Goal: Task Accomplishment & Management: Complete application form

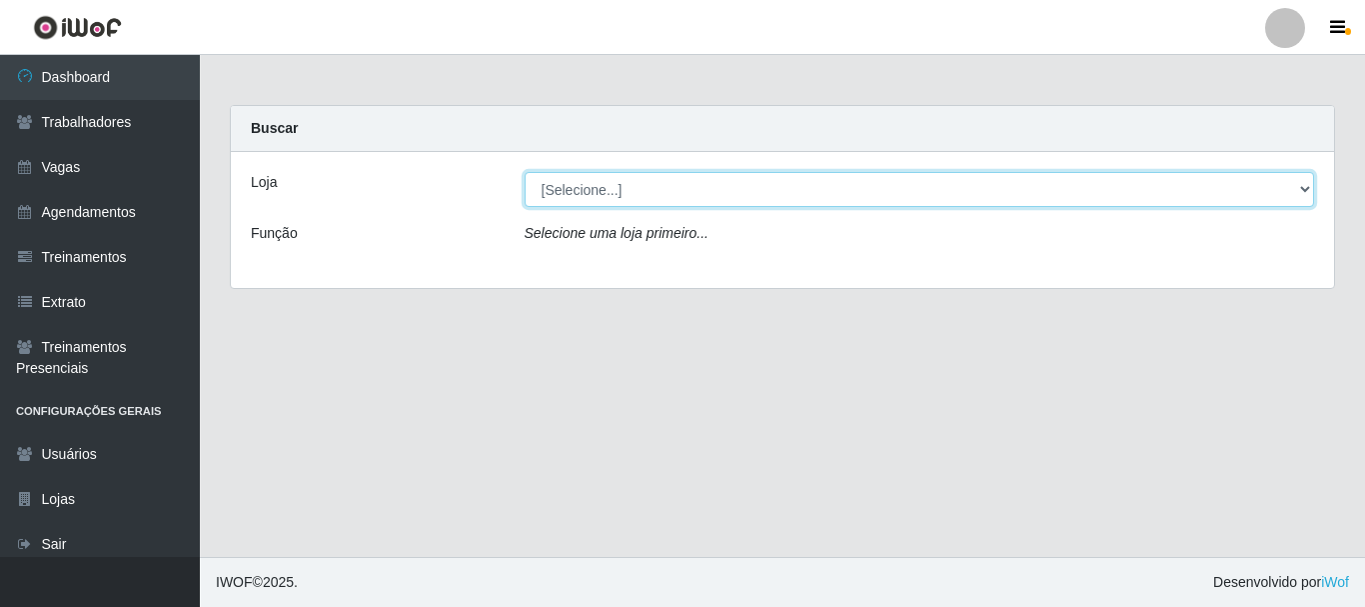
click at [780, 193] on select "[Selecione...] SuperFácil Atacado - [PERSON_NAME]" at bounding box center [920, 189] width 791 height 35
select select "399"
click at [525, 172] on select "[Selecione...] SuperFácil Atacado - [PERSON_NAME]" at bounding box center [920, 189] width 791 height 35
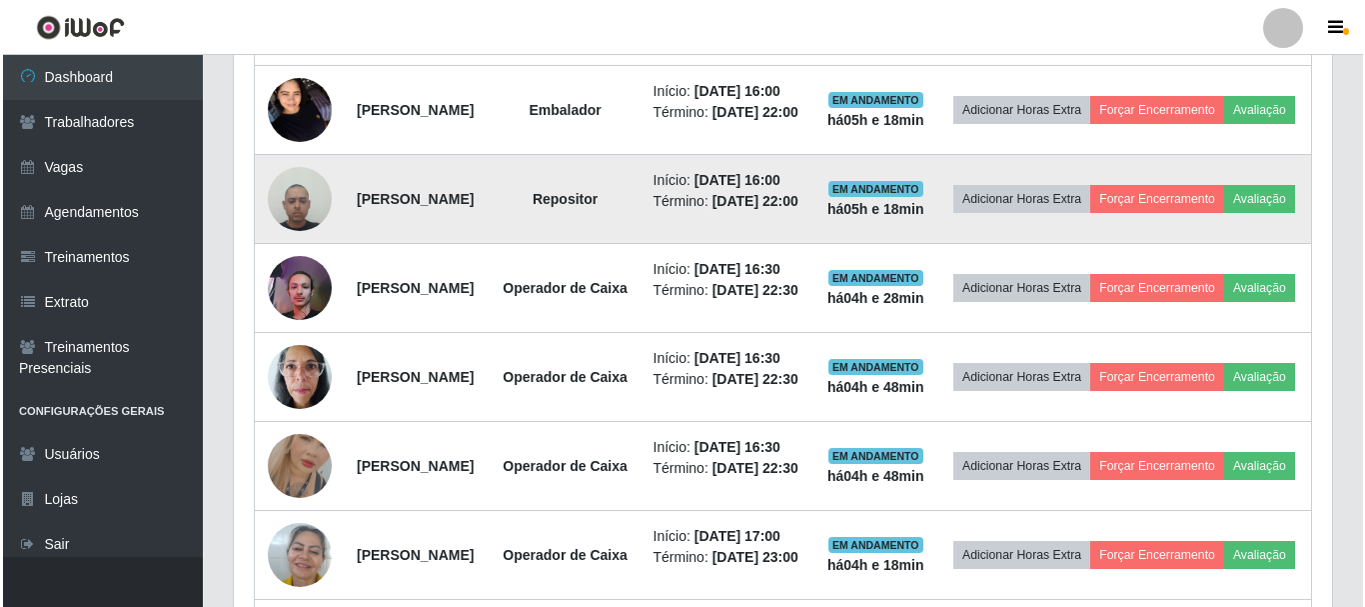
scroll to position [999017, 998333]
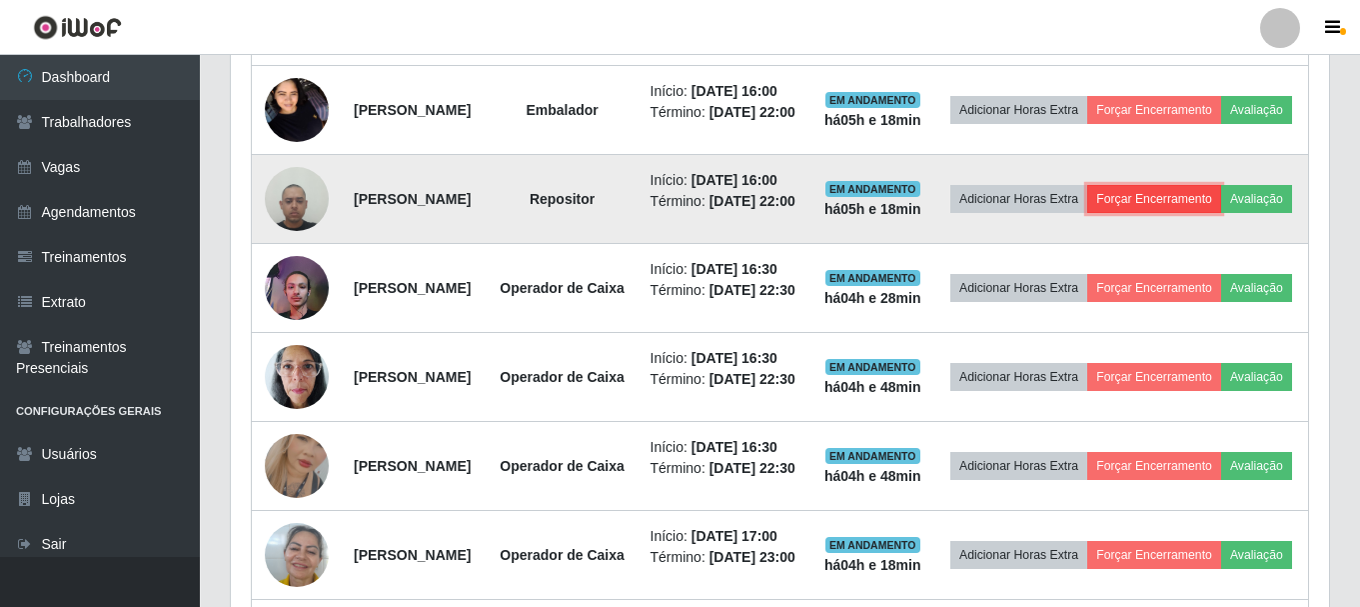
click at [1200, 213] on button "Forçar Encerramento" at bounding box center [1154, 199] width 134 height 28
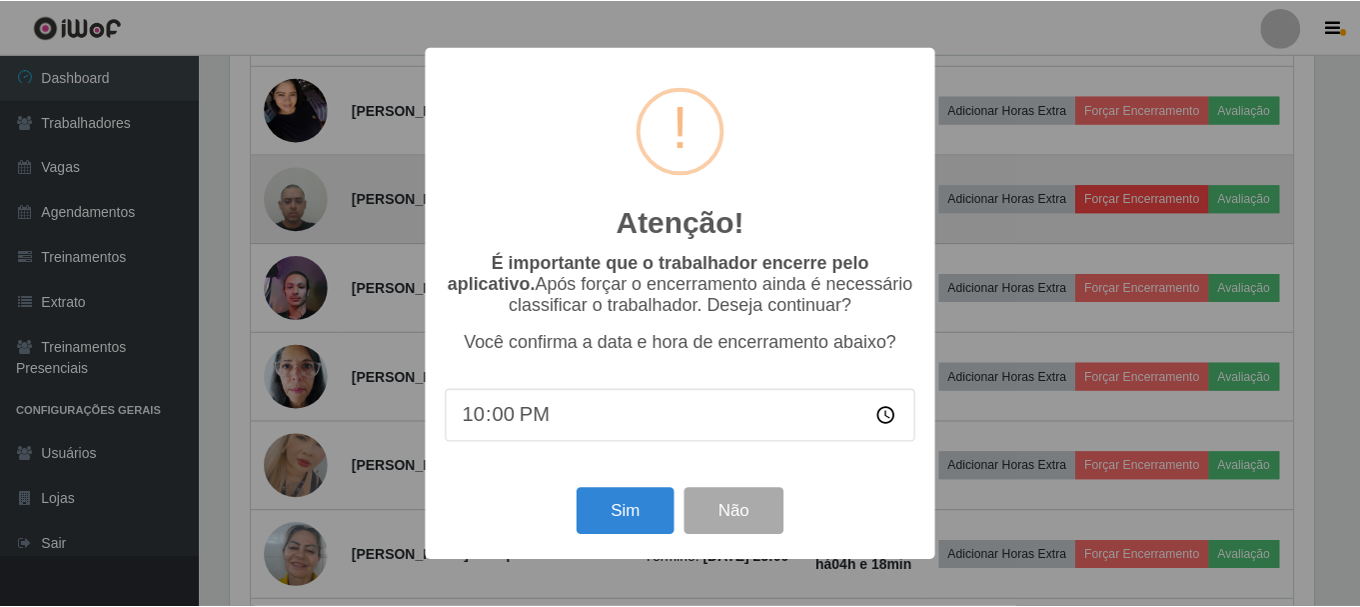
scroll to position [415, 1088]
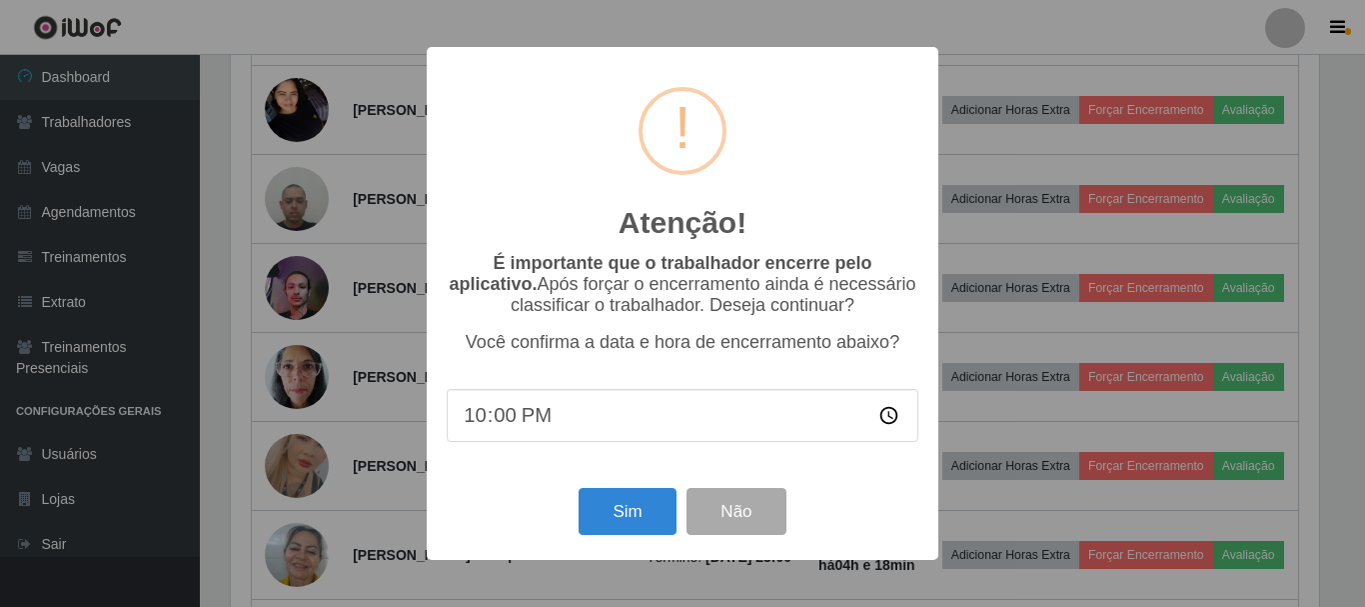
click at [537, 404] on input "22:00" at bounding box center [683, 415] width 472 height 53
click at [498, 423] on input "22:00" at bounding box center [683, 415] width 472 height 53
click at [484, 425] on input "22:00" at bounding box center [683, 415] width 472 height 53
type input "21:18"
type input "21:20"
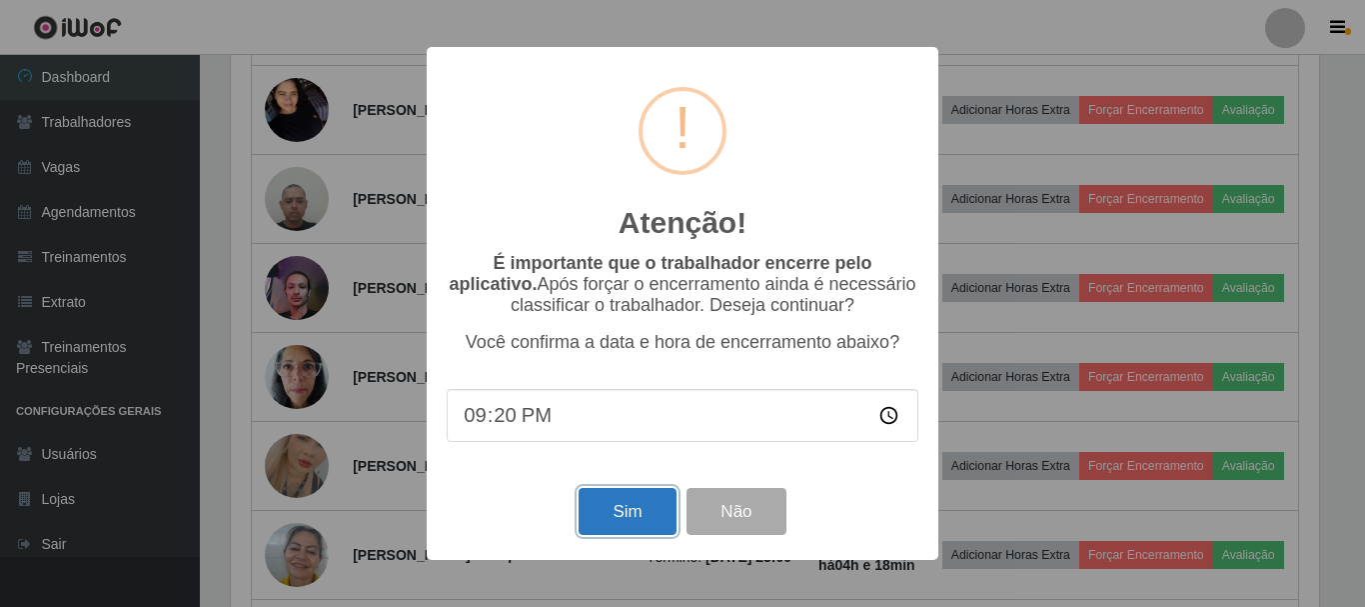
click at [626, 509] on button "Sim" at bounding box center [627, 511] width 97 height 47
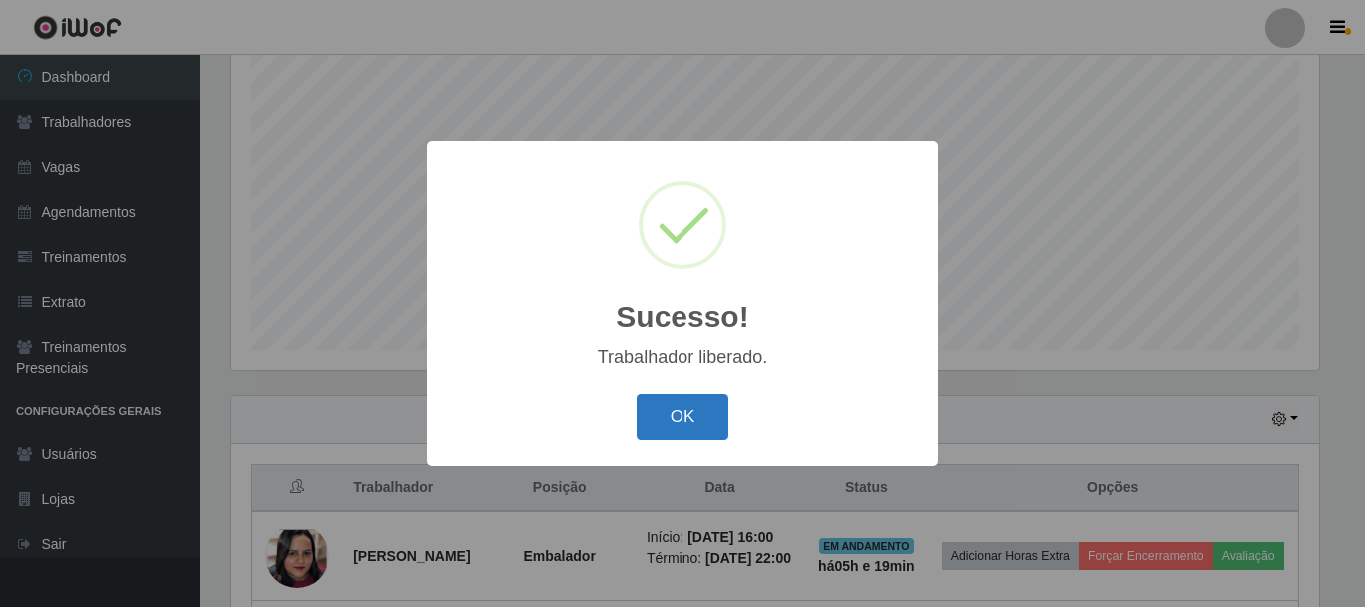
click at [667, 399] on button "OK" at bounding box center [683, 417] width 93 height 47
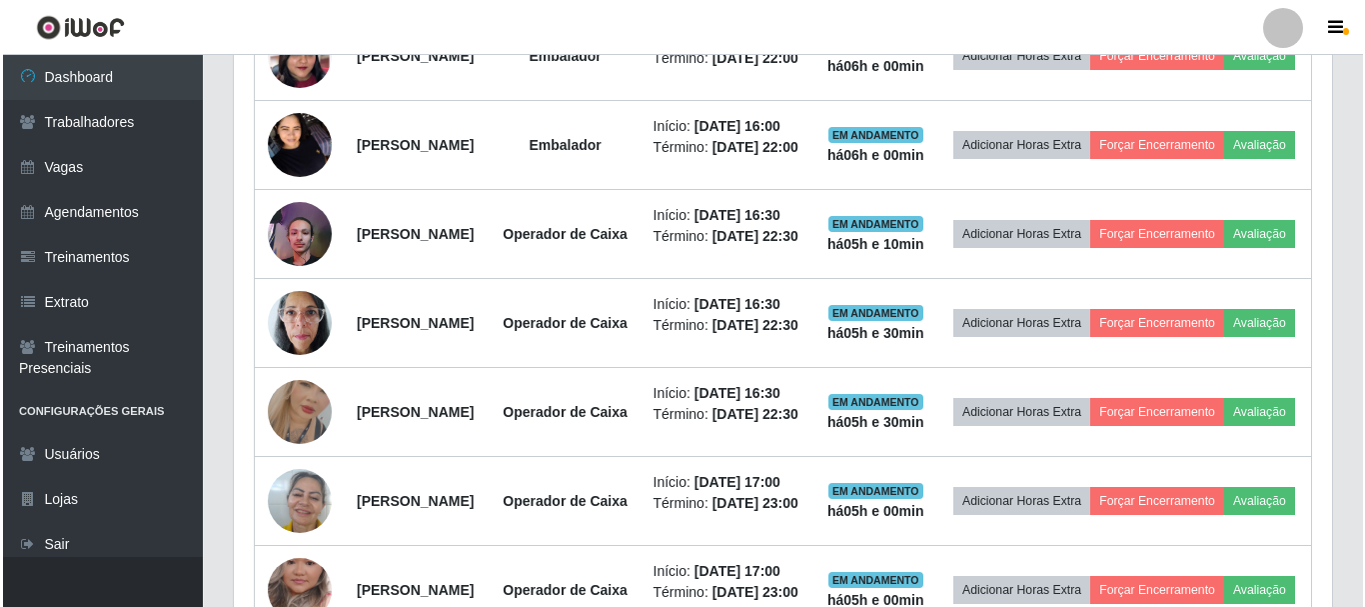
scroll to position [765, 0]
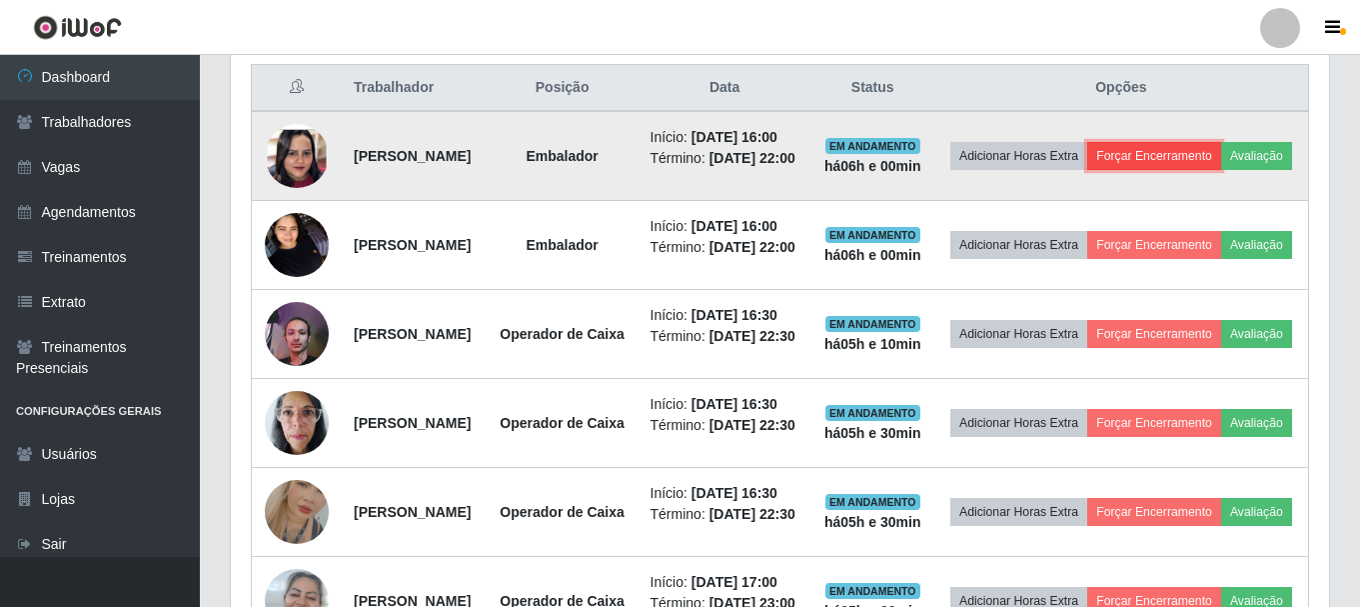
click at [1221, 157] on button "Forçar Encerramento" at bounding box center [1154, 156] width 134 height 28
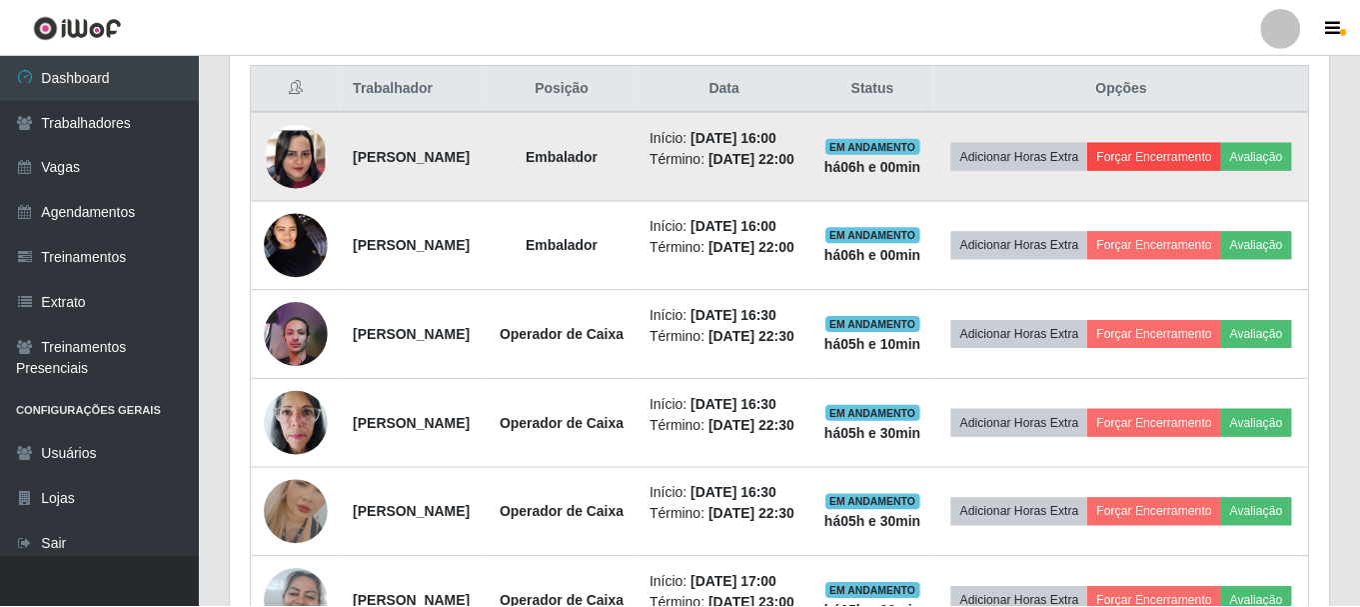
scroll to position [415, 1088]
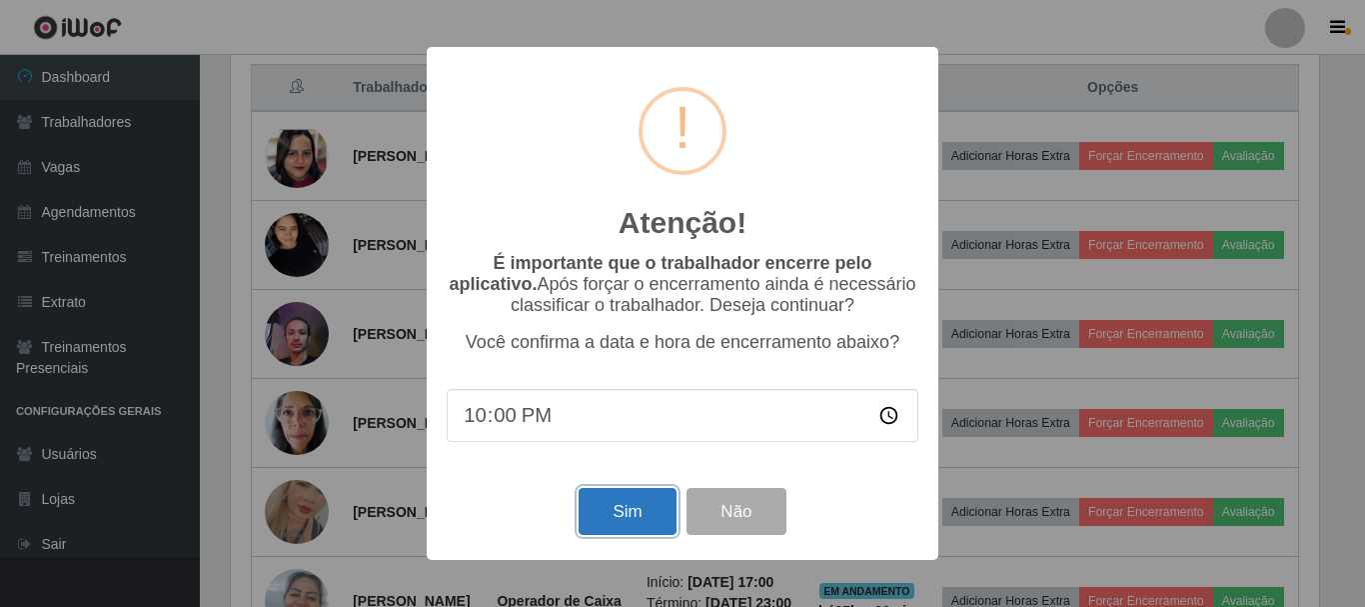
click at [632, 513] on button "Sim" at bounding box center [627, 511] width 97 height 47
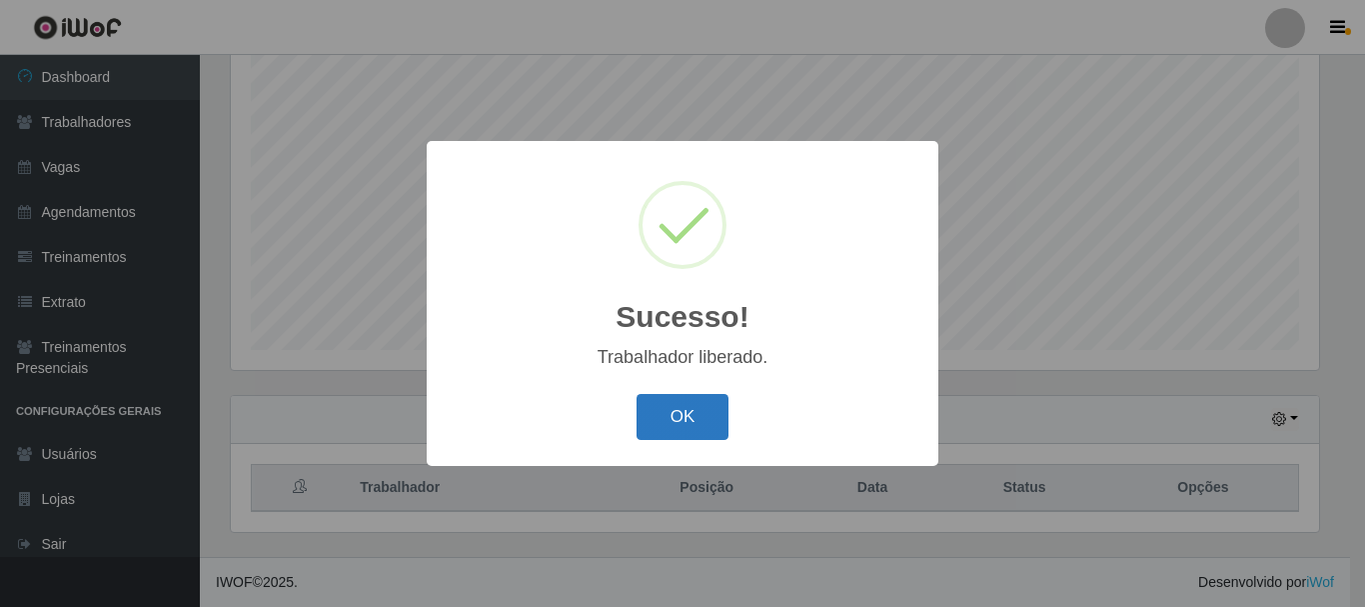
click at [673, 409] on button "OK" at bounding box center [683, 417] width 93 height 47
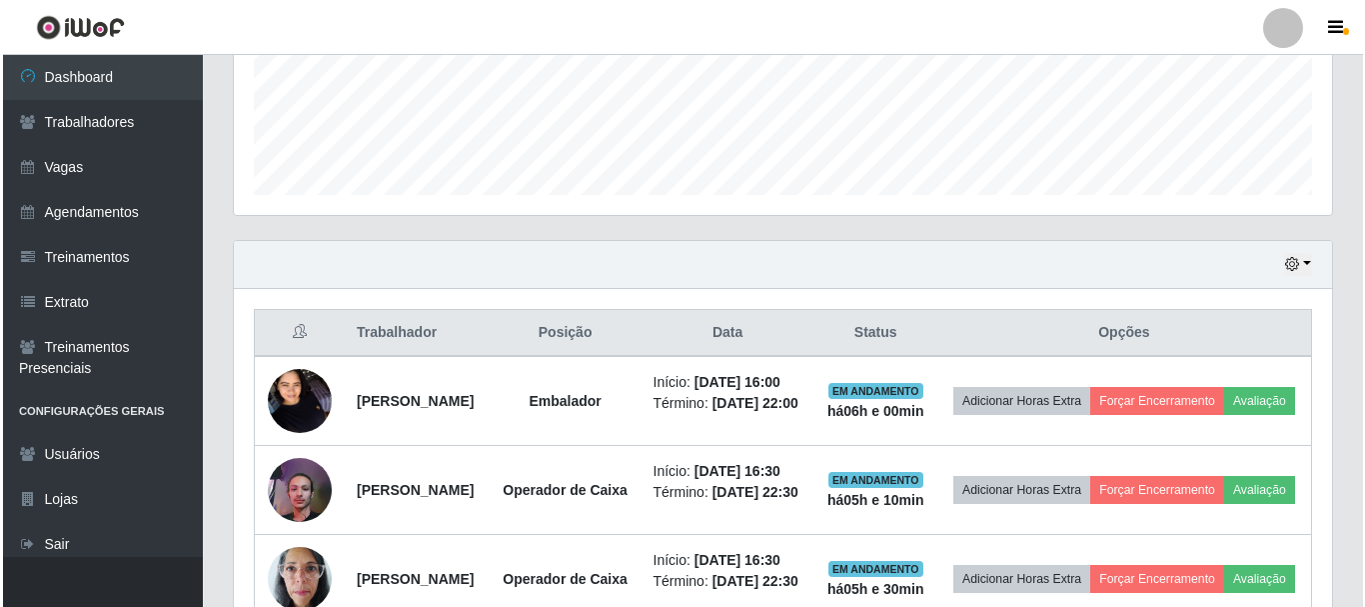
scroll to position [565, 0]
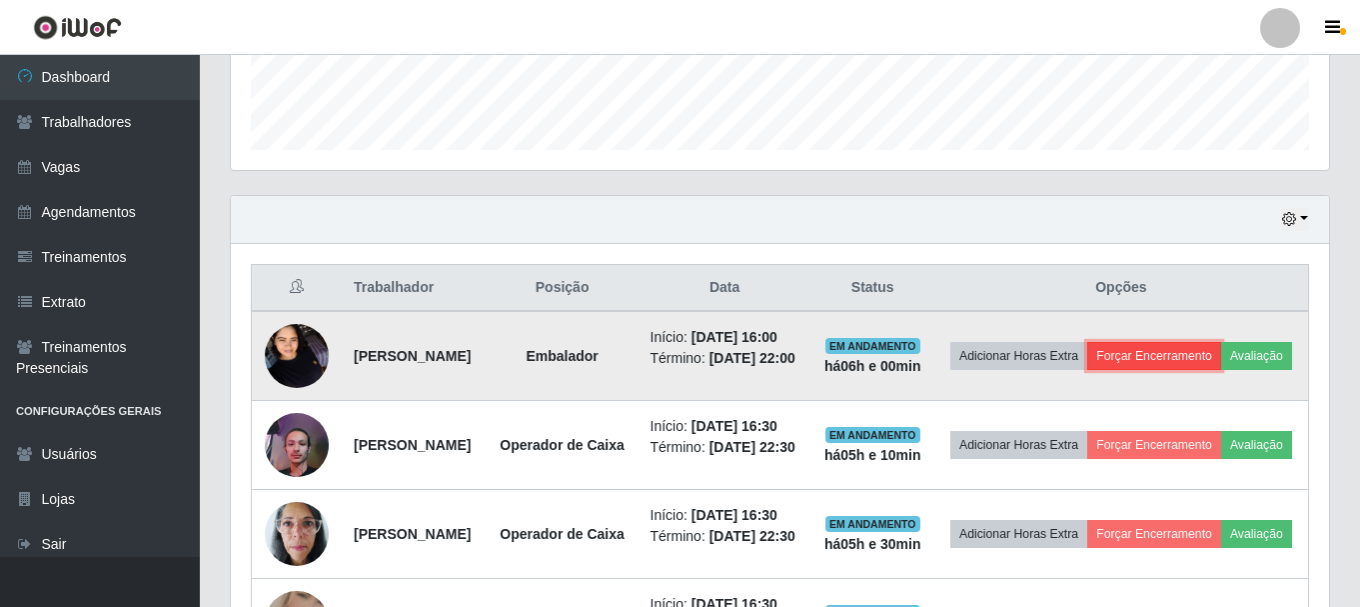
click at [1221, 351] on button "Forçar Encerramento" at bounding box center [1154, 356] width 134 height 28
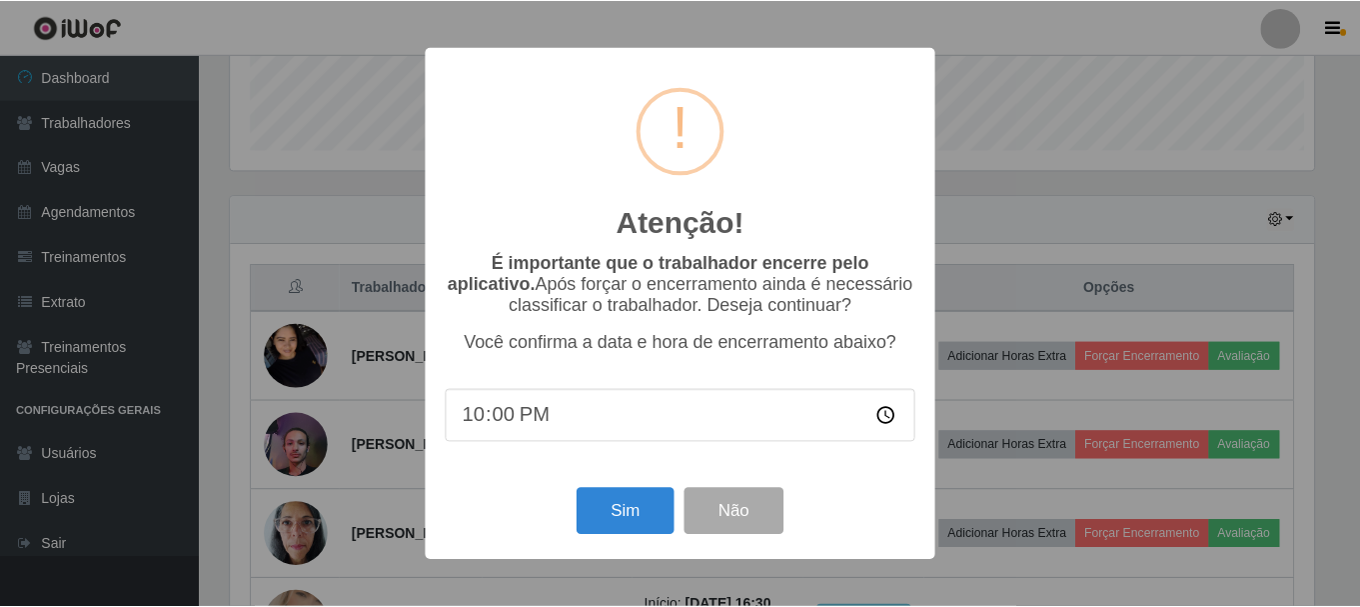
scroll to position [415, 1088]
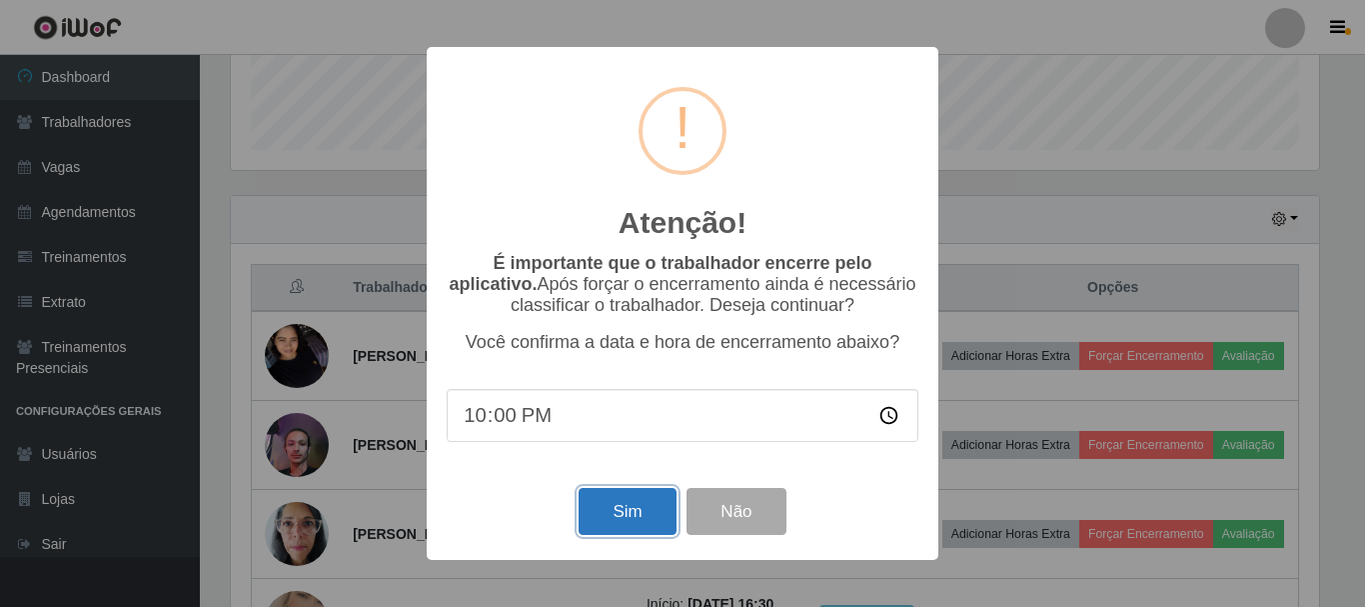
click at [634, 516] on button "Sim" at bounding box center [627, 511] width 97 height 47
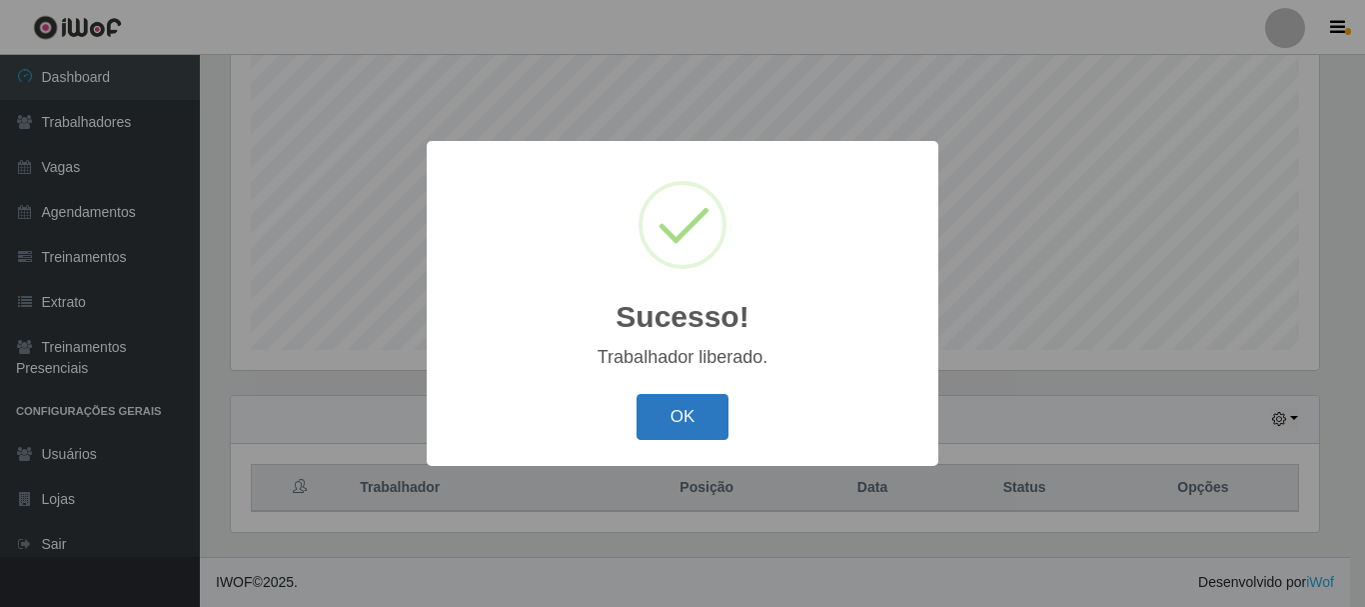
click at [699, 420] on button "OK" at bounding box center [683, 417] width 93 height 47
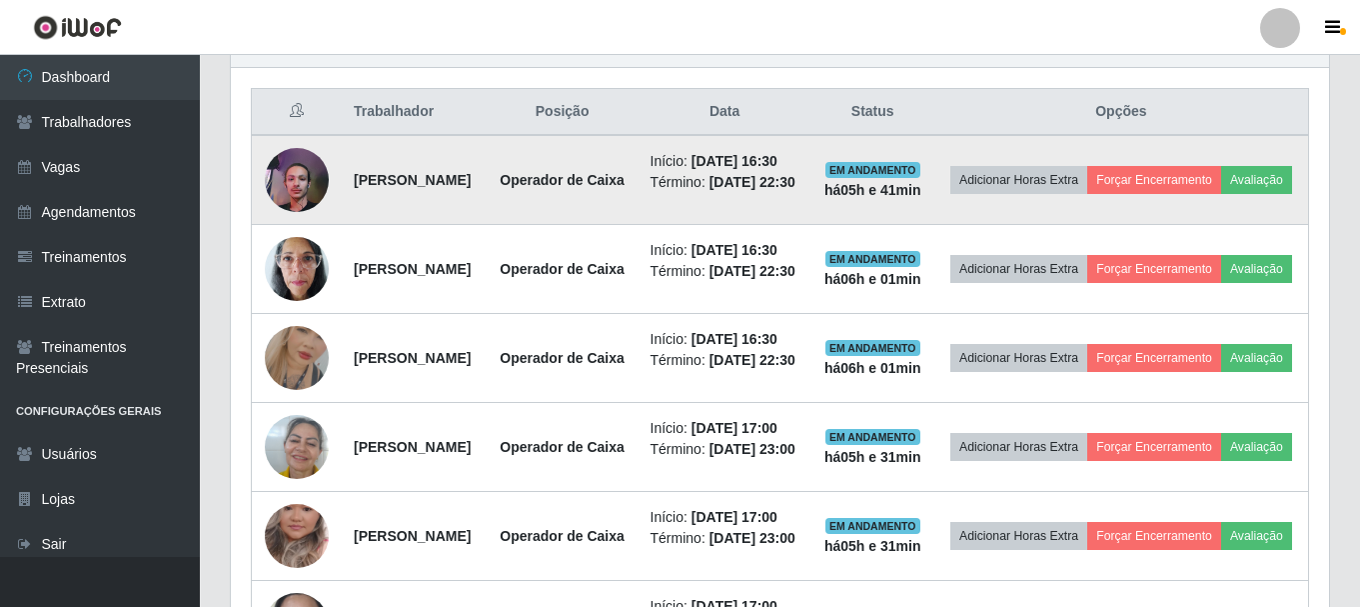
scroll to position [740, 0]
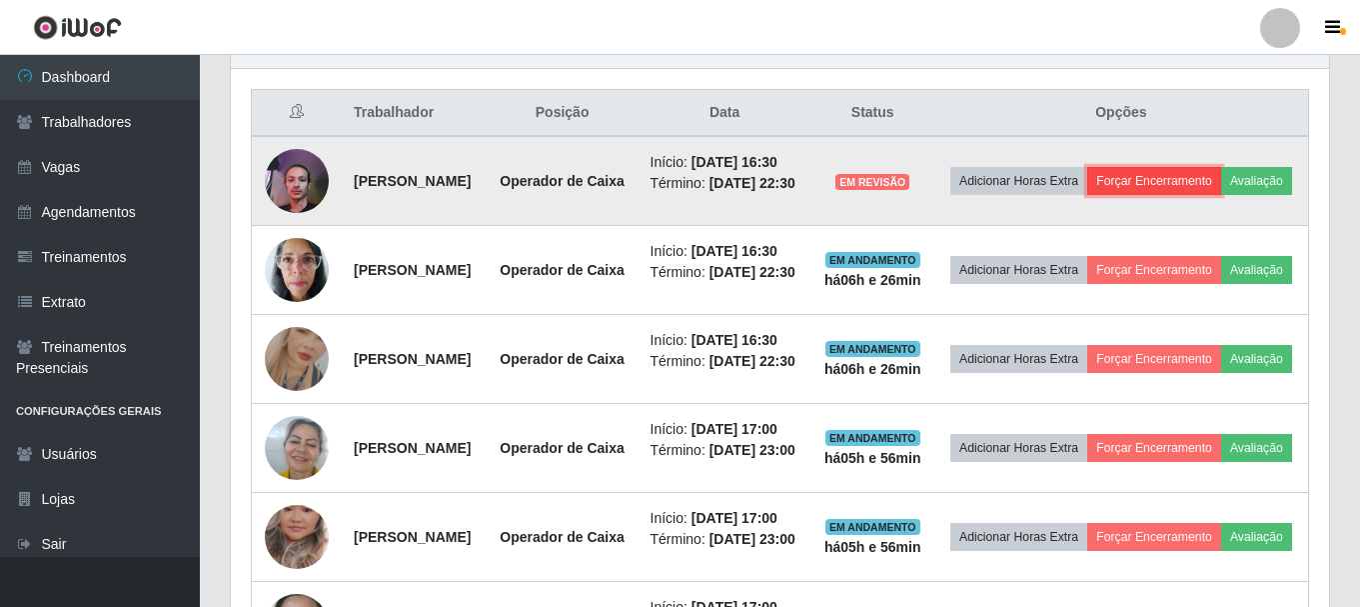
click at [1195, 180] on button "Forçar Encerramento" at bounding box center [1154, 181] width 134 height 28
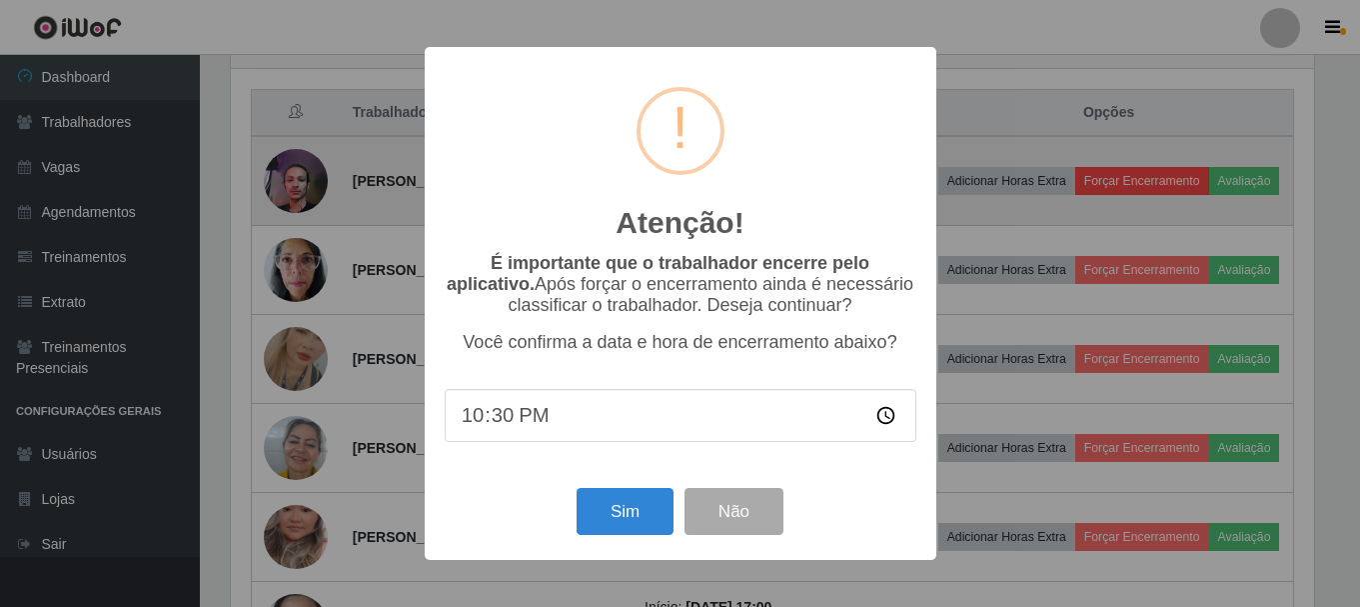
scroll to position [415, 1088]
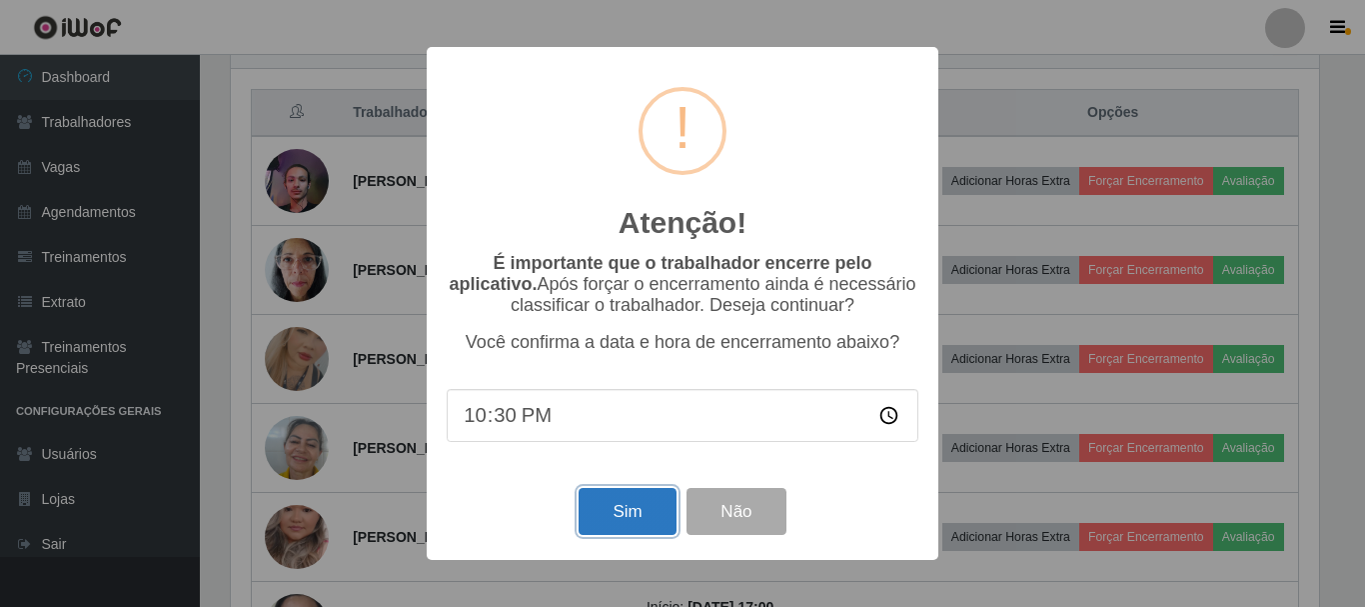
click at [624, 517] on button "Sim" at bounding box center [627, 511] width 97 height 47
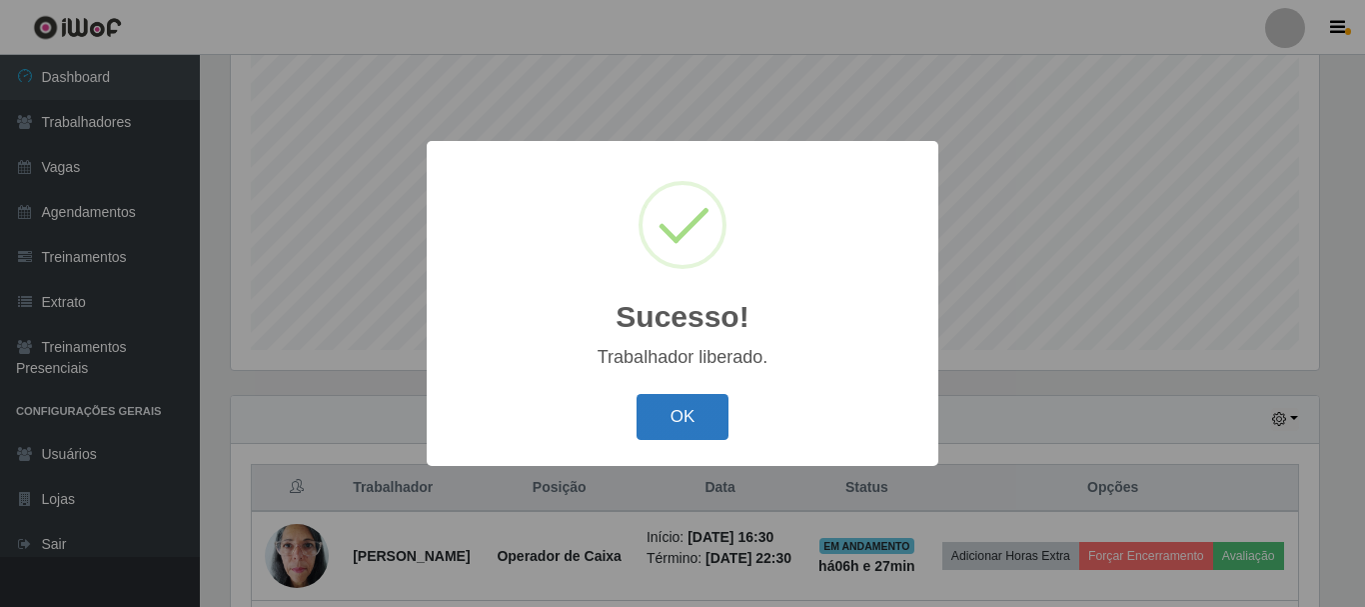
click at [694, 419] on button "OK" at bounding box center [683, 417] width 93 height 47
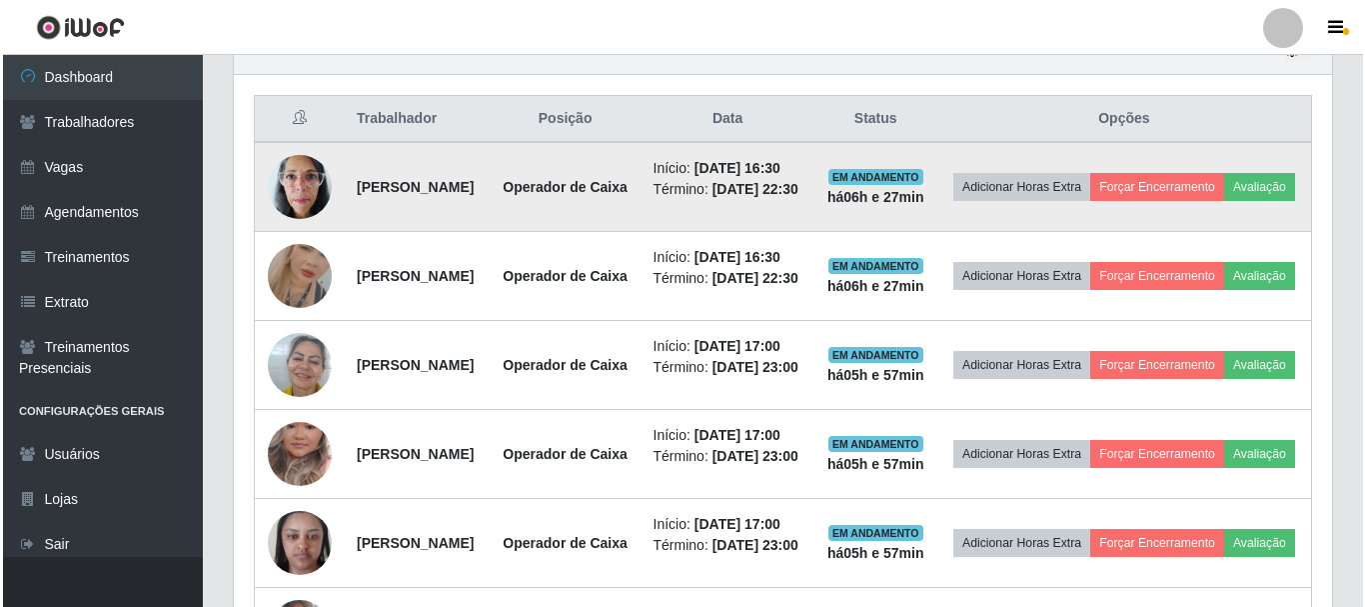
scroll to position [765, 0]
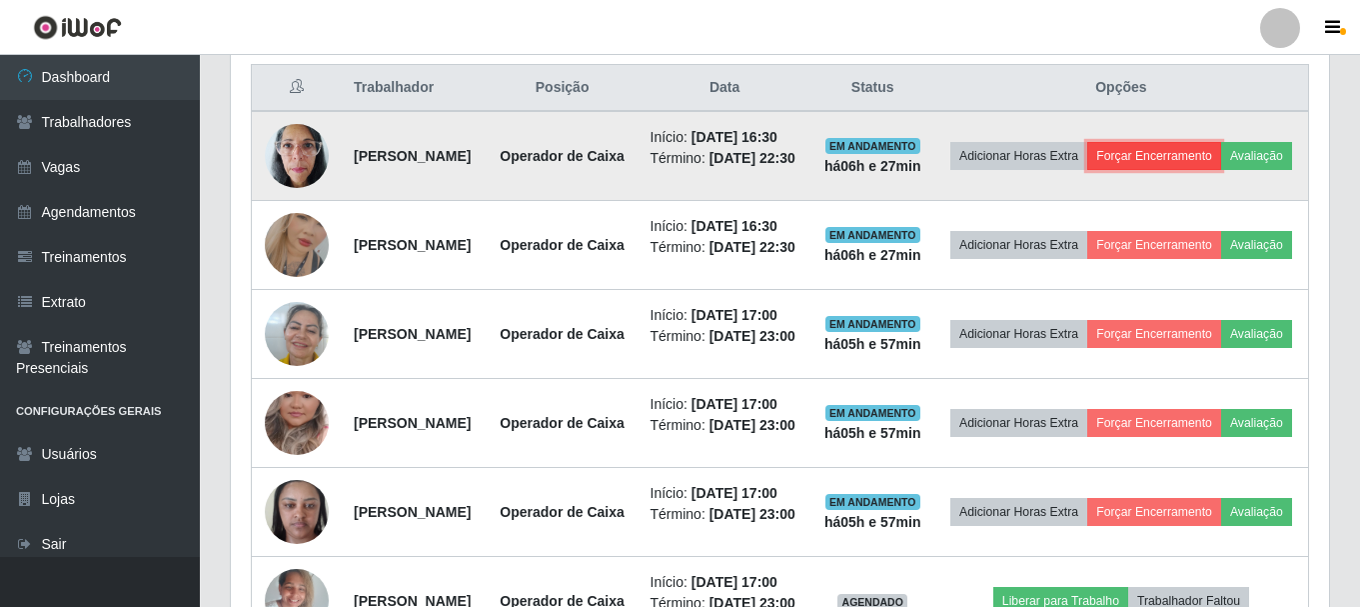
click at [1221, 164] on button "Forçar Encerramento" at bounding box center [1154, 156] width 134 height 28
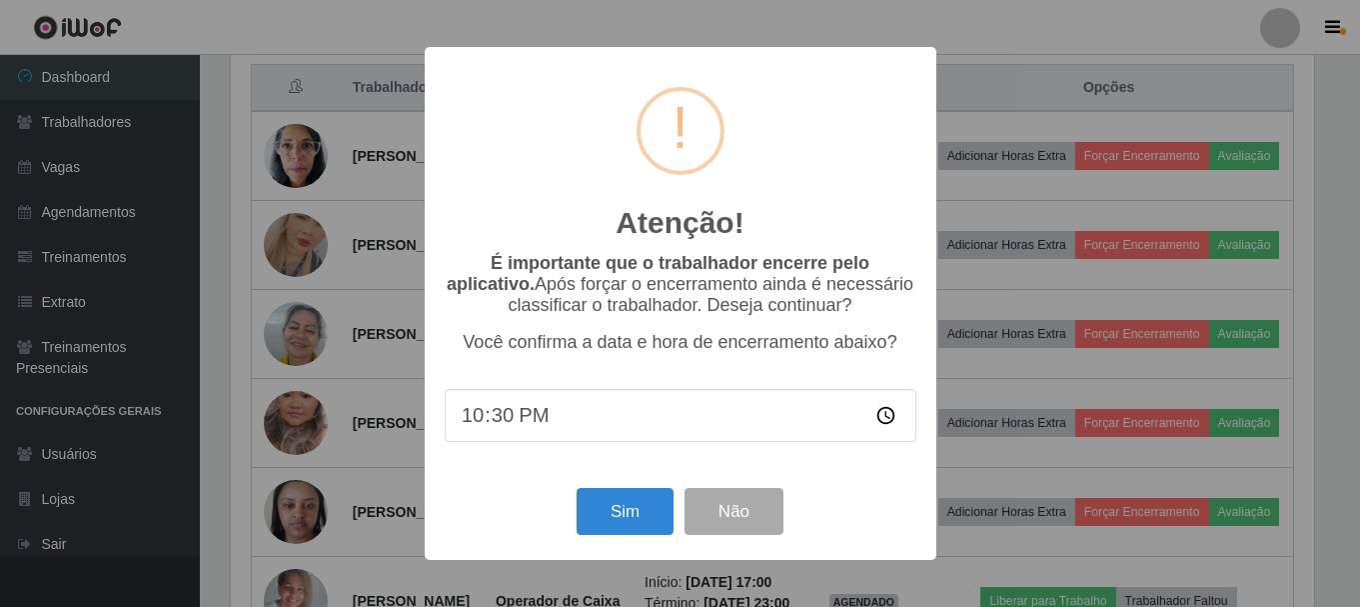
scroll to position [415, 1088]
click at [638, 508] on button "Sim" at bounding box center [627, 511] width 97 height 47
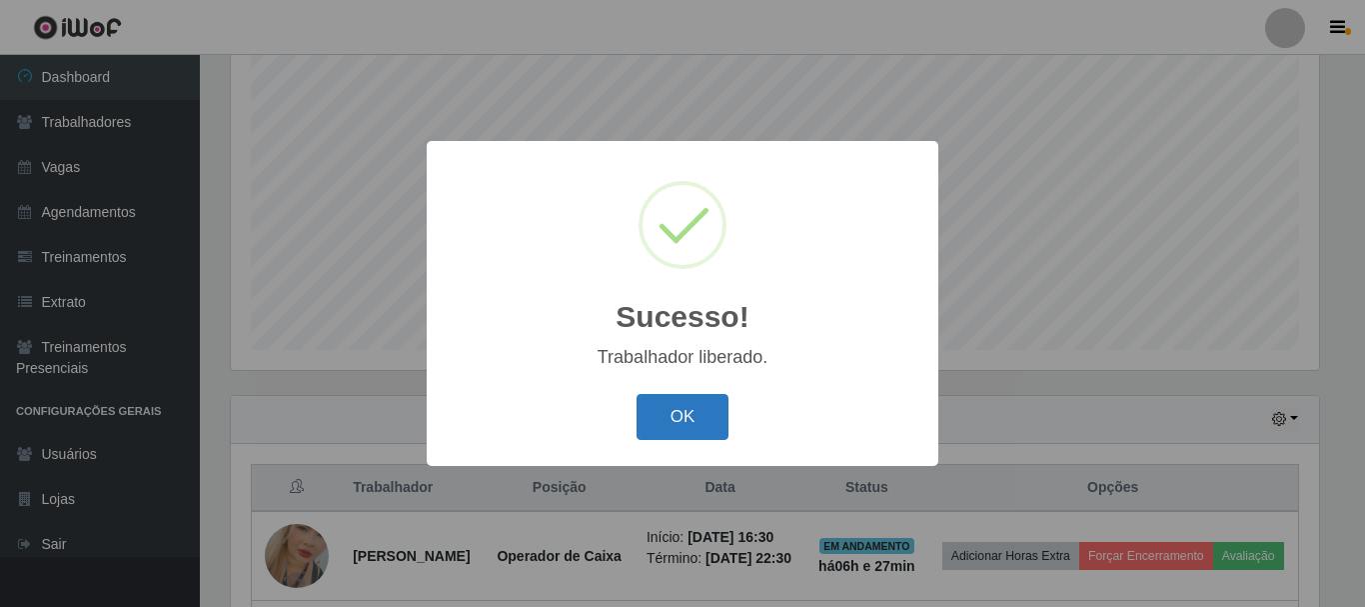
click at [663, 430] on button "OK" at bounding box center [683, 417] width 93 height 47
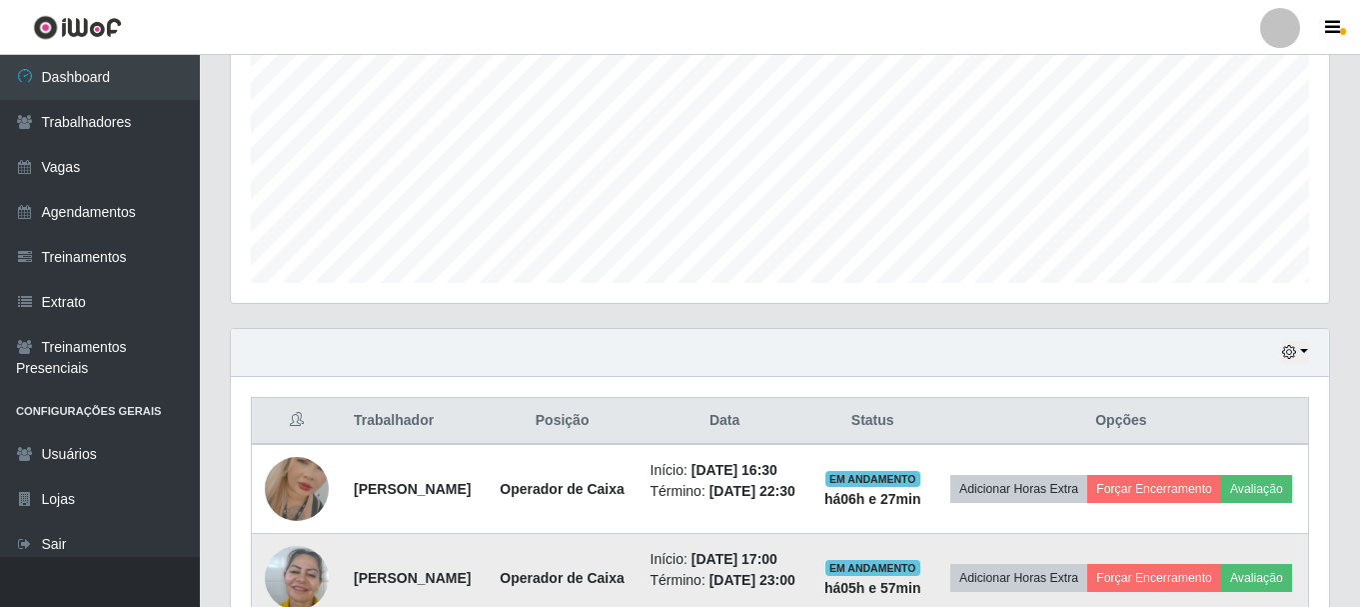
scroll to position [765, 0]
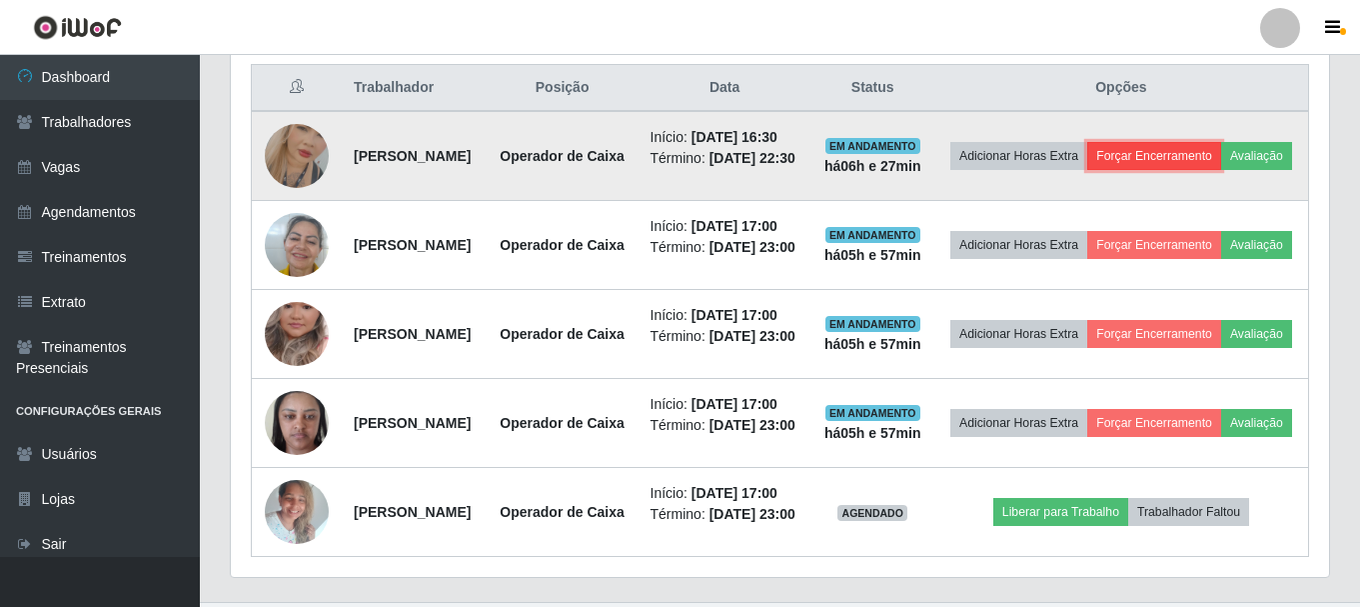
click at [1221, 162] on button "Forçar Encerramento" at bounding box center [1154, 156] width 134 height 28
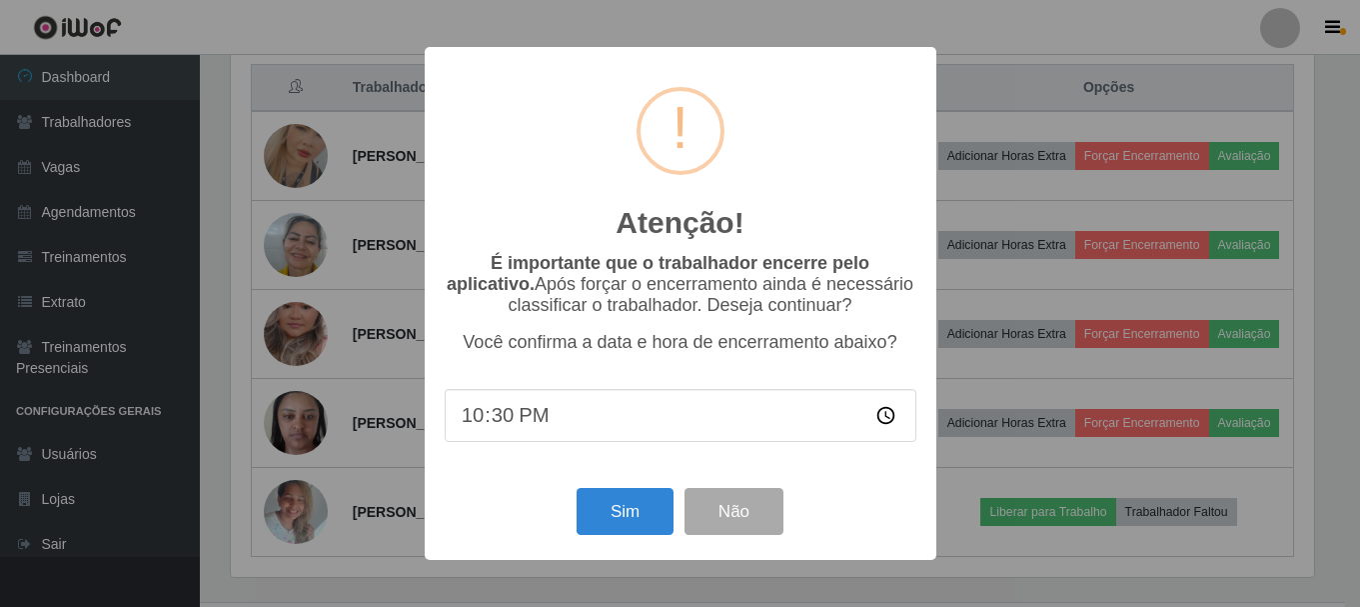
scroll to position [415, 1088]
click at [667, 509] on button "Sim" at bounding box center [627, 511] width 97 height 47
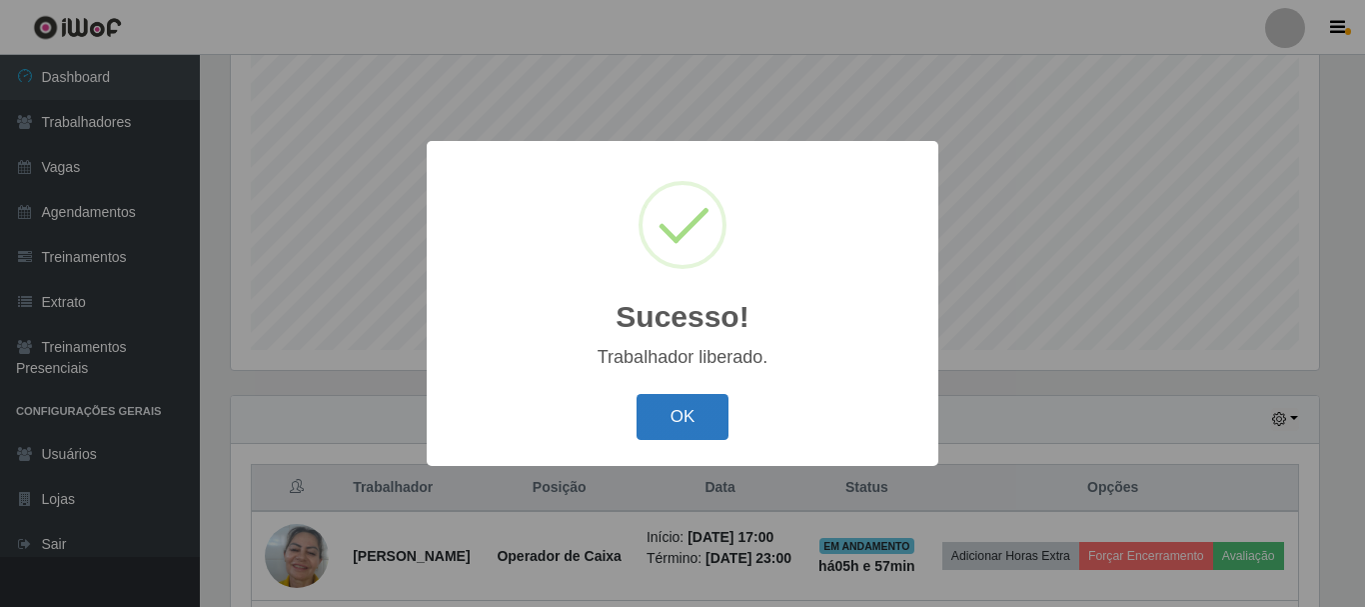
click at [674, 421] on button "OK" at bounding box center [683, 417] width 93 height 47
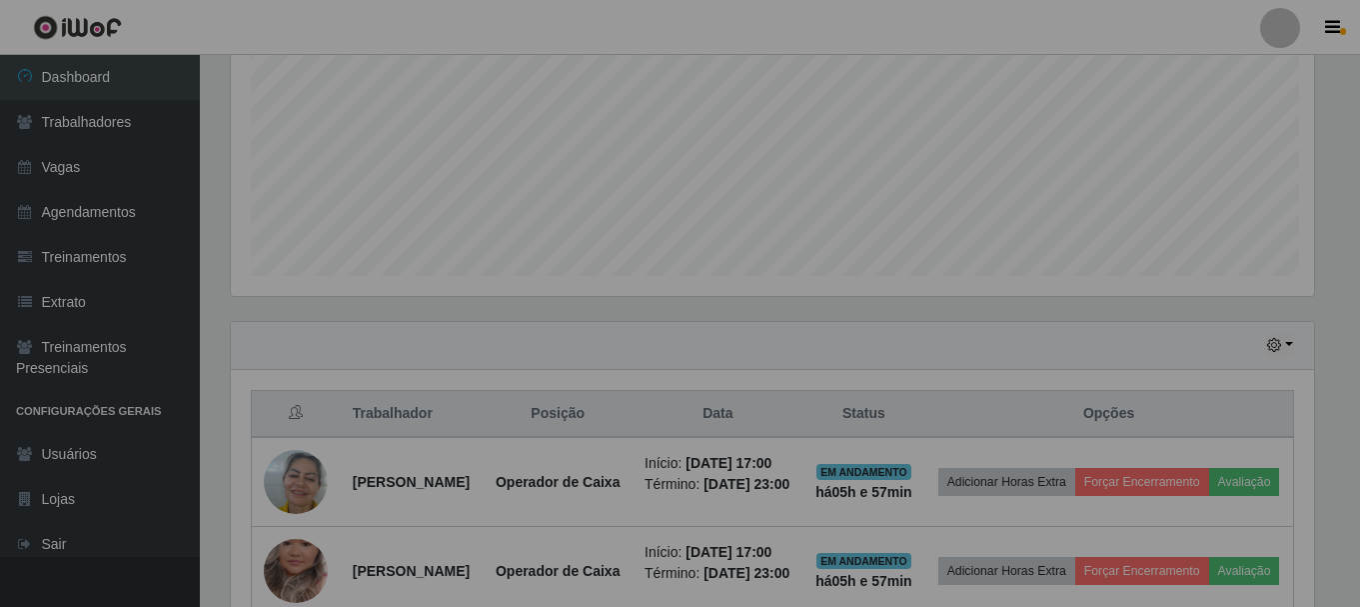
scroll to position [0, 0]
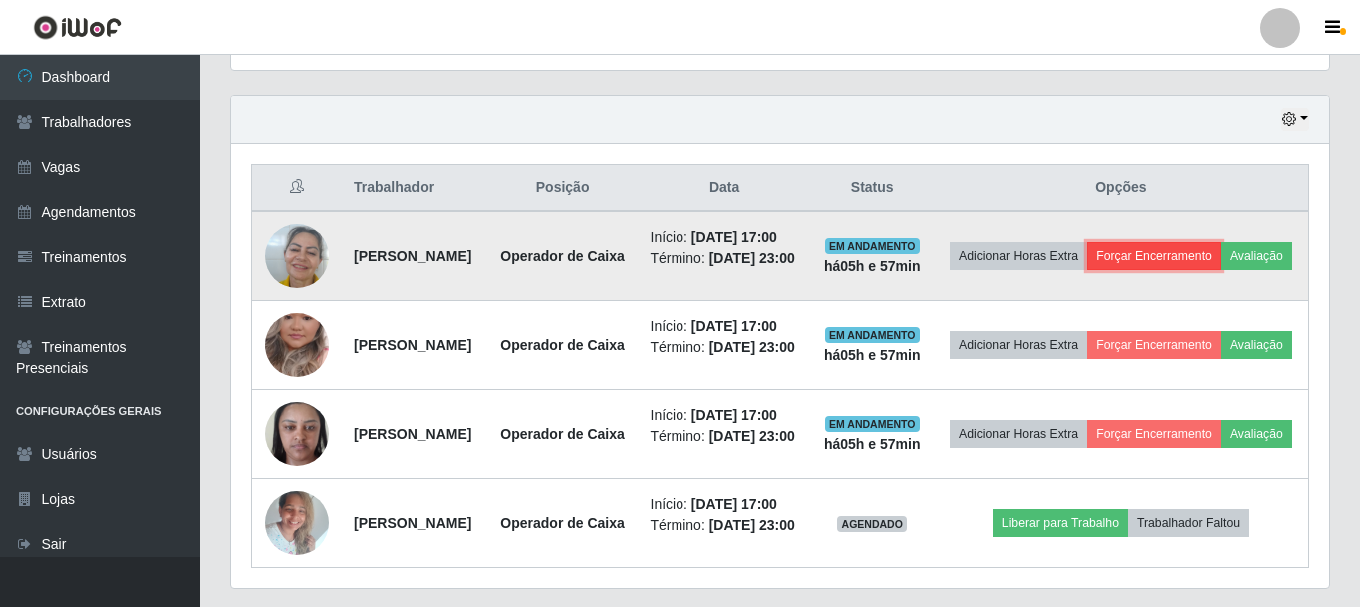
click at [1221, 261] on button "Forçar Encerramento" at bounding box center [1154, 256] width 134 height 28
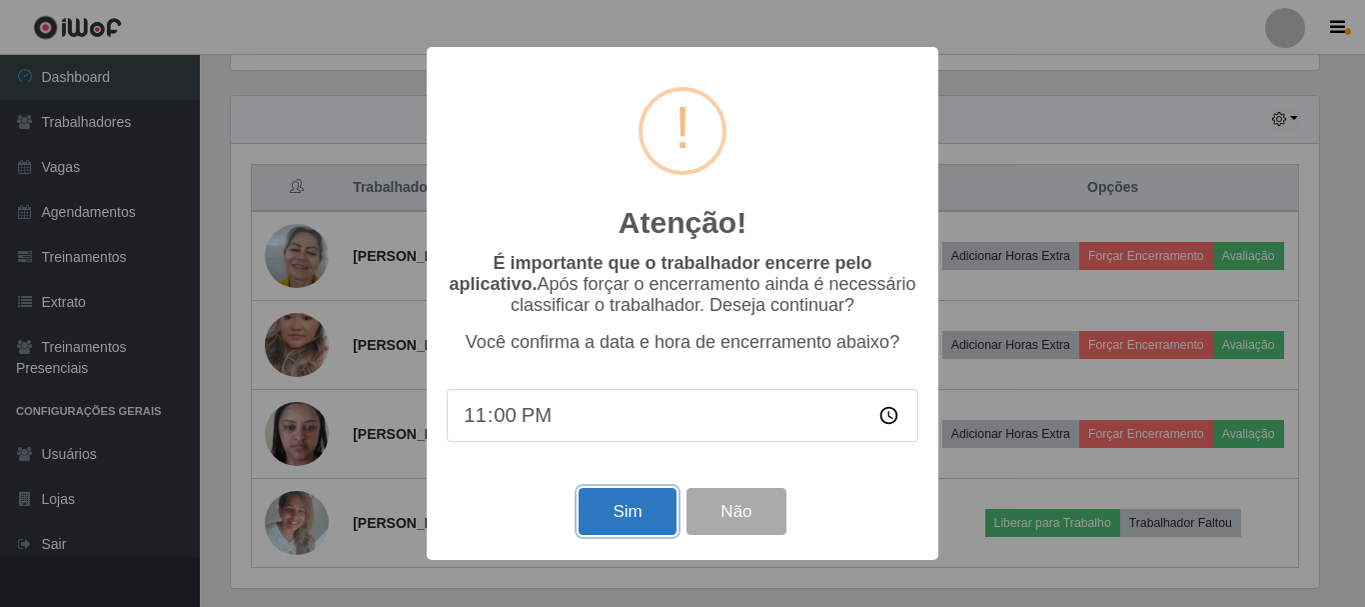
click at [628, 524] on button "Sim" at bounding box center [627, 511] width 97 height 47
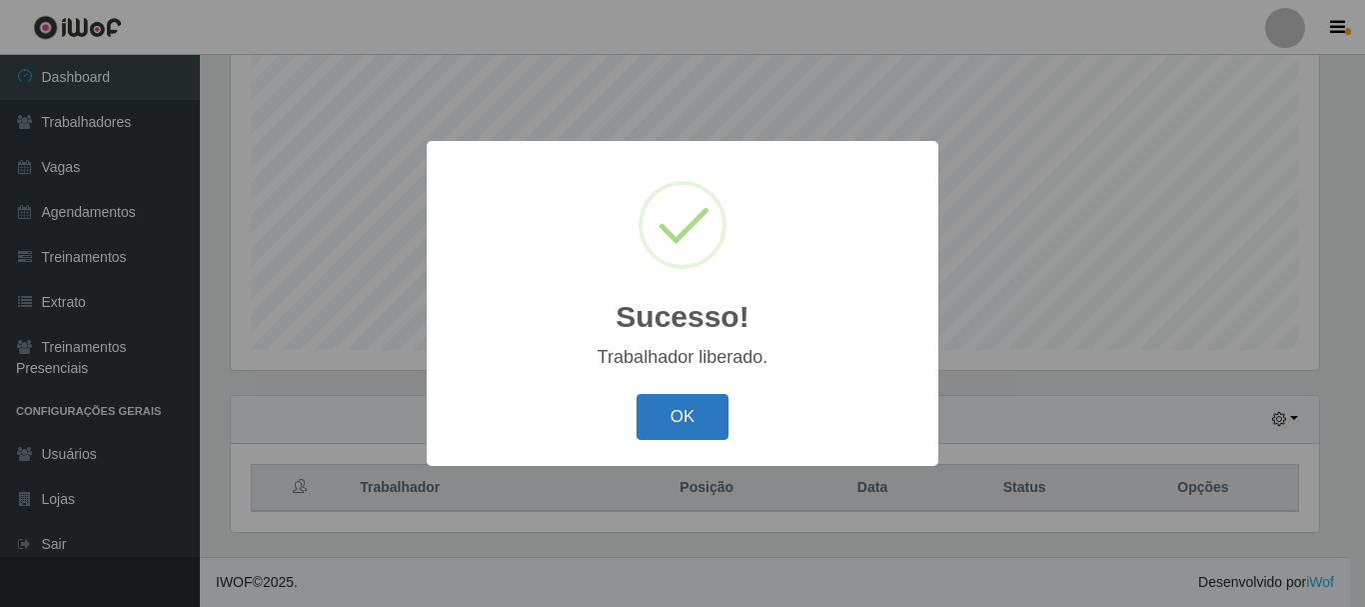
click at [669, 422] on button "OK" at bounding box center [683, 417] width 93 height 47
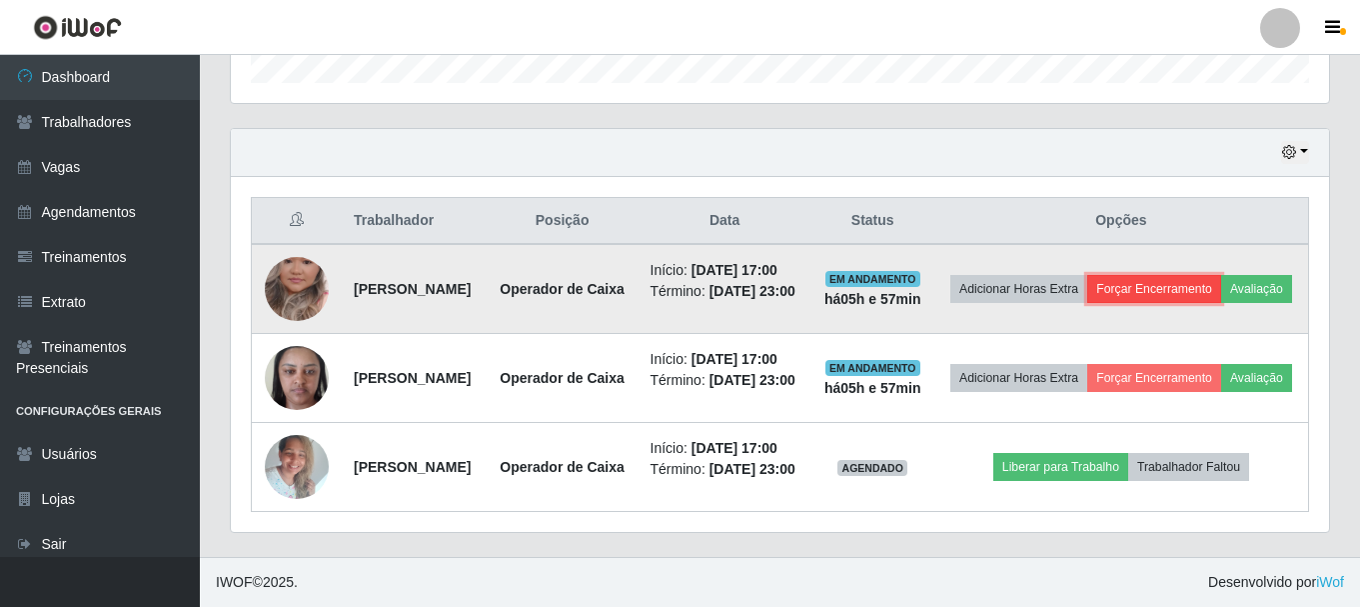
click at [1221, 275] on button "Forçar Encerramento" at bounding box center [1154, 289] width 134 height 28
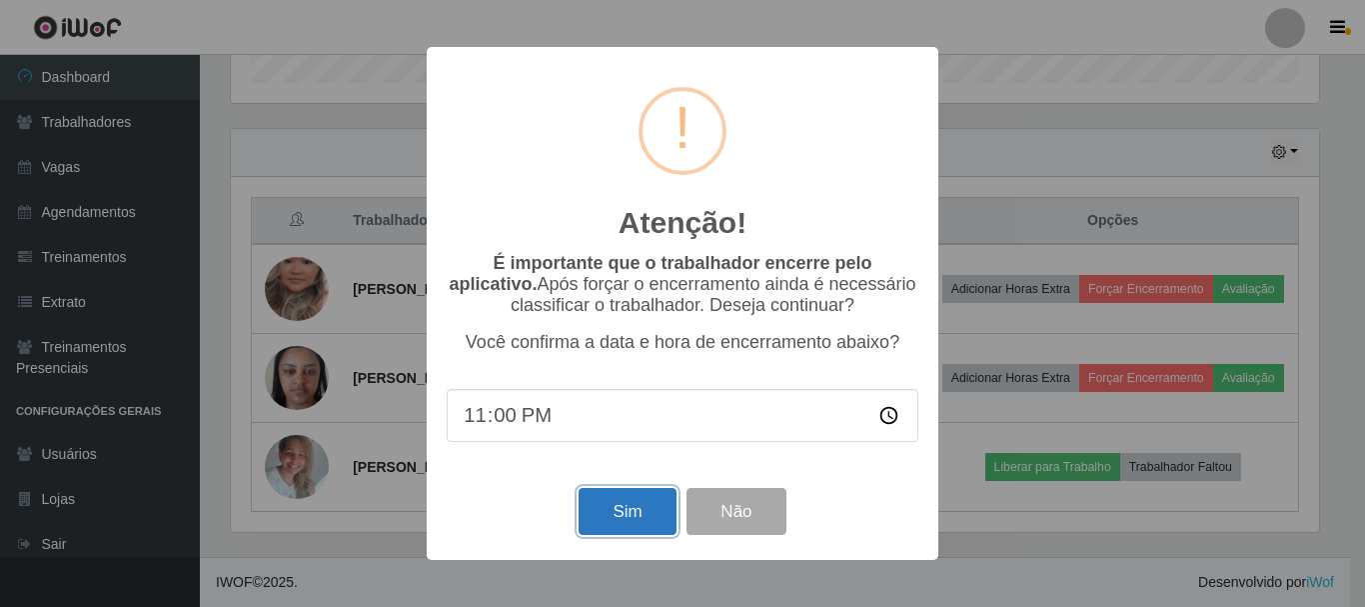
click at [611, 529] on button "Sim" at bounding box center [627, 511] width 97 height 47
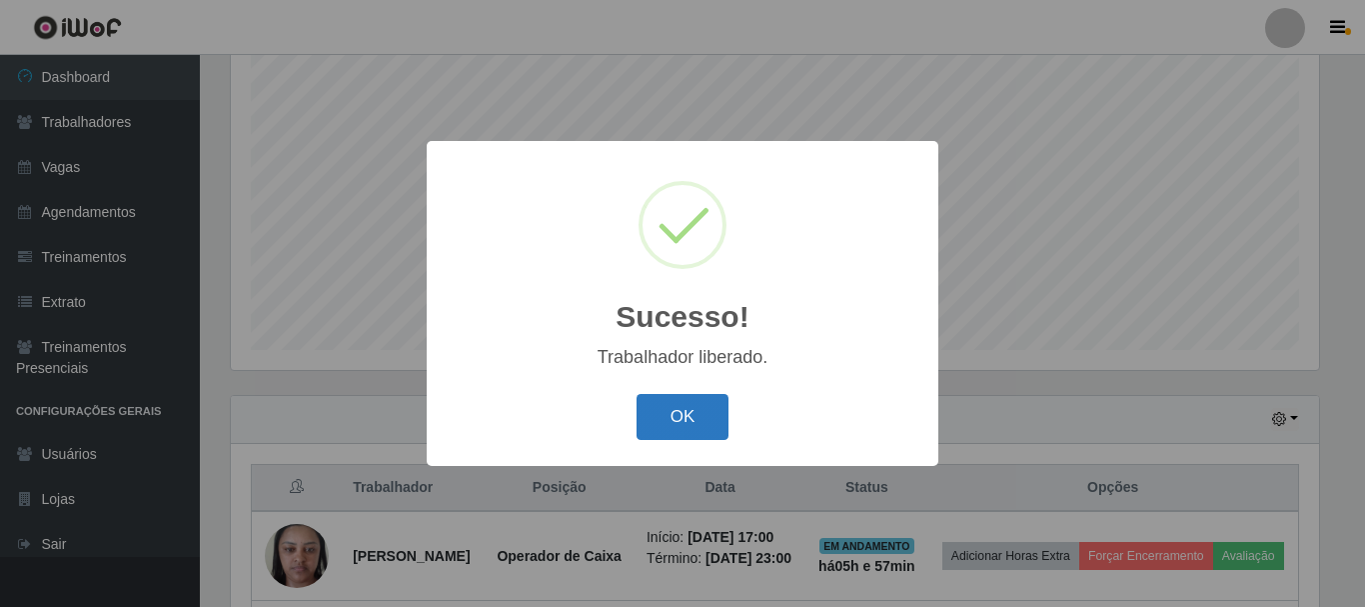
click at [671, 415] on button "OK" at bounding box center [683, 417] width 93 height 47
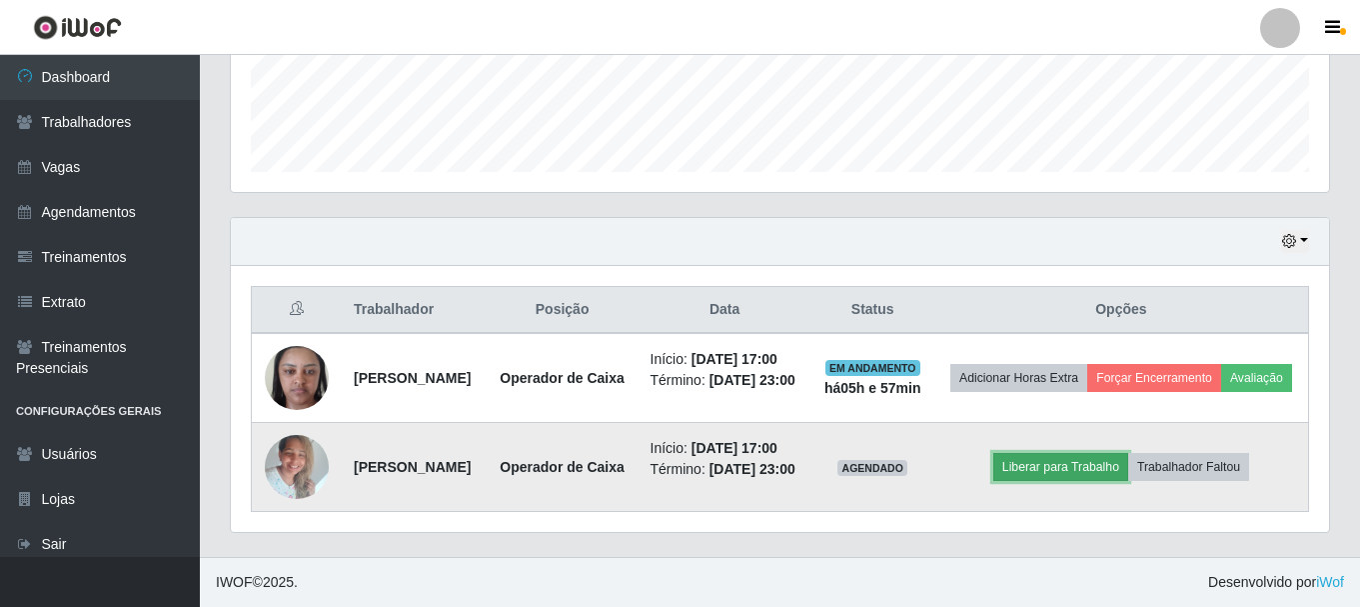
click at [1072, 453] on button "Liberar para Trabalho" at bounding box center [1060, 467] width 135 height 28
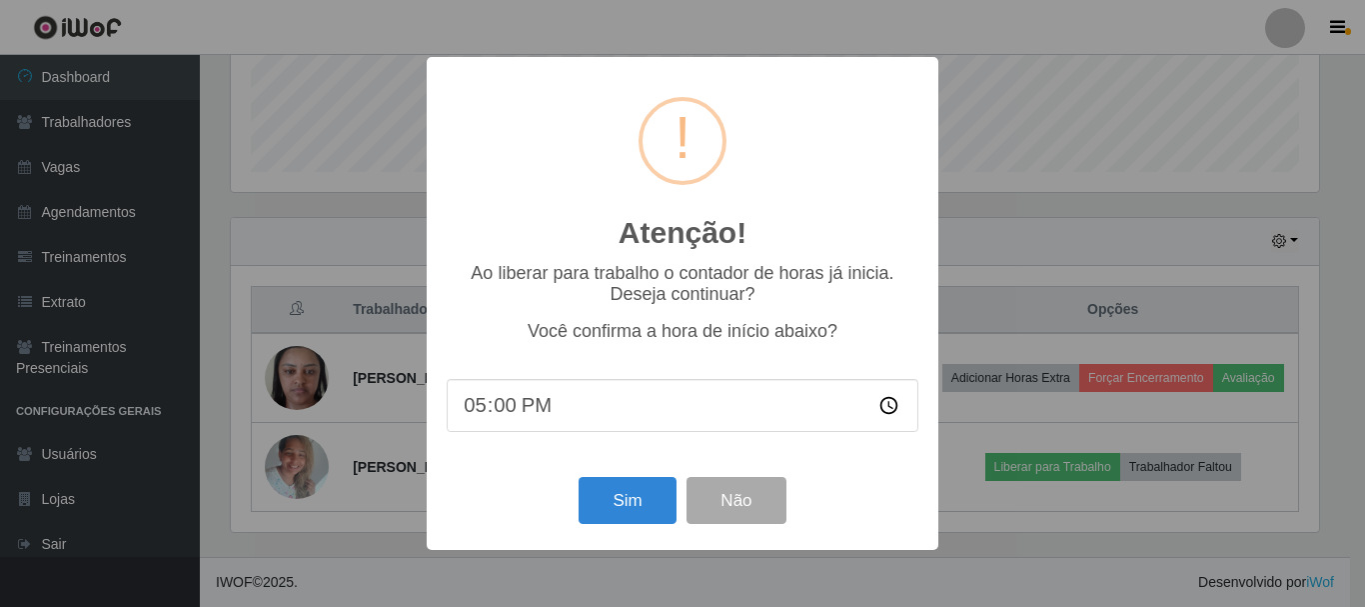
click at [1019, 492] on div "Atenção! × Ao liberar para trabalho o contador de horas já inicia. Deseja conti…" at bounding box center [682, 303] width 1365 height 607
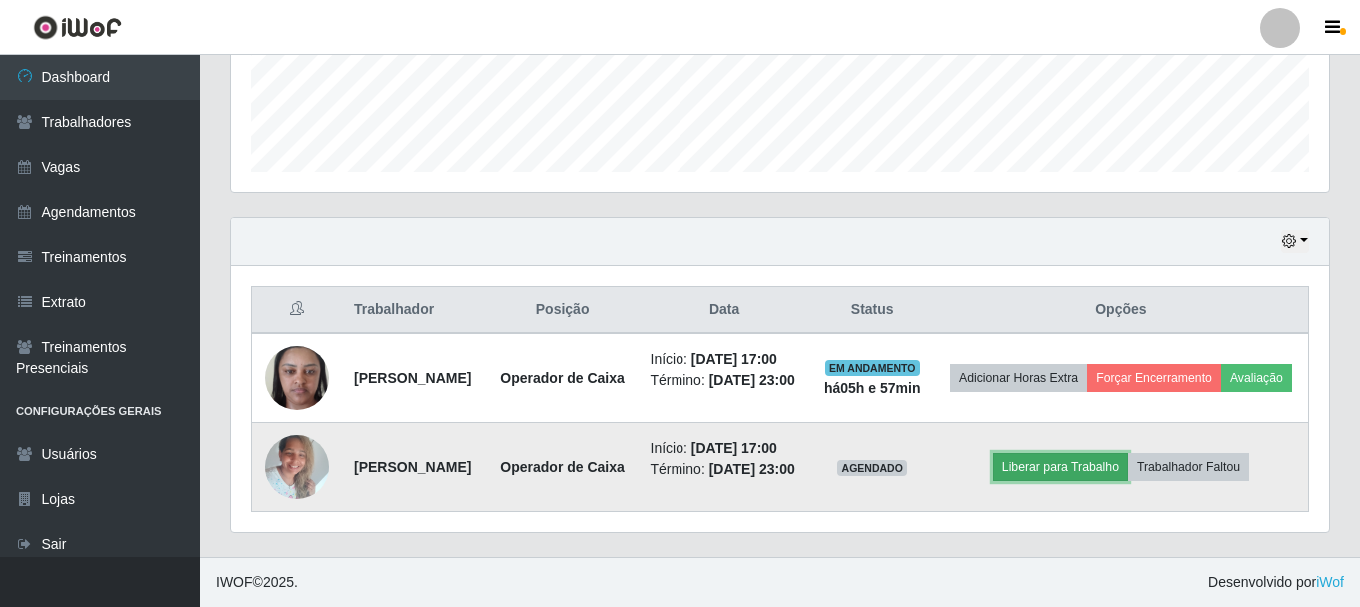
click at [1037, 453] on button "Liberar para Trabalho" at bounding box center [1060, 467] width 135 height 28
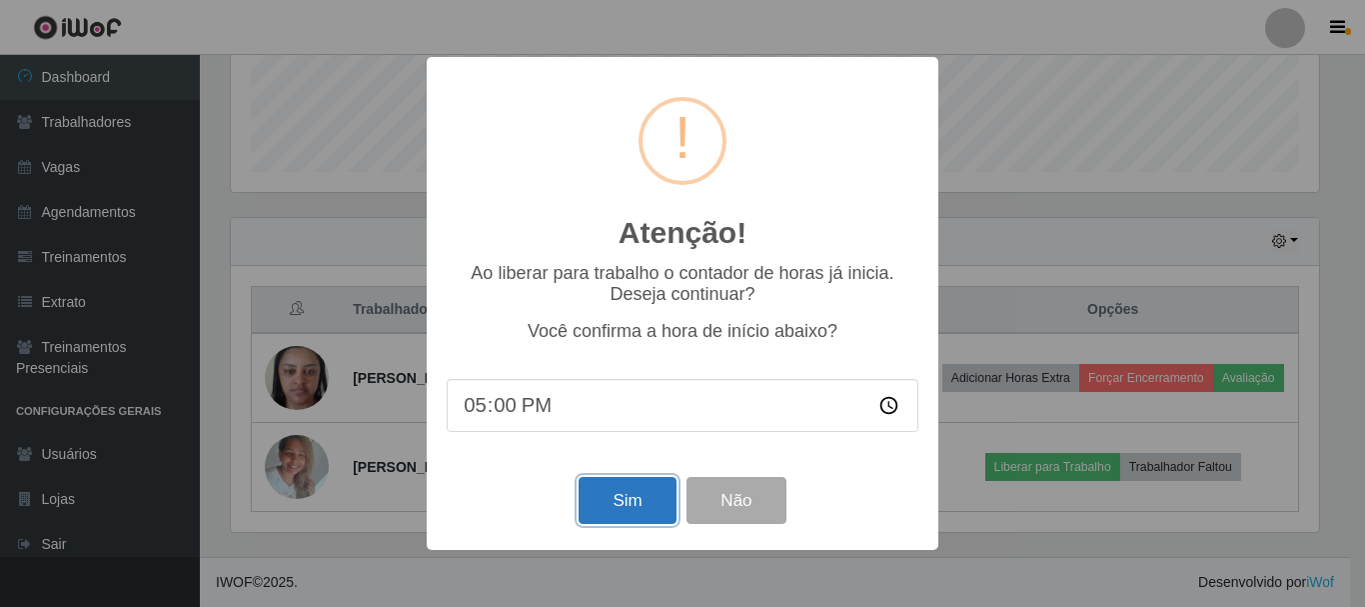
click at [622, 508] on button "Sim" at bounding box center [627, 500] width 97 height 47
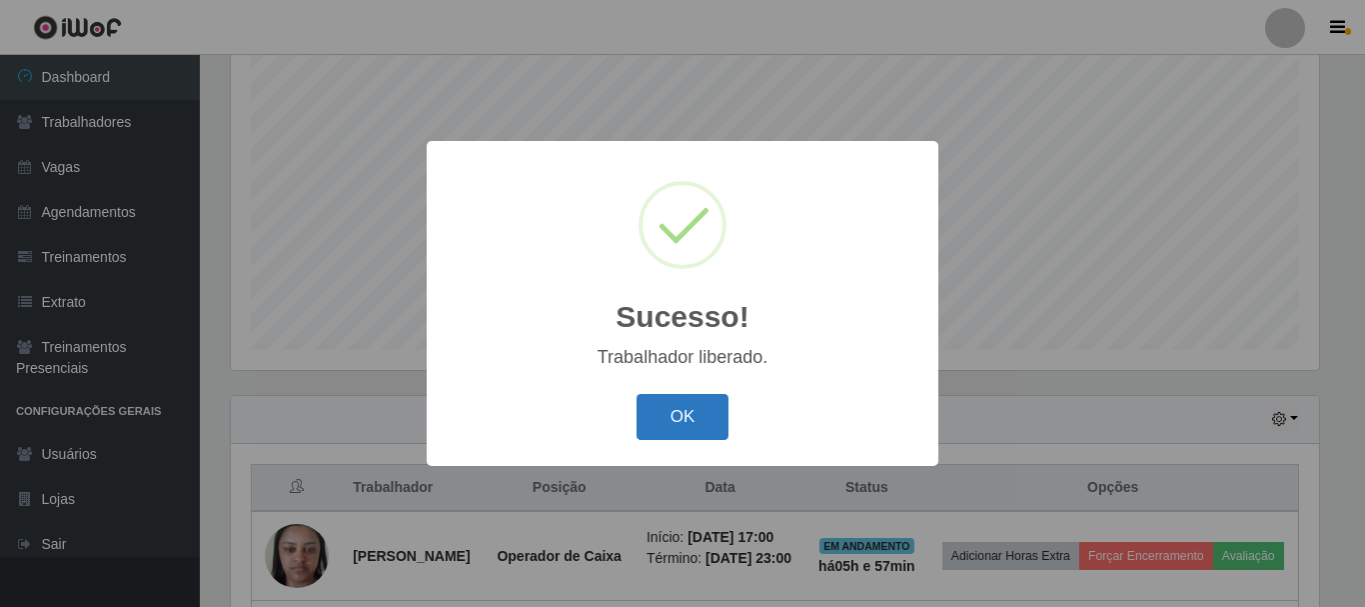
click at [690, 438] on button "OK" at bounding box center [683, 417] width 93 height 47
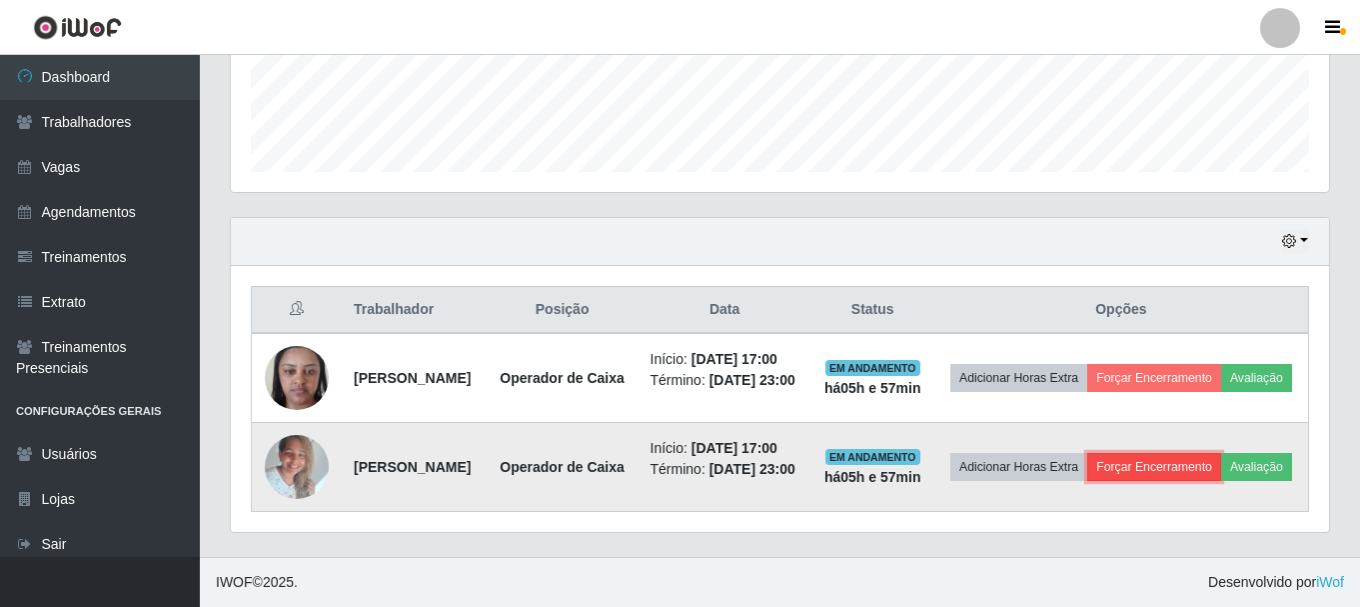
click at [1221, 453] on button "Forçar Encerramento" at bounding box center [1154, 467] width 134 height 28
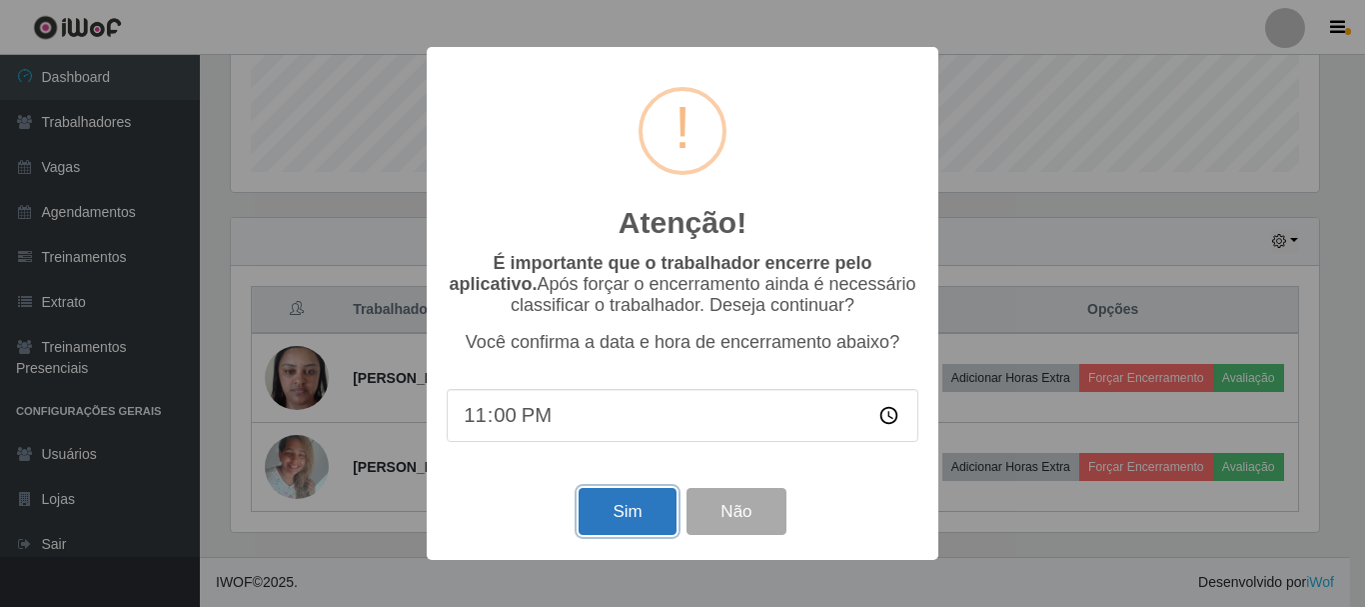
click at [650, 511] on button "Sim" at bounding box center [627, 511] width 97 height 47
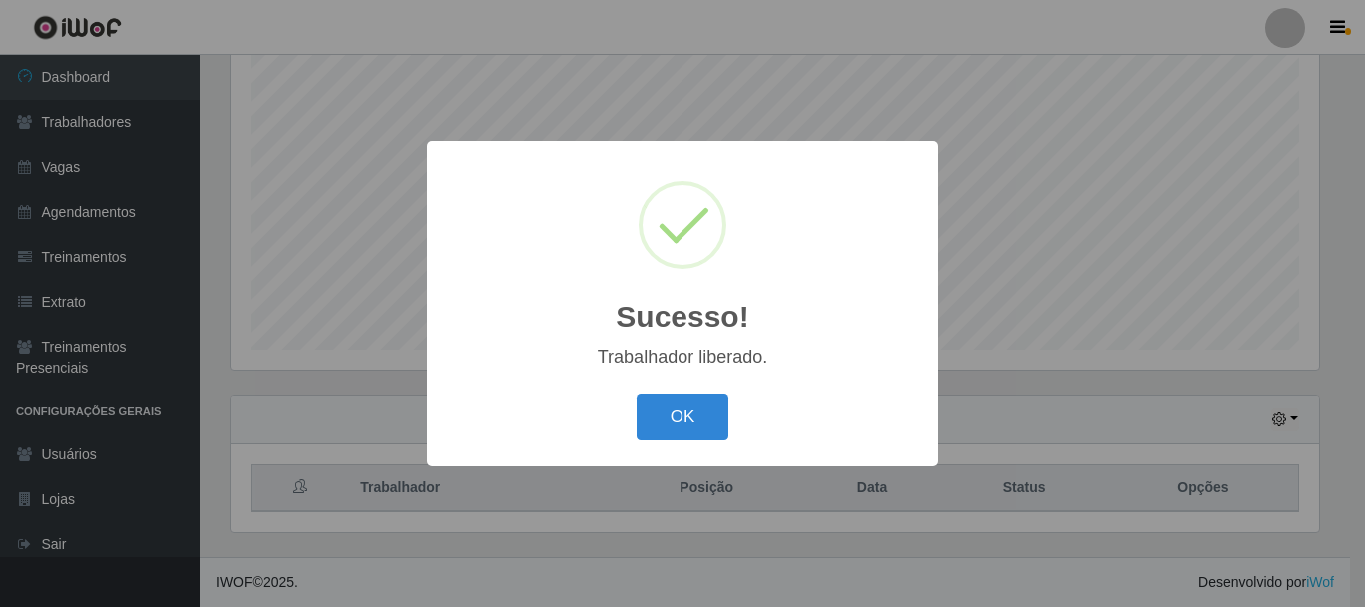
drag, startPoint x: 691, startPoint y: 429, endPoint x: 1067, endPoint y: 404, distance: 377.6
click at [693, 429] on button "OK" at bounding box center [683, 417] width 93 height 47
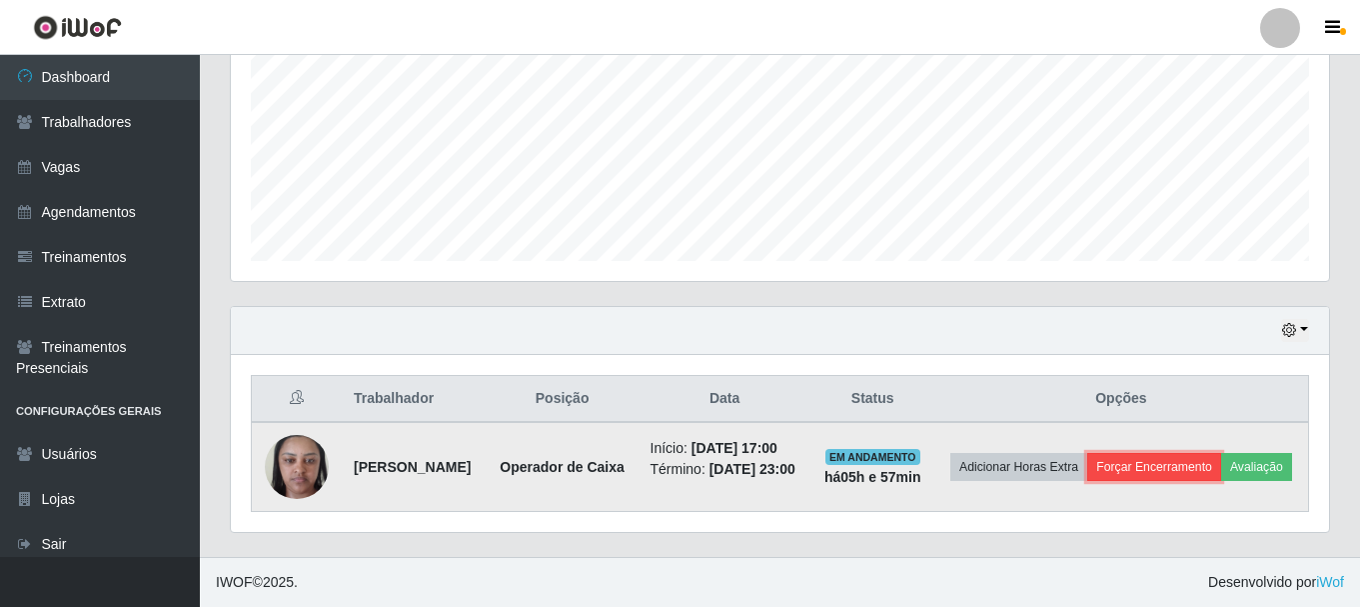
click at [1221, 453] on button "Forçar Encerramento" at bounding box center [1154, 467] width 134 height 28
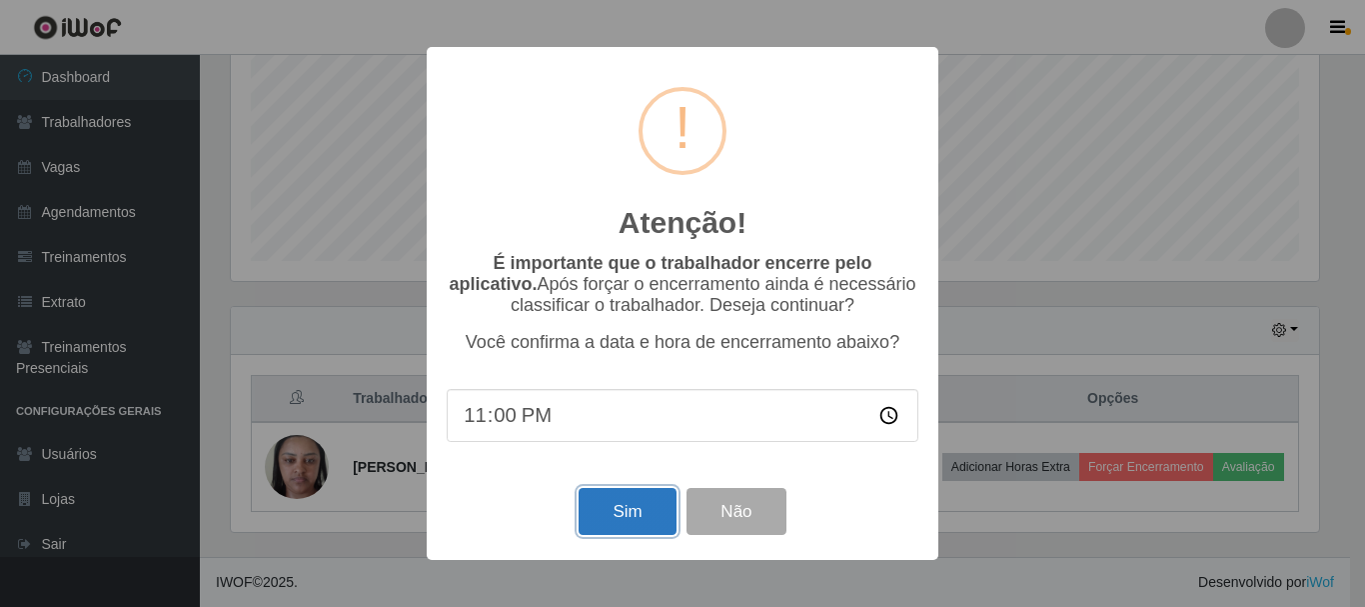
click at [655, 515] on button "Sim" at bounding box center [627, 511] width 97 height 47
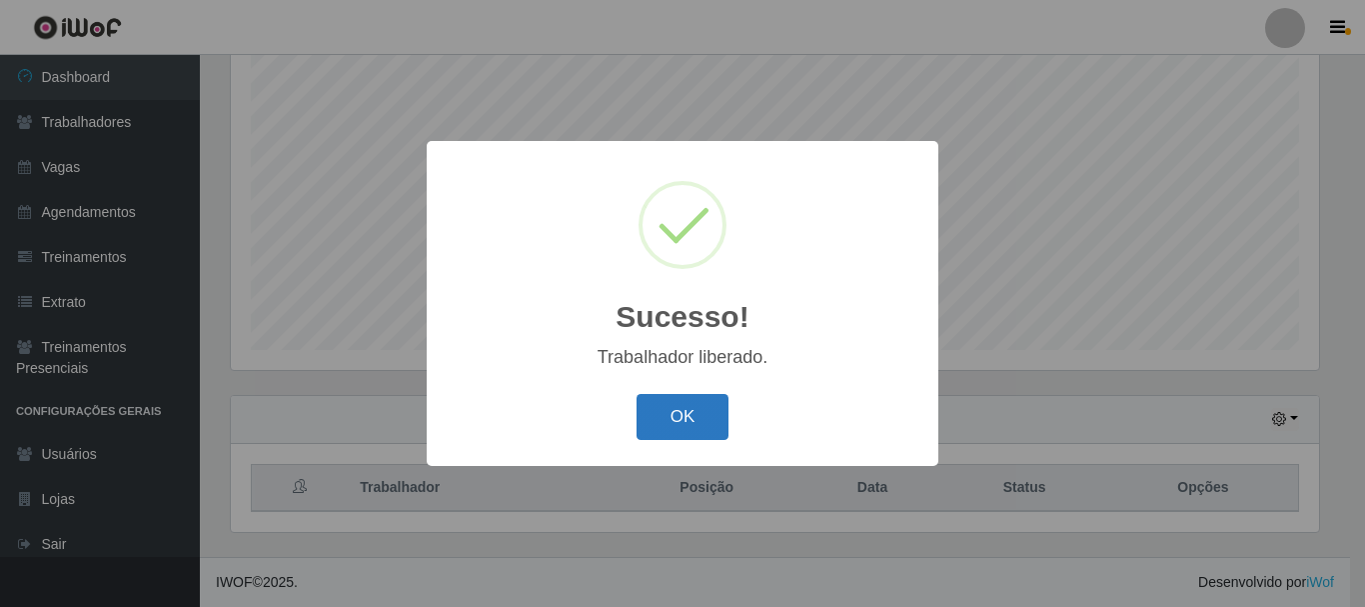
click at [675, 432] on button "OK" at bounding box center [683, 417] width 93 height 47
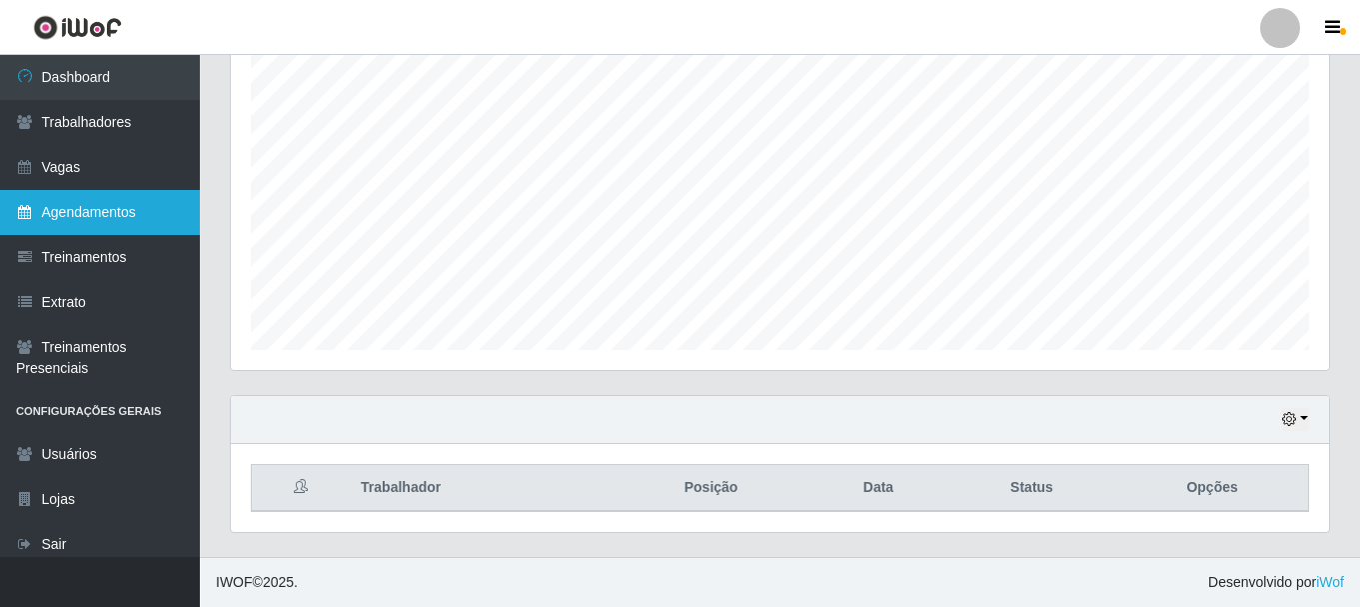
click at [106, 209] on link "Agendamentos" at bounding box center [100, 212] width 200 height 45
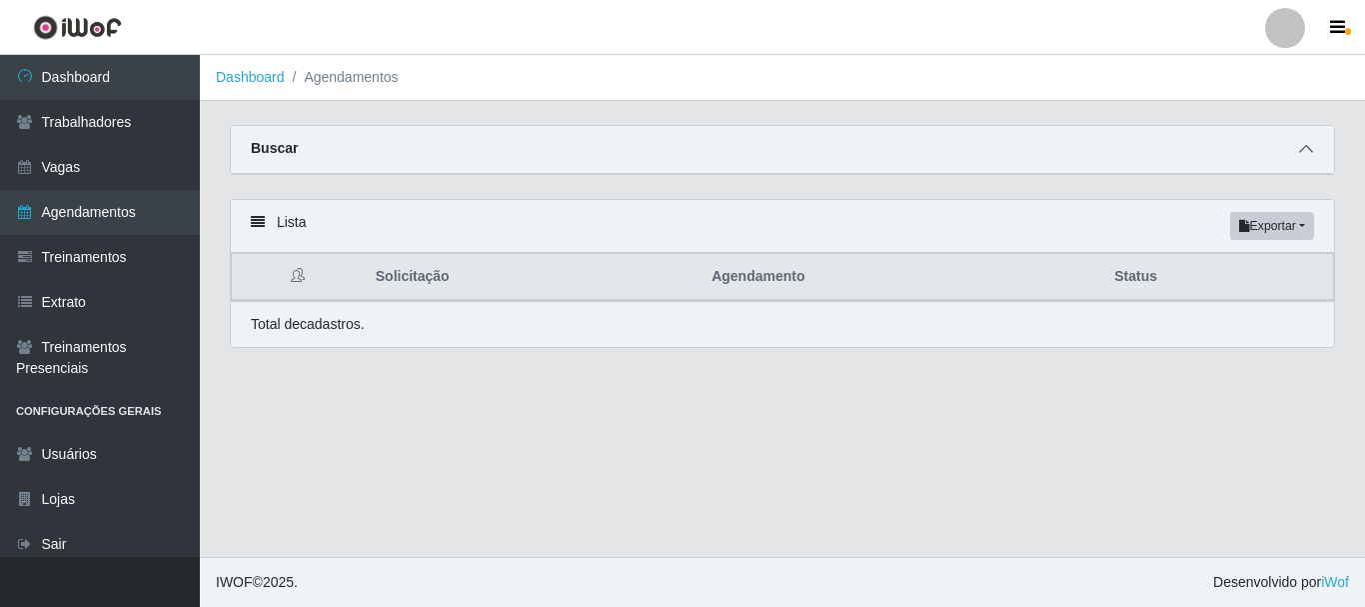
click at [1294, 149] on span at bounding box center [1306, 149] width 24 height 23
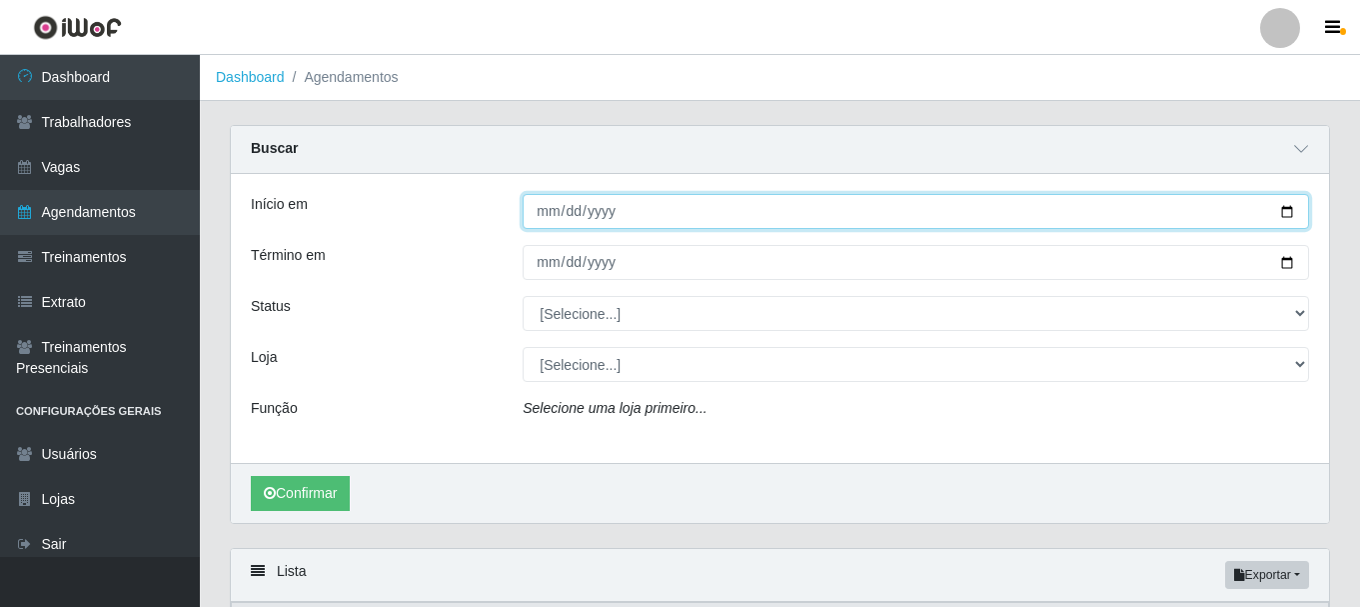
click at [1284, 204] on input "Início em" at bounding box center [916, 211] width 787 height 35
type input "[DATE]"
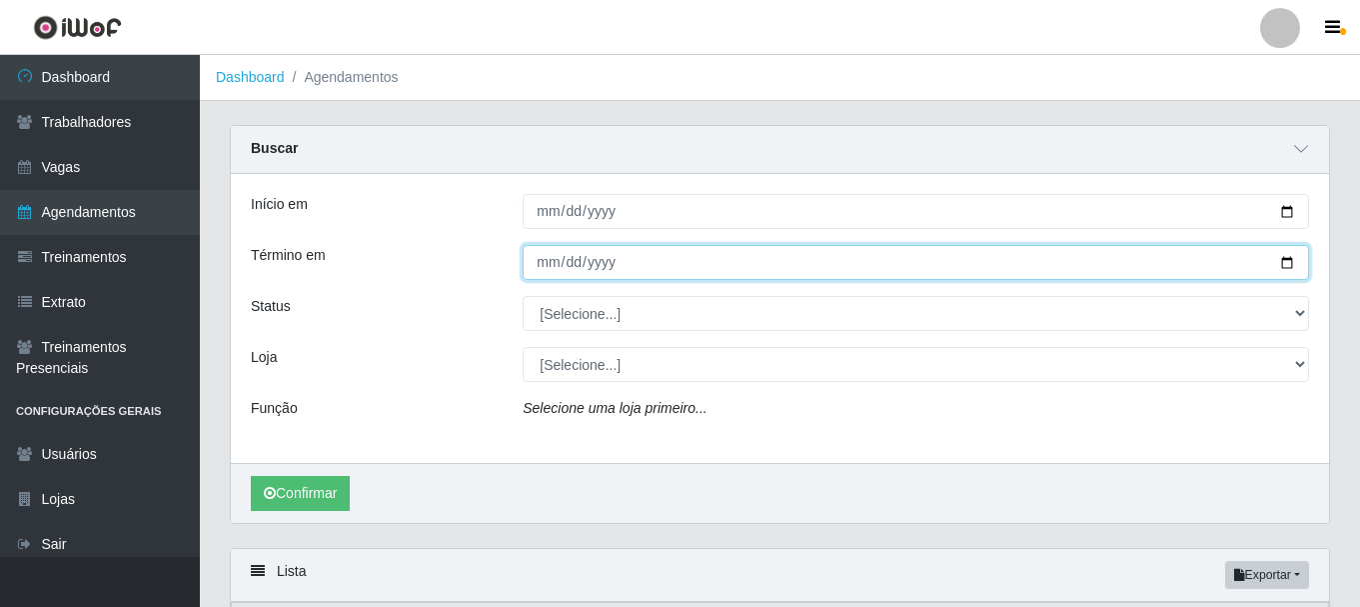
click at [557, 269] on input "Término em" at bounding box center [916, 262] width 787 height 35
click at [1289, 263] on input "Término em" at bounding box center [916, 262] width 787 height 35
type input "[DATE]"
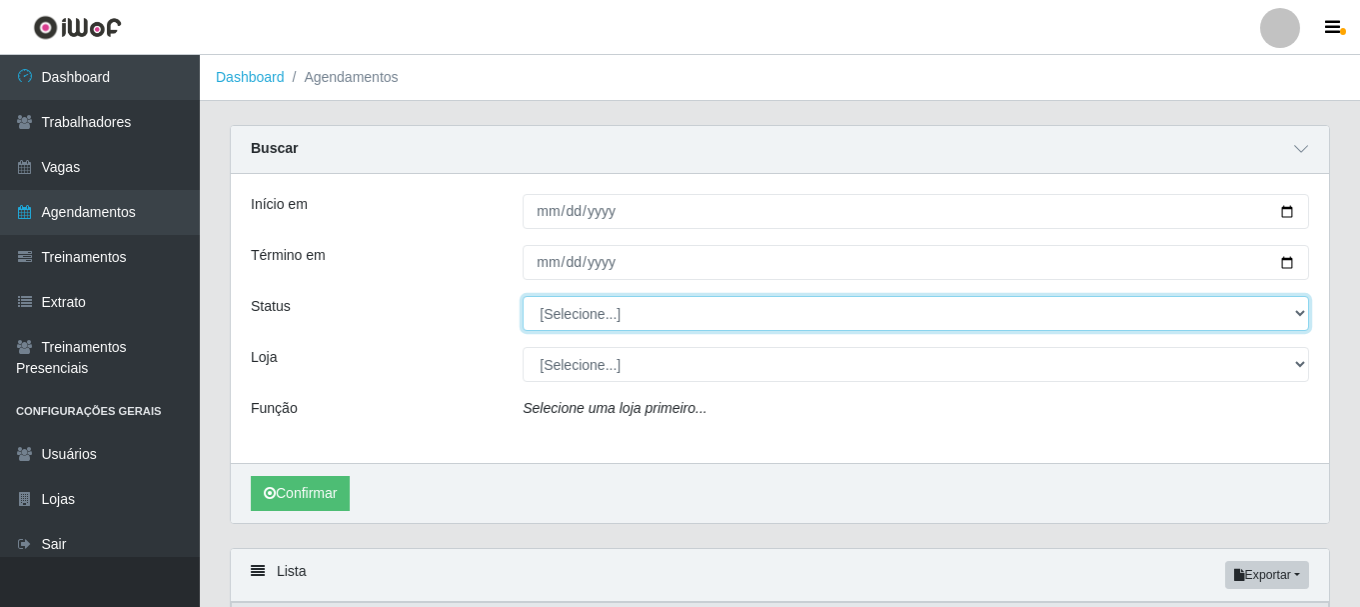
click at [596, 318] on select "[Selecione...] AGENDADO AGUARDANDO LIBERAR EM ANDAMENTO EM REVISÃO FINALIZADO C…" at bounding box center [916, 313] width 787 height 35
select select "AGENDADO"
click at [523, 297] on select "[Selecione...] AGENDADO AGUARDANDO LIBERAR EM ANDAMENTO EM REVISÃO FINALIZADO C…" at bounding box center [916, 313] width 787 height 35
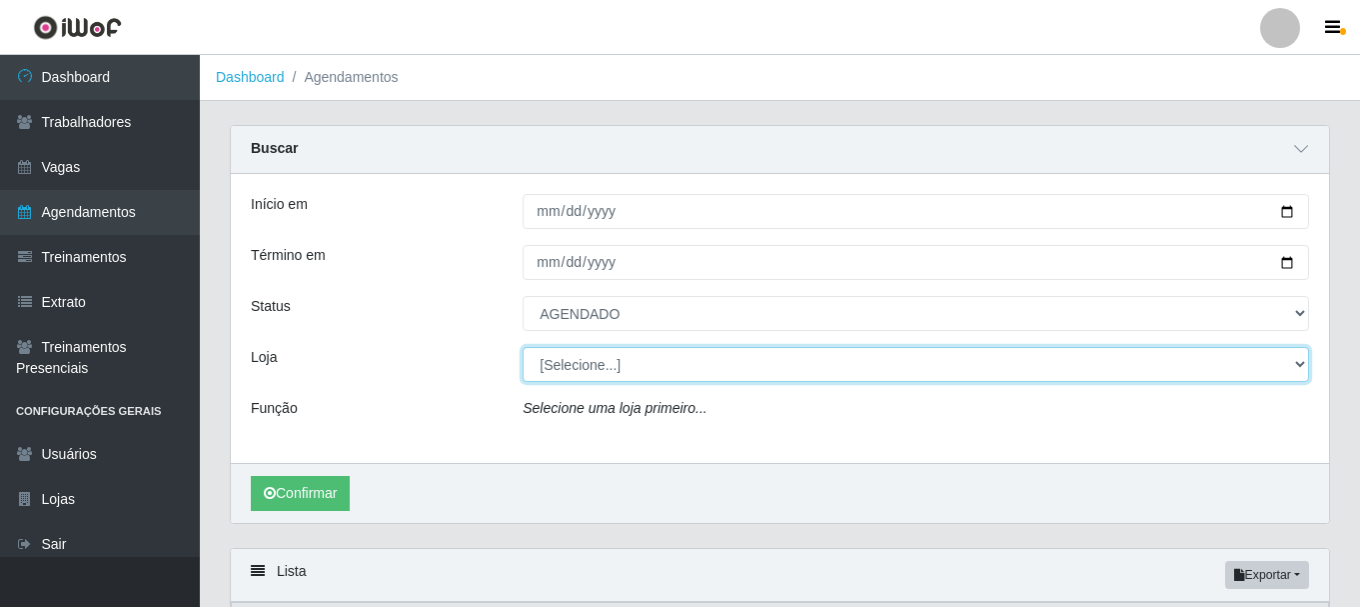
click at [593, 369] on select "[Selecione...] SuperFácil Atacado - [PERSON_NAME]" at bounding box center [916, 364] width 787 height 35
select select "399"
click at [523, 348] on select "[Selecione...] SuperFácil Atacado - [PERSON_NAME]" at bounding box center [916, 364] width 787 height 35
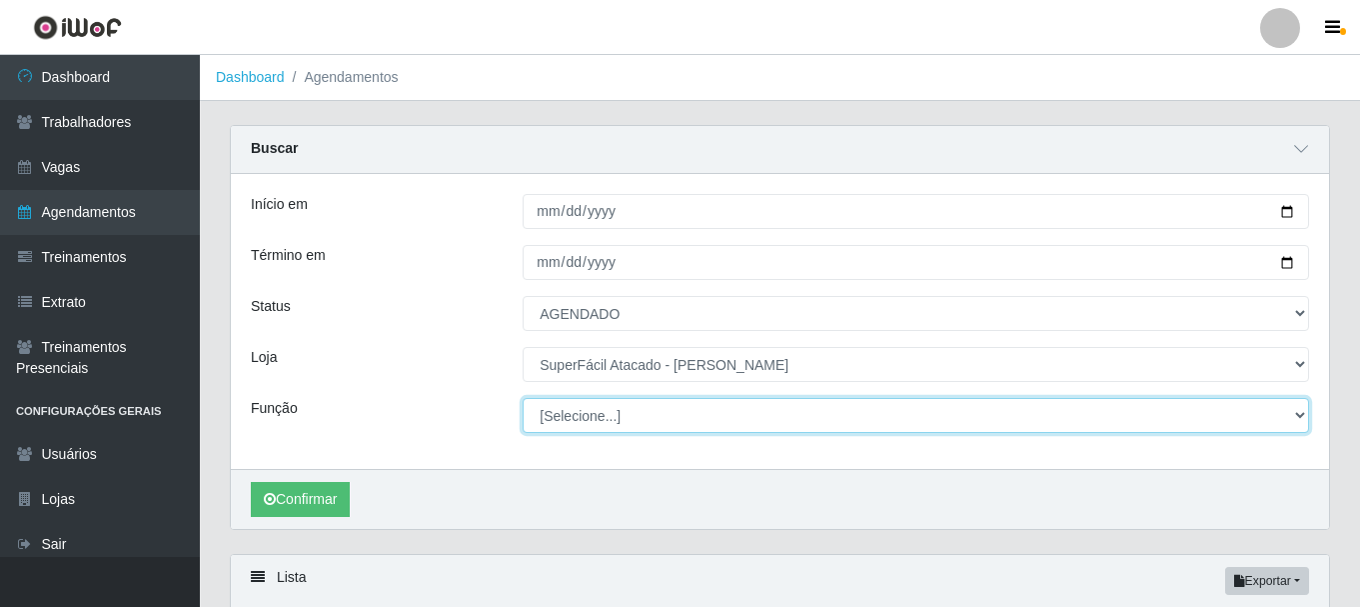
click at [616, 401] on select "[Selecione...] Embalador Embalador + Embalador ++ Operador de Caixa Operador de…" at bounding box center [916, 415] width 787 height 35
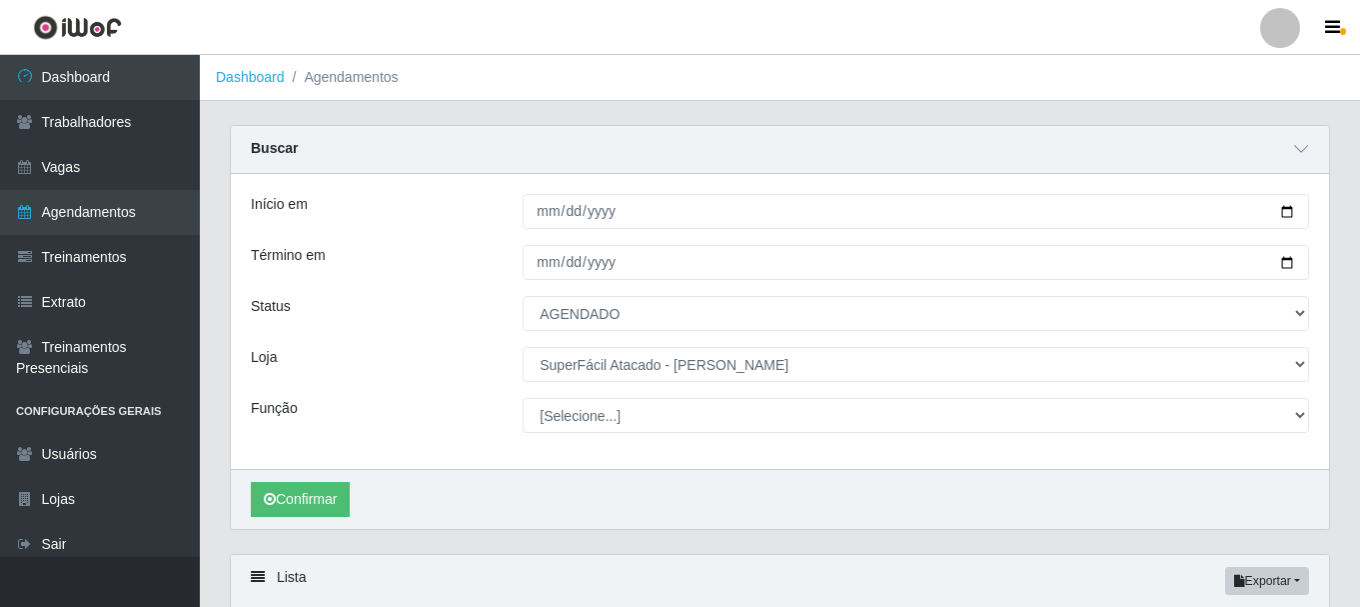
click at [583, 468] on div "Início em [DATE] Término em [DATE] Status [Selecione...] AGENDADO AGUARDANDO LI…" at bounding box center [780, 321] width 1098 height 295
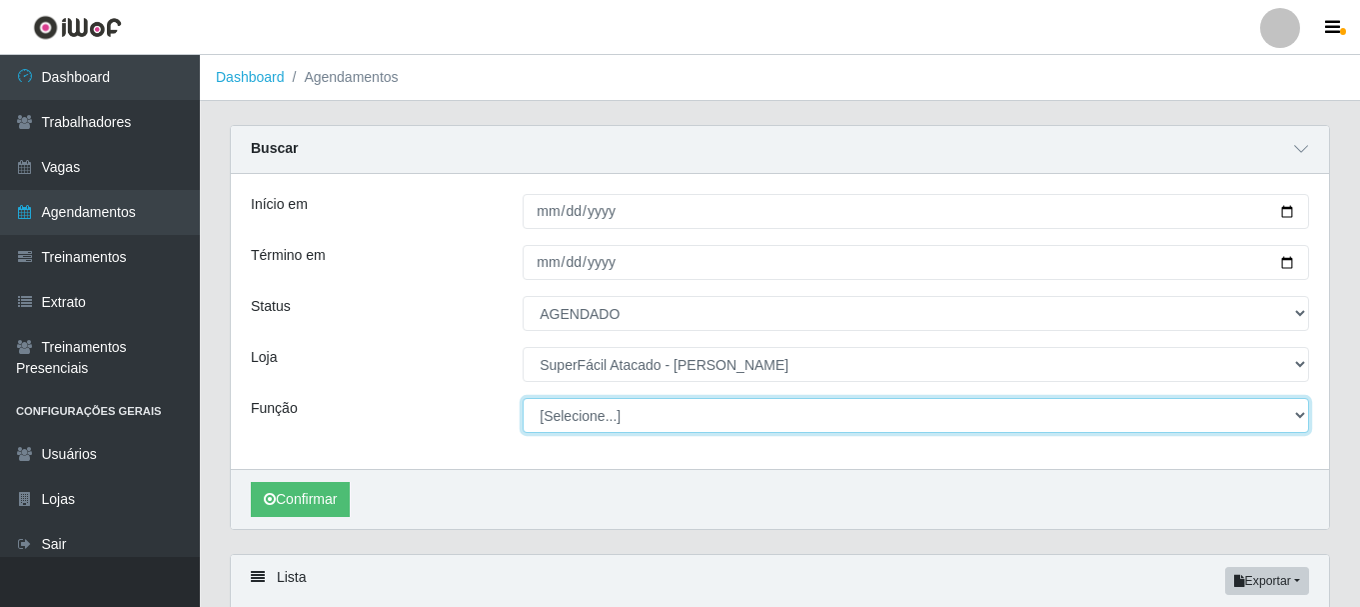
click at [602, 423] on select "[Selecione...] Embalador Embalador + Embalador ++ Operador de Caixa Operador de…" at bounding box center [916, 415] width 787 height 35
click at [523, 399] on select "[Selecione...] Embalador Embalador + Embalador ++ Operador de Caixa Operador de…" at bounding box center [916, 415] width 787 height 35
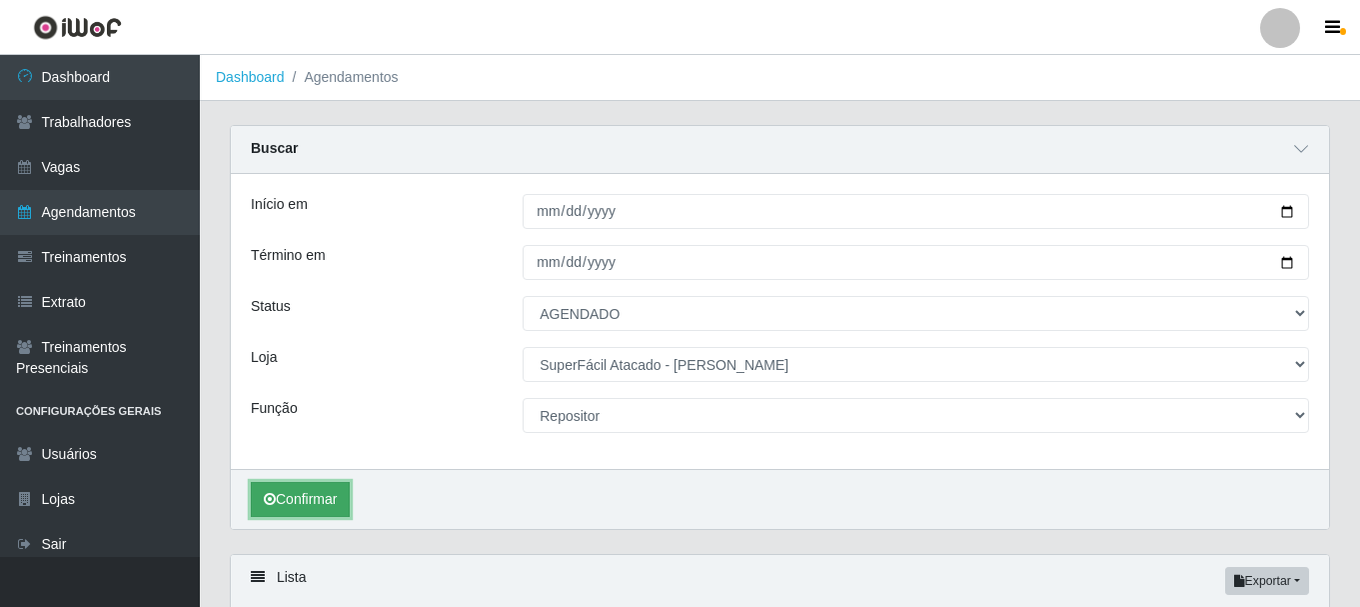
click at [321, 517] on button "Confirmar" at bounding box center [300, 499] width 99 height 35
click at [330, 502] on button "Confirmar" at bounding box center [300, 499] width 99 height 35
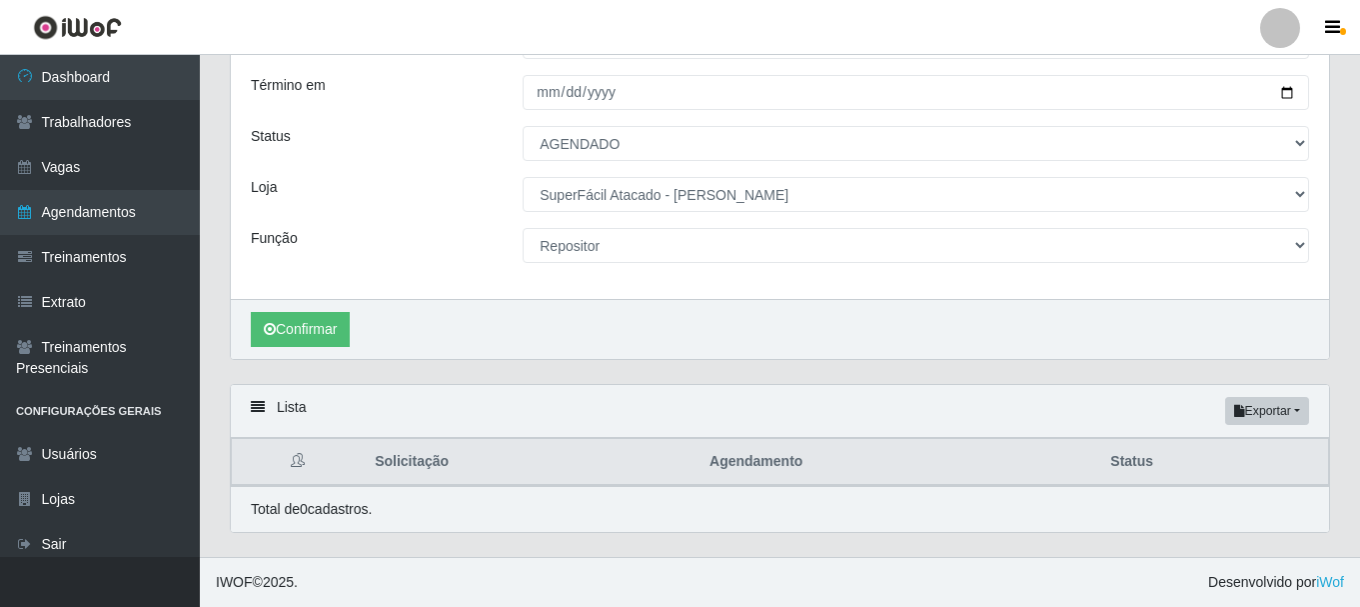
click at [313, 351] on div "Confirmar" at bounding box center [780, 329] width 1098 height 60
click at [315, 332] on button "Confirmar" at bounding box center [300, 329] width 99 height 35
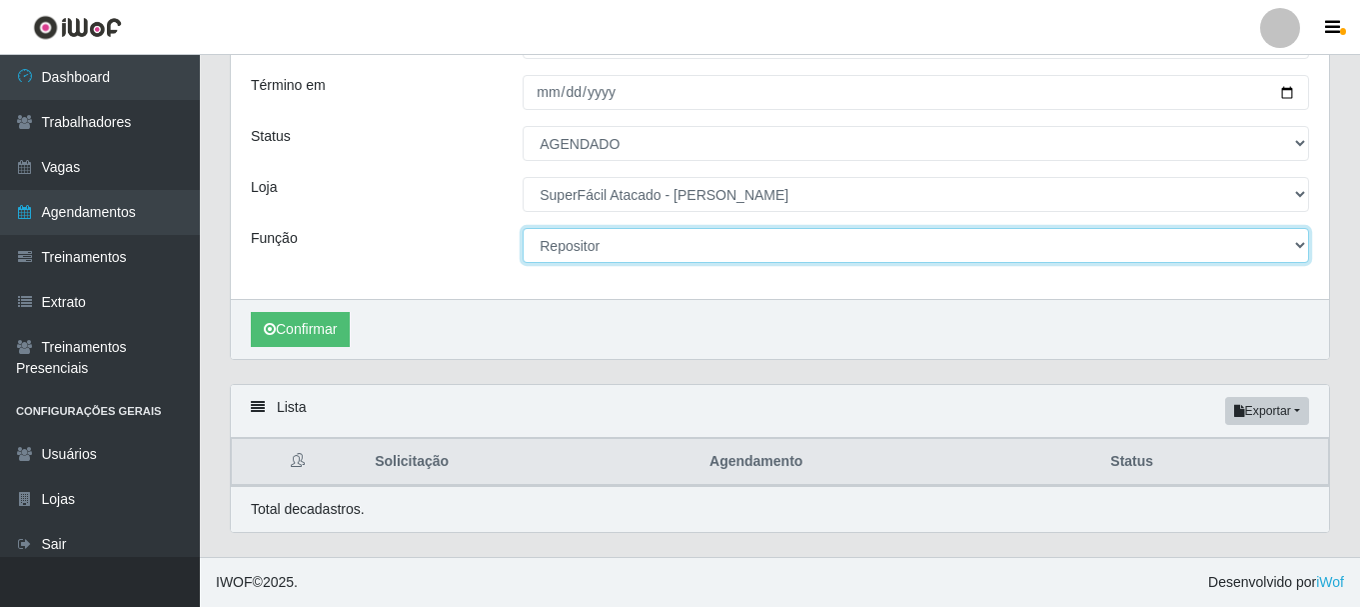
click at [618, 244] on select "[Selecione...] Embalador Embalador + Embalador ++ Operador de Caixa Operador de…" at bounding box center [916, 245] width 787 height 35
click at [523, 228] on select "[Selecione...] Embalador Embalador + Embalador ++ Operador de Caixa Operador de…" at bounding box center [916, 245] width 787 height 35
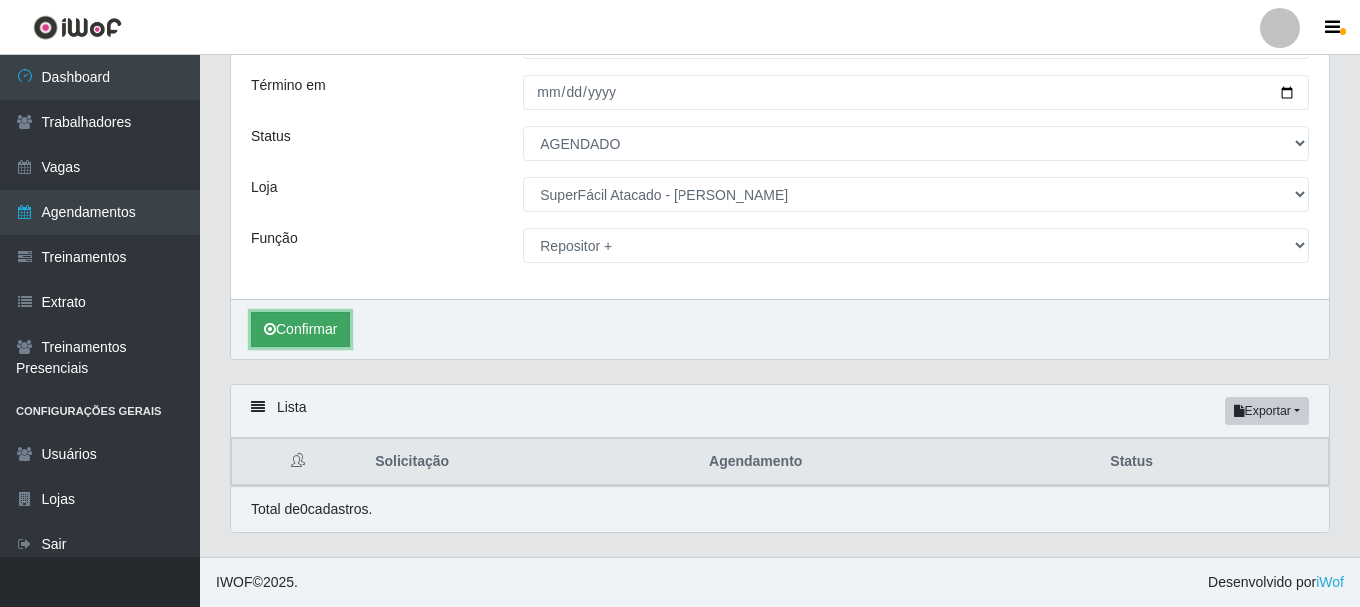
click at [302, 333] on button "Confirmar" at bounding box center [300, 329] width 99 height 35
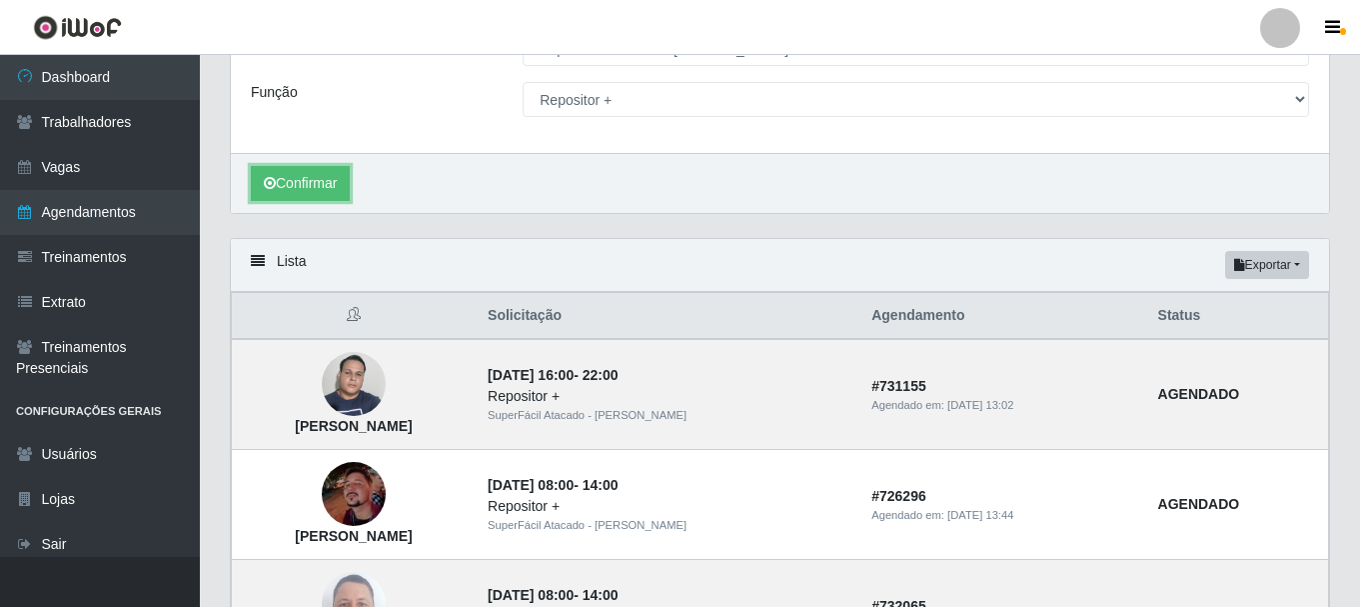
scroll to position [216, 0]
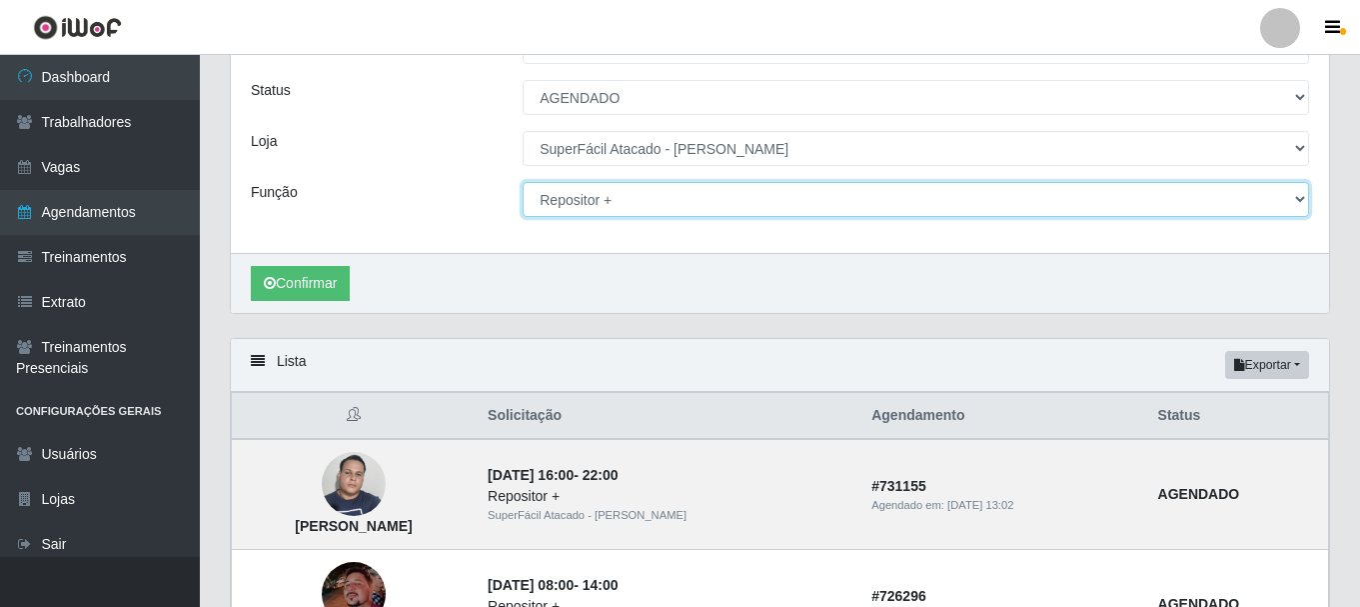
click at [640, 200] on select "[Selecione...] Embalador Embalador + Embalador ++ Operador de Caixa Operador de…" at bounding box center [916, 199] width 787 height 35
click at [523, 183] on select "[Selecione...] Embalador Embalador + Embalador ++ Operador de Caixa Operador de…" at bounding box center [916, 199] width 787 height 35
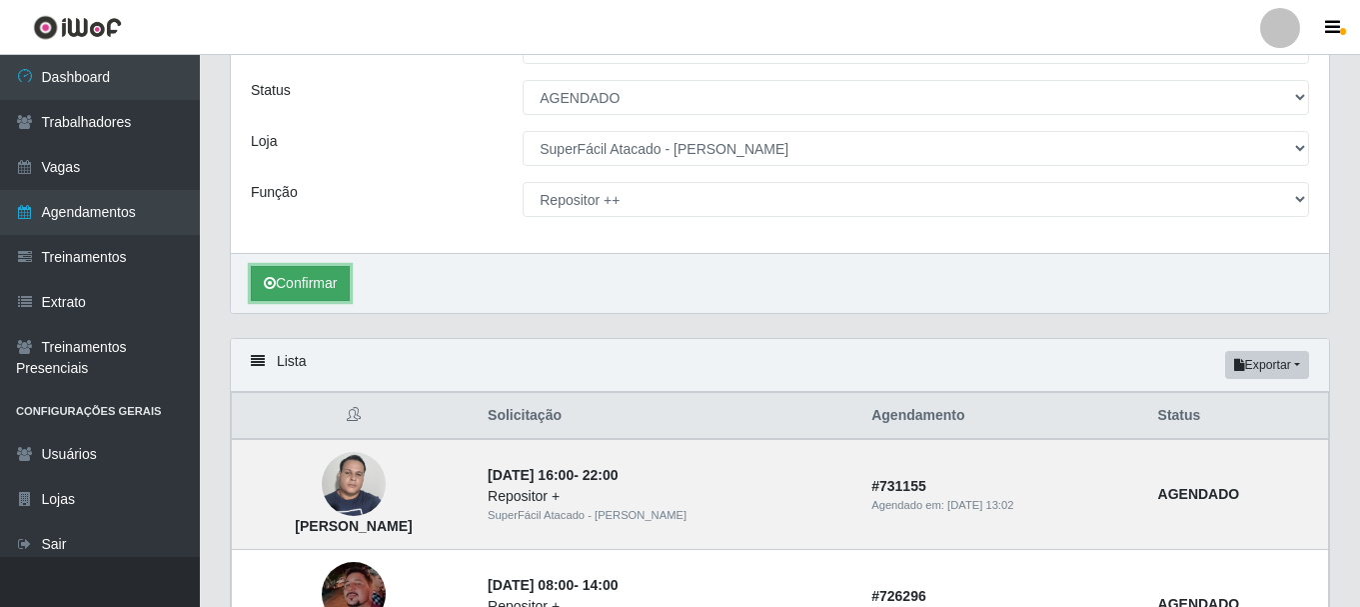
click at [337, 285] on button "Confirmar" at bounding box center [300, 283] width 99 height 35
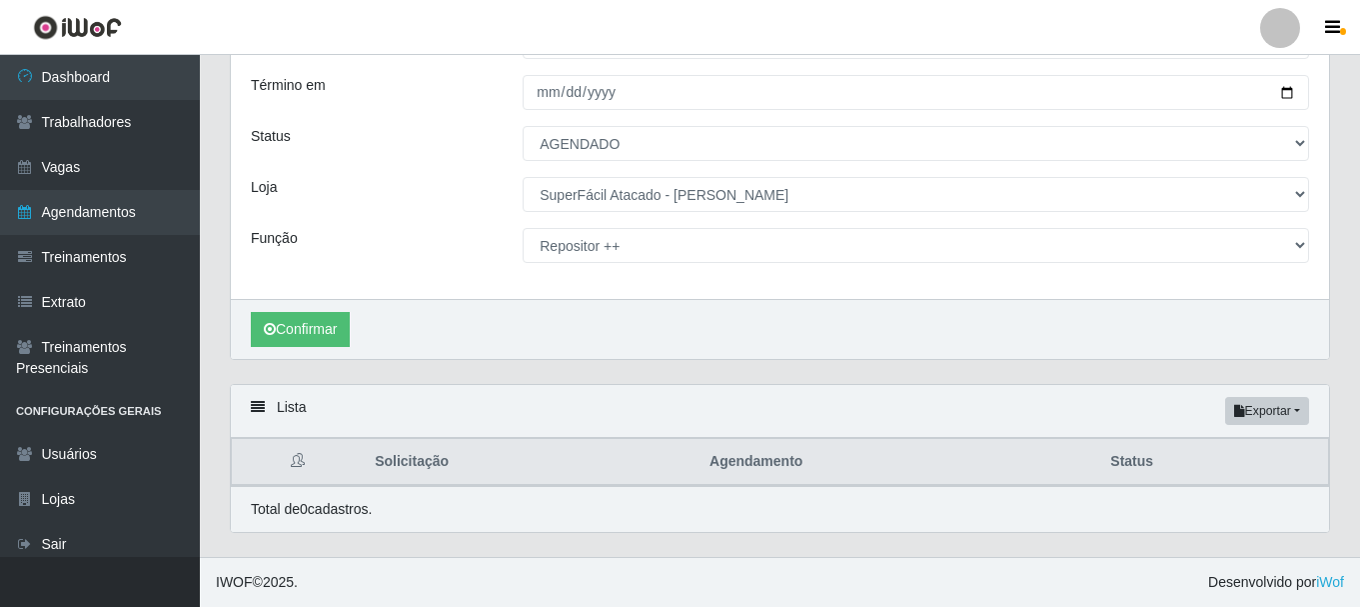
click at [509, 388] on div "Lista Exportar PDF Excel" at bounding box center [780, 411] width 1098 height 53
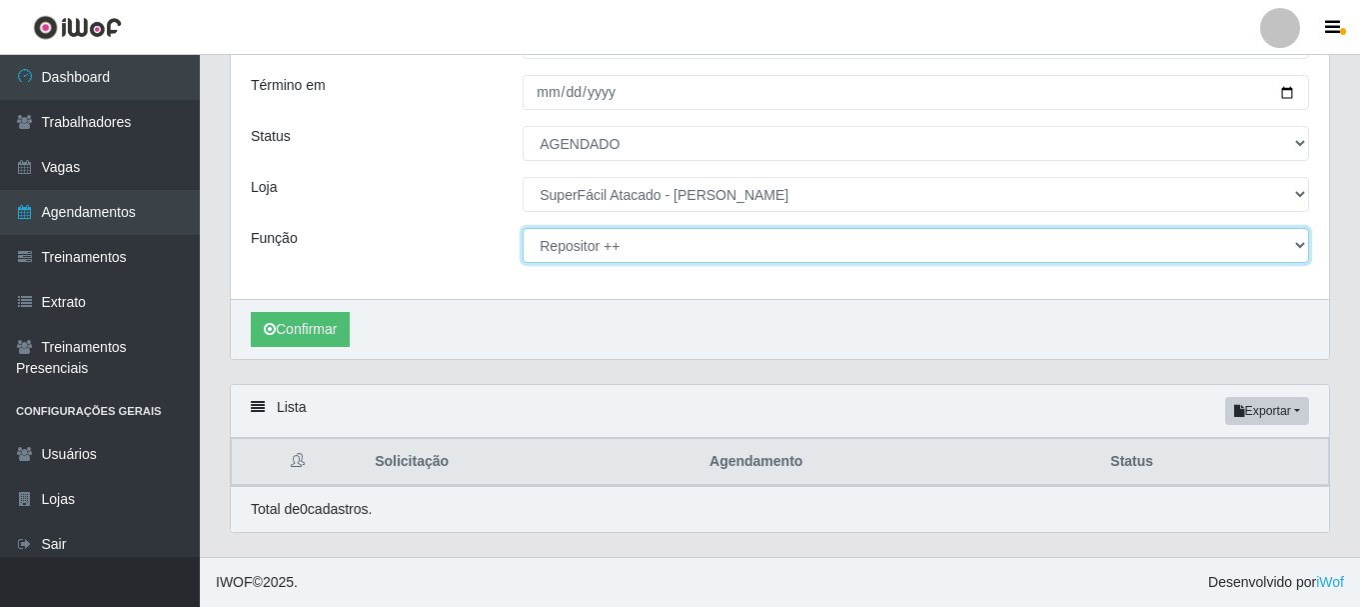
click at [615, 250] on select "[Selecione...] Embalador Embalador + Embalador ++ Operador de Caixa Operador de…" at bounding box center [916, 245] width 787 height 35
select select "82"
click at [523, 228] on select "[Selecione...] Embalador Embalador + Embalador ++ Operador de Caixa Operador de…" at bounding box center [916, 245] width 787 height 35
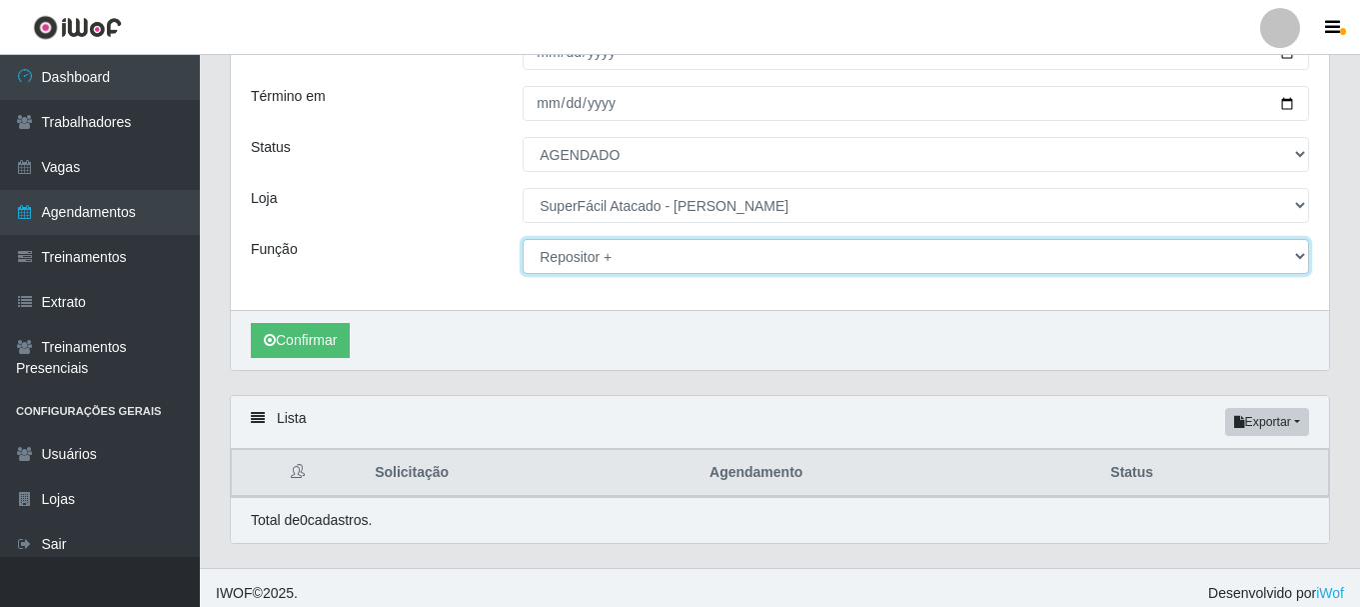
scroll to position [0, 0]
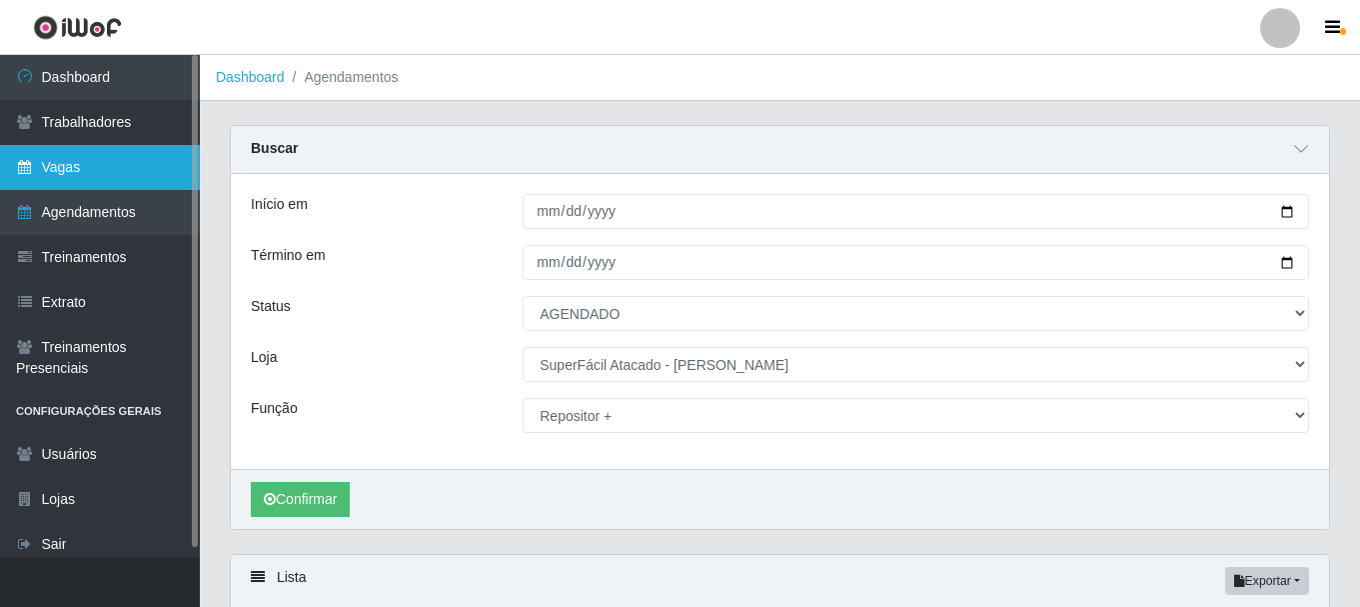
click at [74, 167] on link "Vagas" at bounding box center [100, 167] width 200 height 45
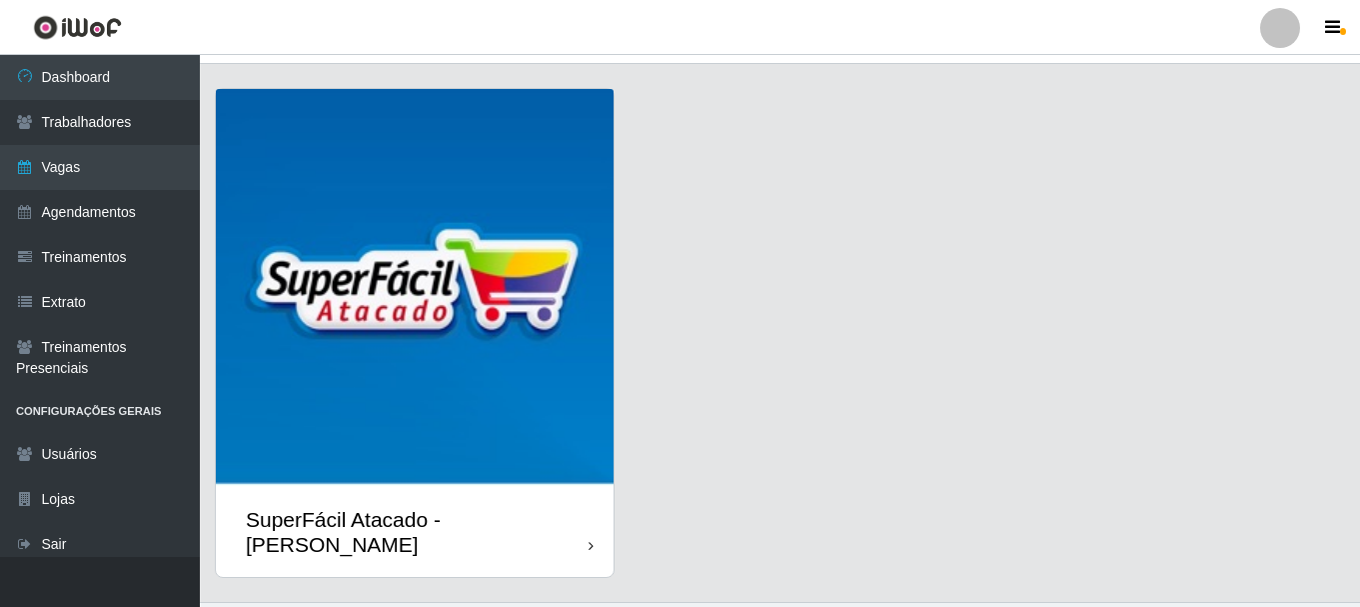
scroll to position [57, 0]
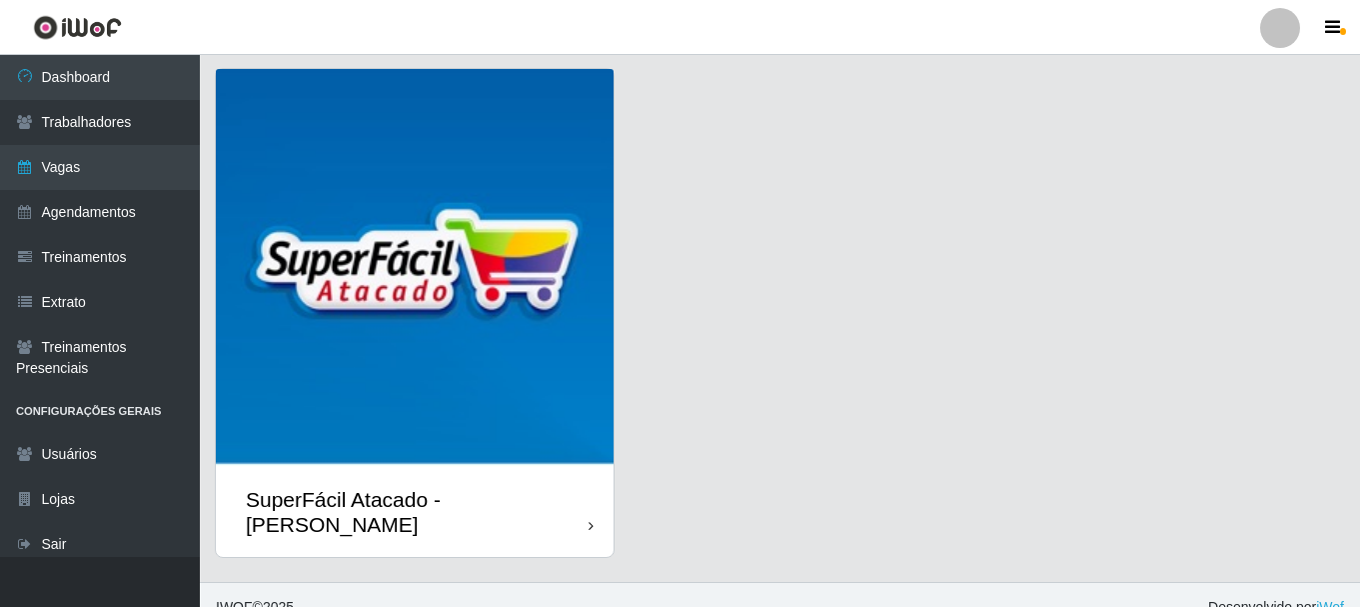
click at [471, 323] on img at bounding box center [415, 268] width 398 height 398
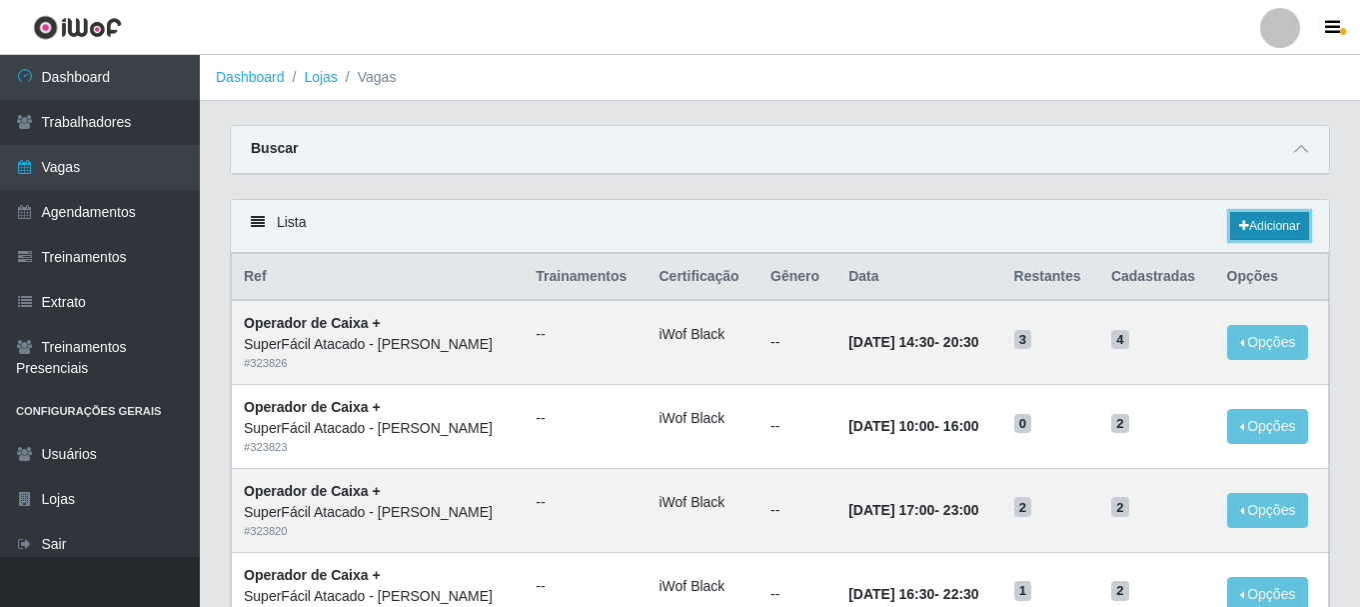
click at [1260, 229] on link "Adicionar" at bounding box center [1269, 226] width 79 height 28
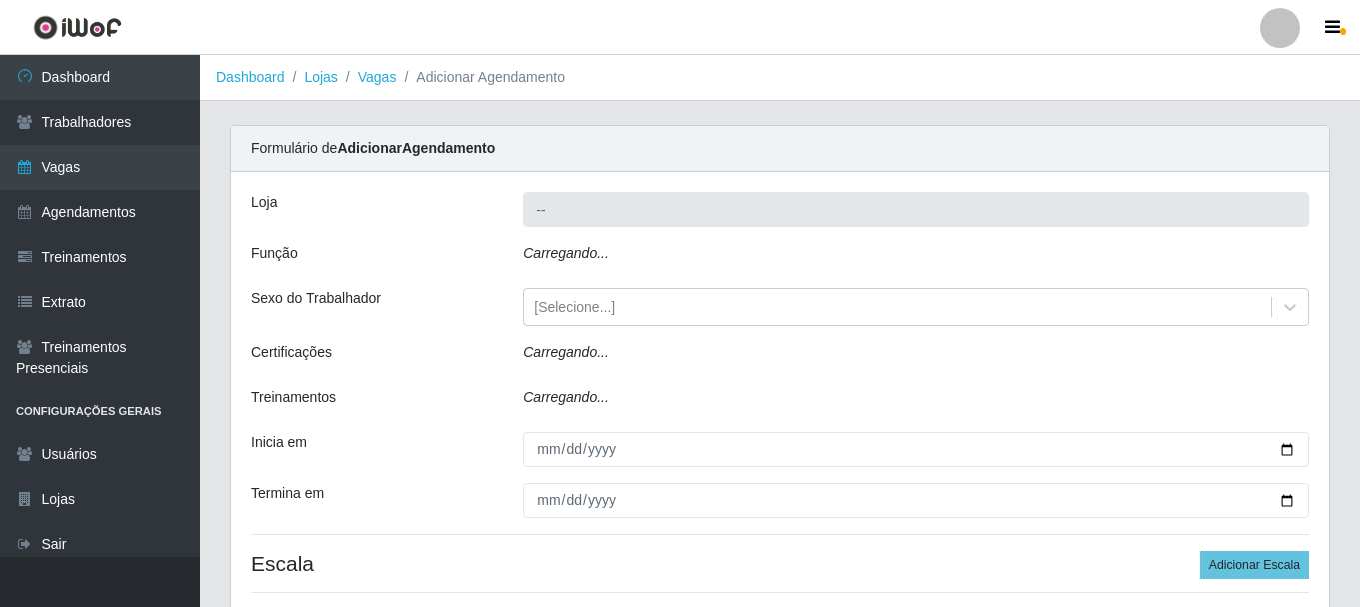
type input "SuperFácil Atacado - [PERSON_NAME]"
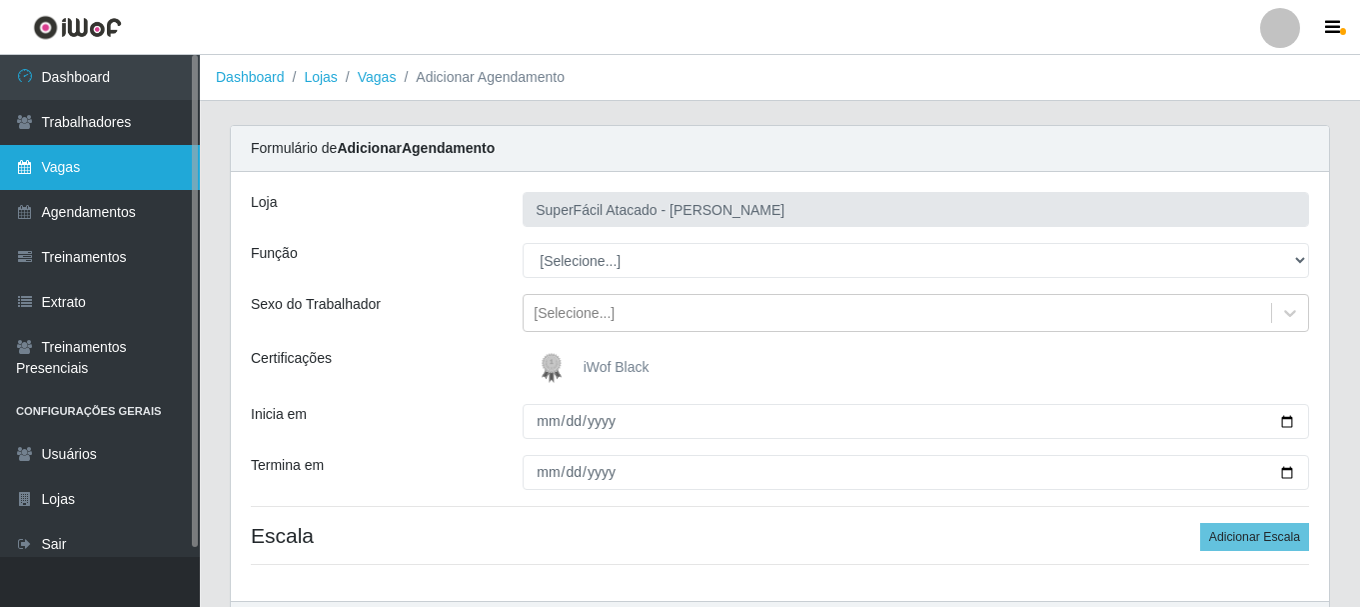
click at [43, 161] on link "Vagas" at bounding box center [100, 167] width 200 height 45
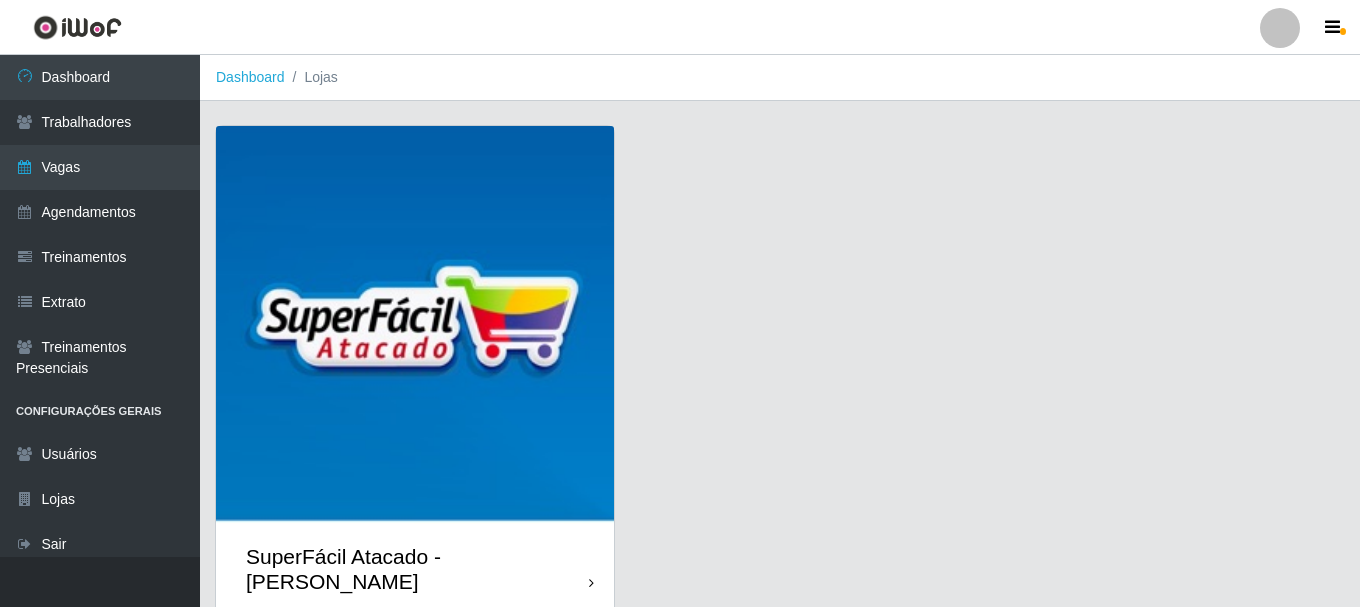
click at [358, 308] on img at bounding box center [415, 325] width 398 height 398
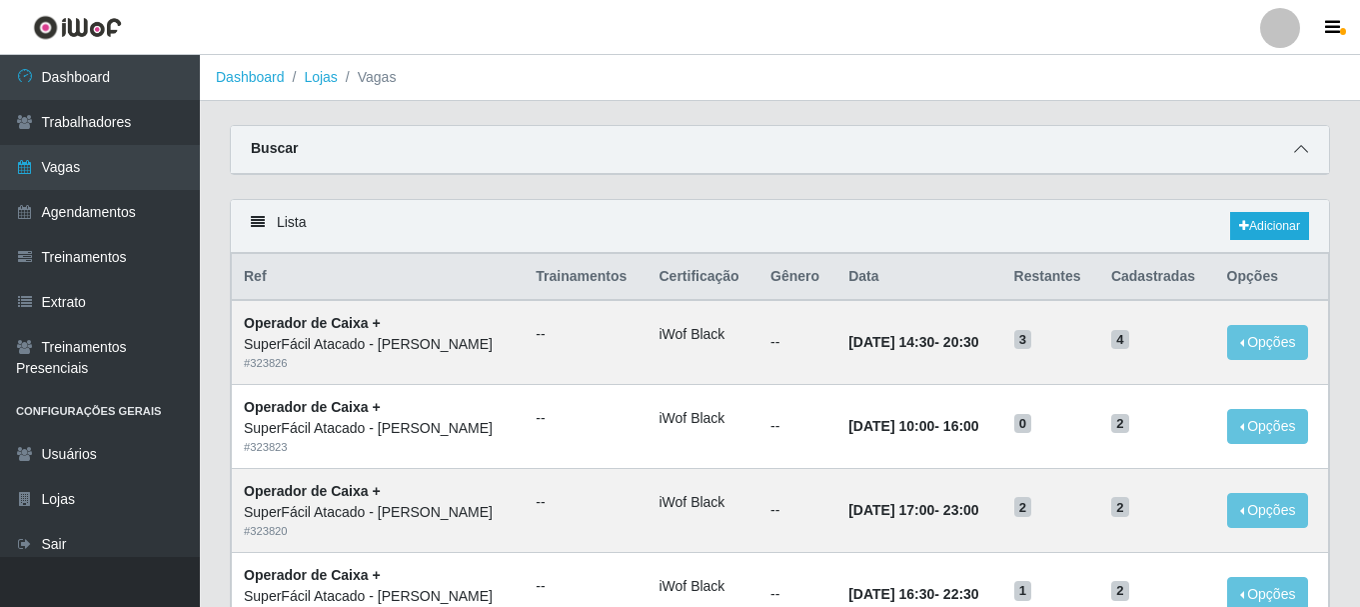
click at [1301, 152] on icon at bounding box center [1301, 149] width 14 height 14
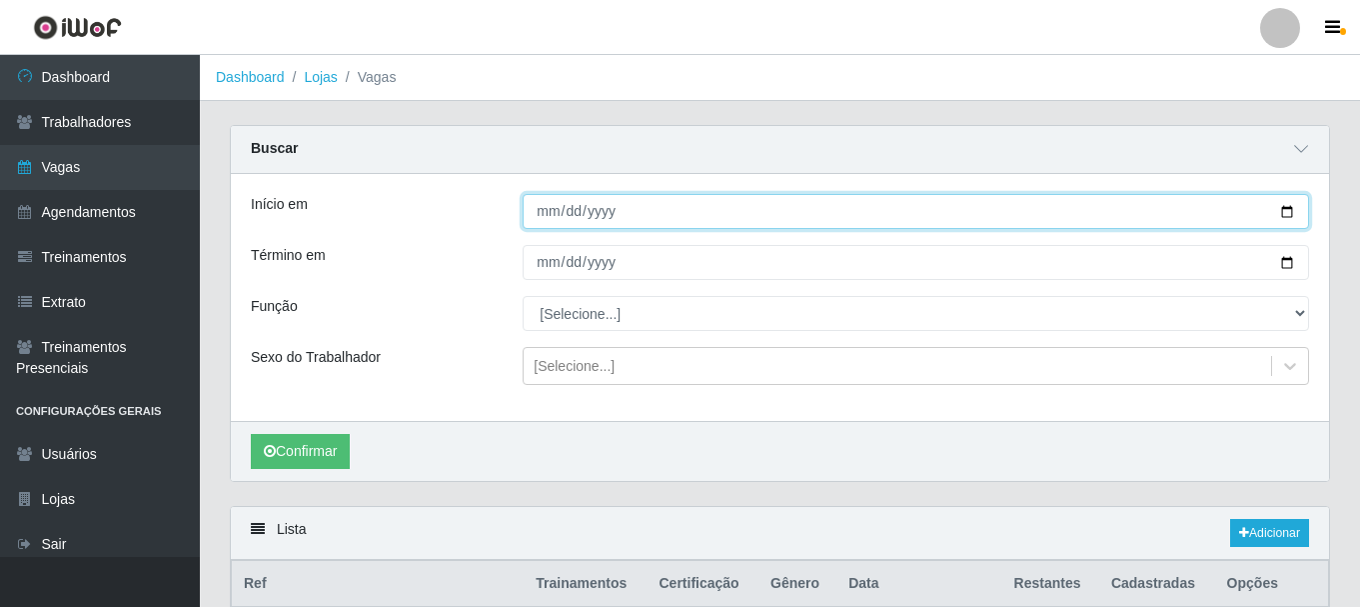
click at [1161, 211] on input "Início em" at bounding box center [916, 211] width 787 height 35
click at [1289, 215] on input "Início em" at bounding box center [916, 211] width 787 height 35
type input "[DATE]"
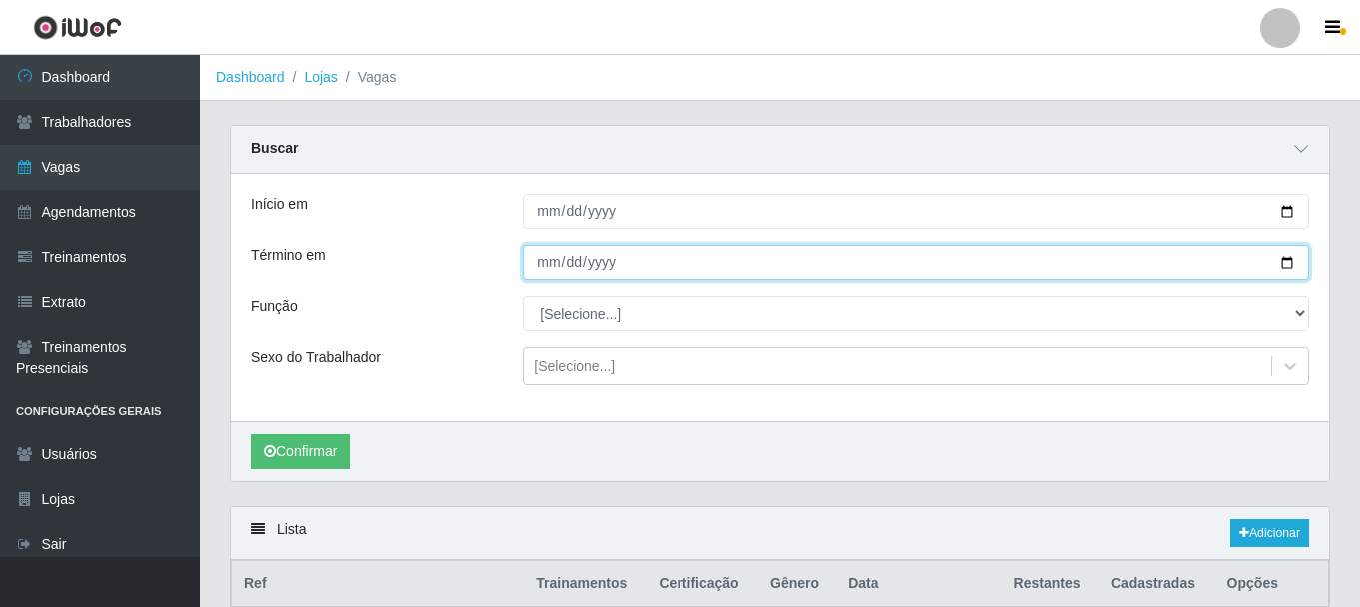
click at [633, 272] on input "Término em" at bounding box center [916, 262] width 787 height 35
click at [1288, 268] on input "Término em" at bounding box center [916, 262] width 787 height 35
type input "[DATE]"
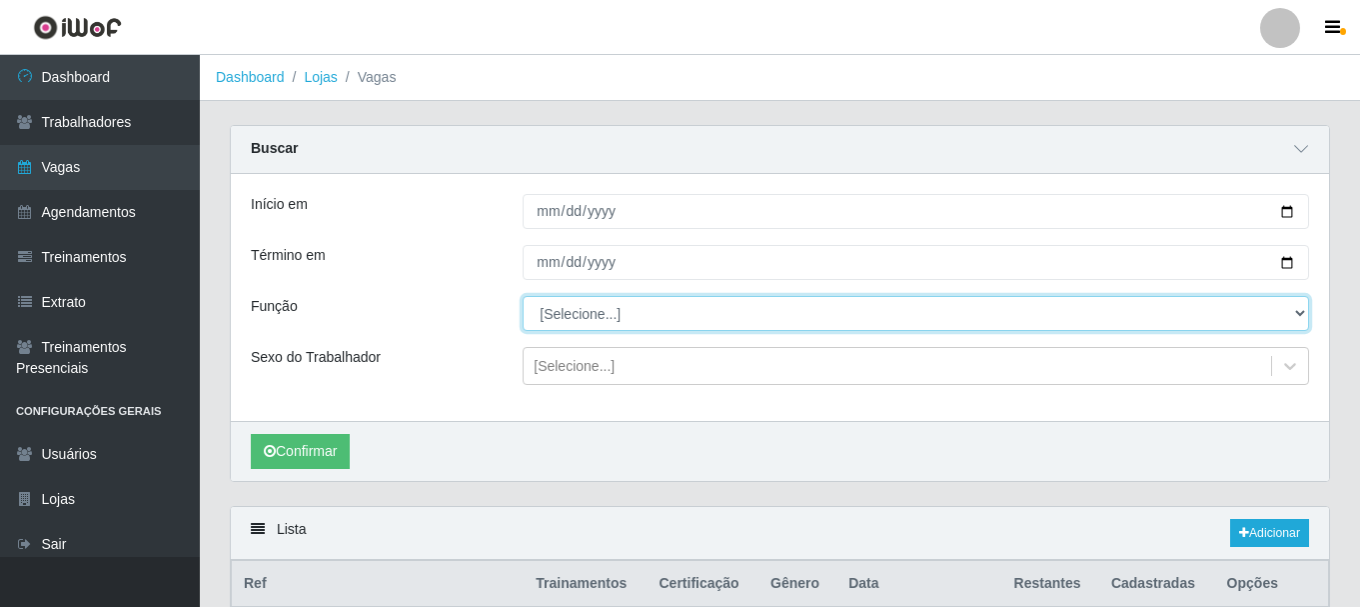
click at [1306, 315] on select "[Selecione...] Embalador Embalador + Embalador ++ Operador de Caixa Operador de…" at bounding box center [916, 313] width 787 height 35
select select "82"
click at [523, 297] on select "[Selecione...] Embalador Embalador + Embalador ++ Operador de Caixa Operador de…" at bounding box center [916, 313] width 787 height 35
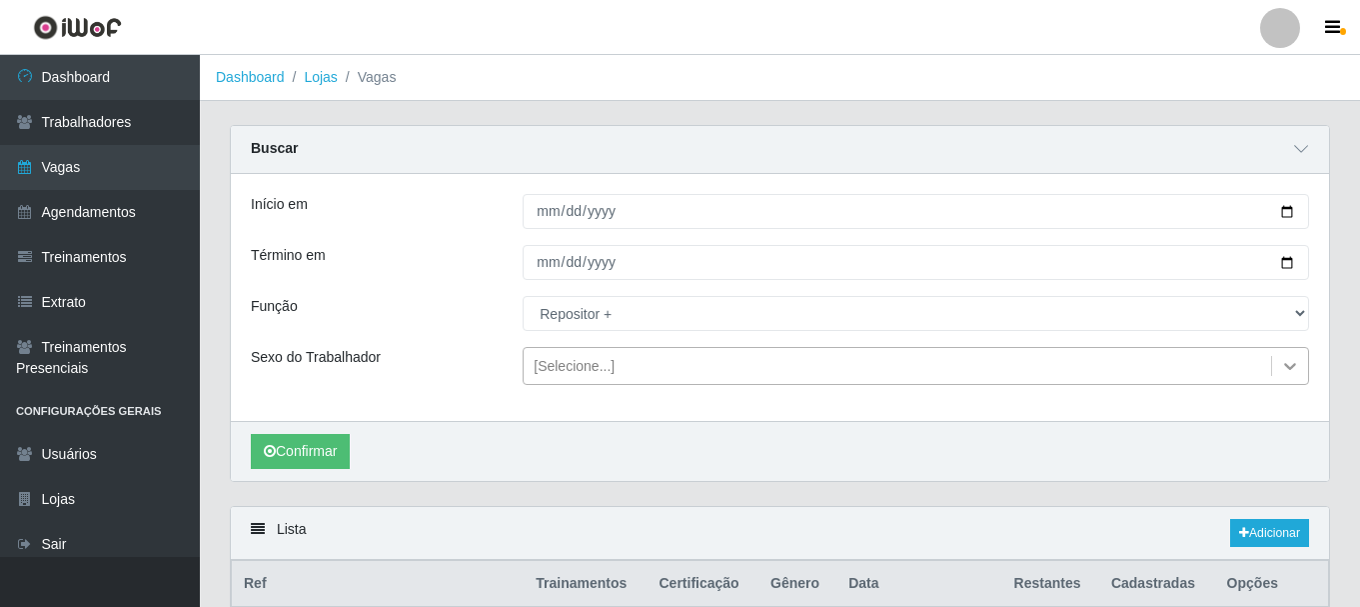
click at [1299, 372] on icon at bounding box center [1290, 366] width 20 height 20
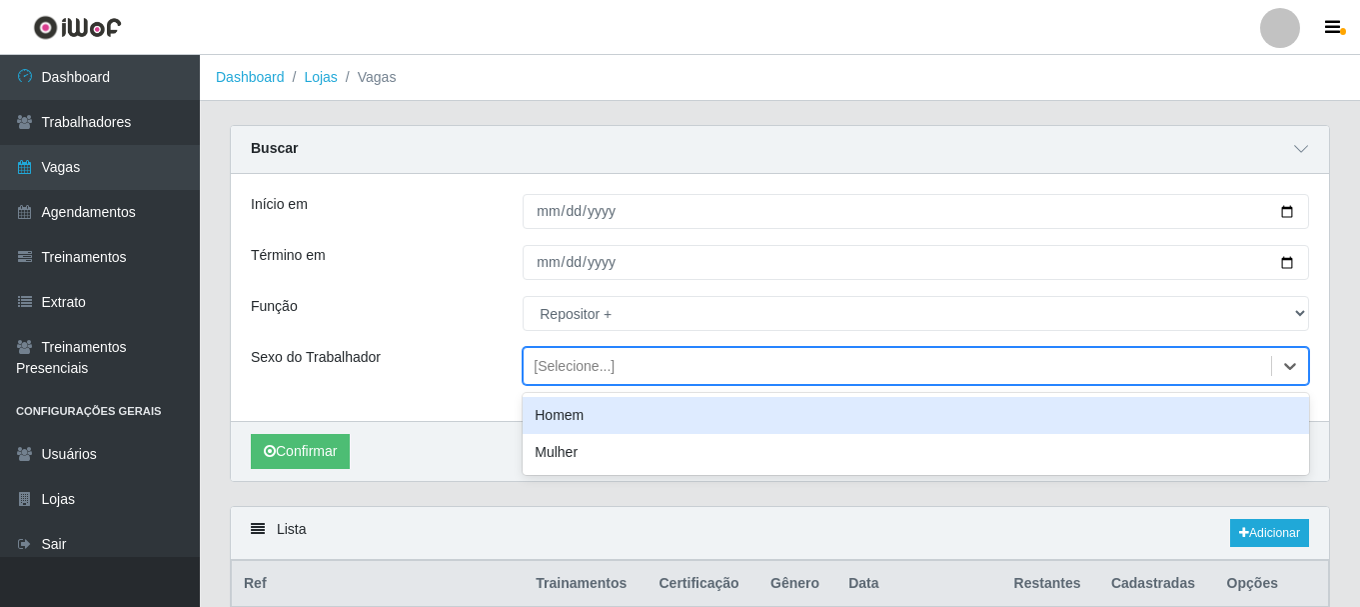
click at [618, 424] on div "Homem" at bounding box center [916, 415] width 787 height 37
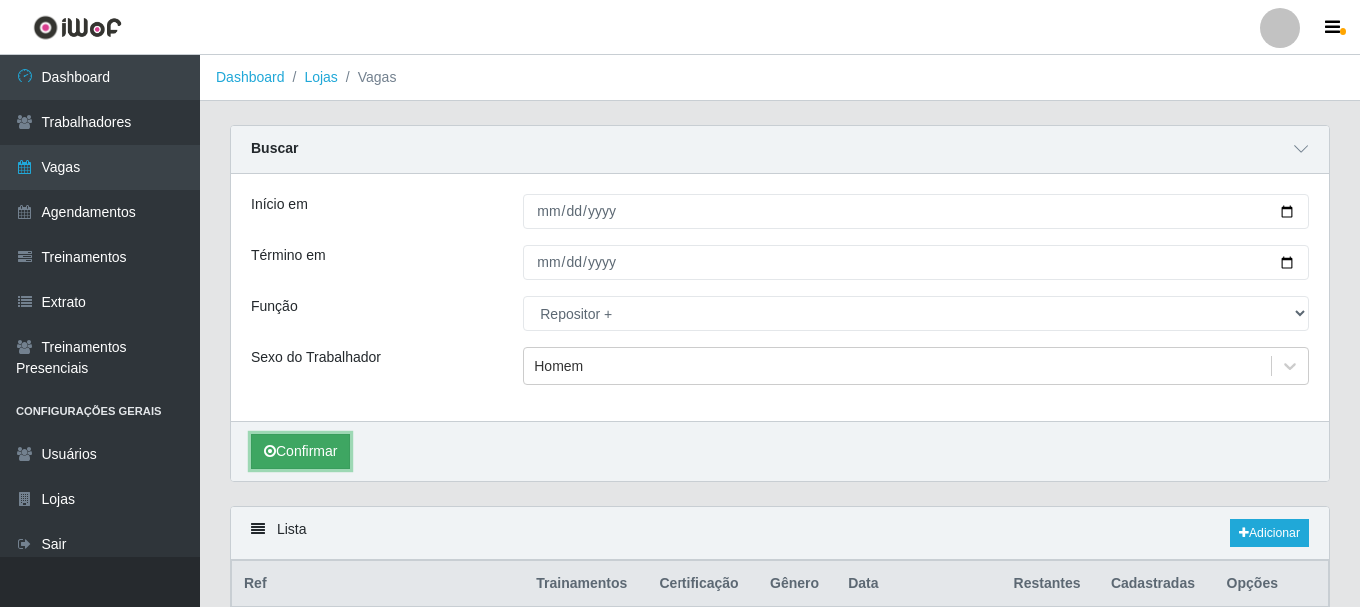
click at [310, 460] on button "Confirmar" at bounding box center [300, 451] width 99 height 35
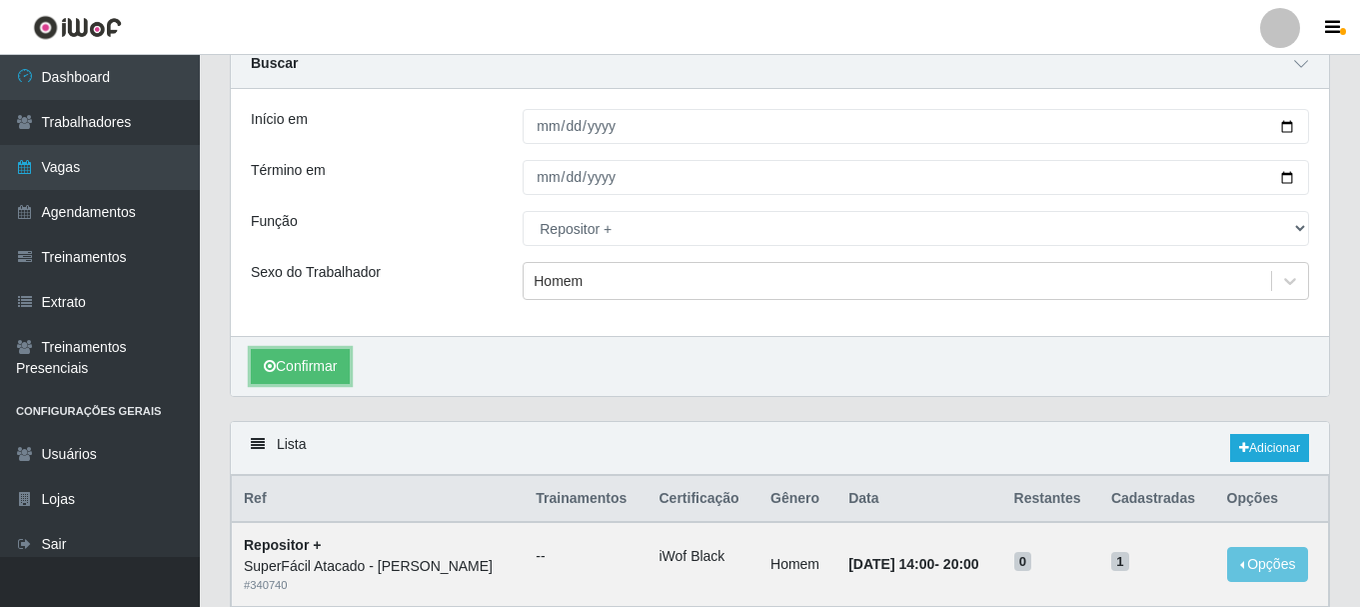
scroll to position [200, 0]
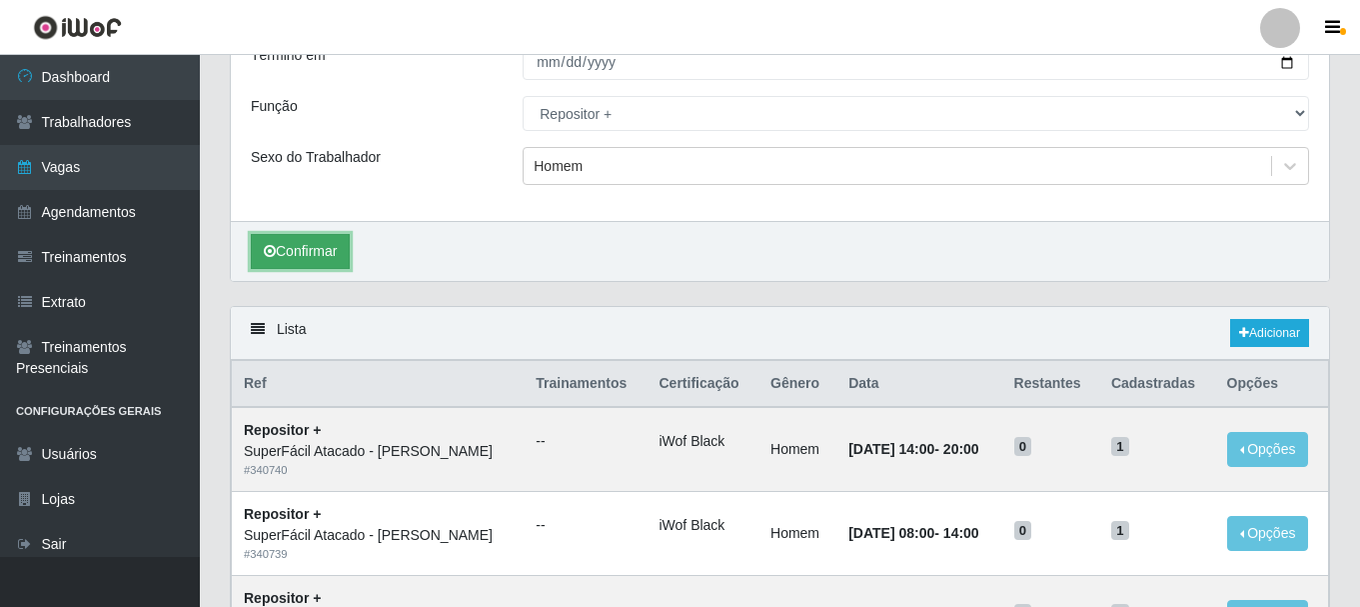
click at [320, 259] on button "Confirmar" at bounding box center [300, 251] width 99 height 35
click at [1275, 337] on link "Adicionar" at bounding box center [1269, 333] width 79 height 28
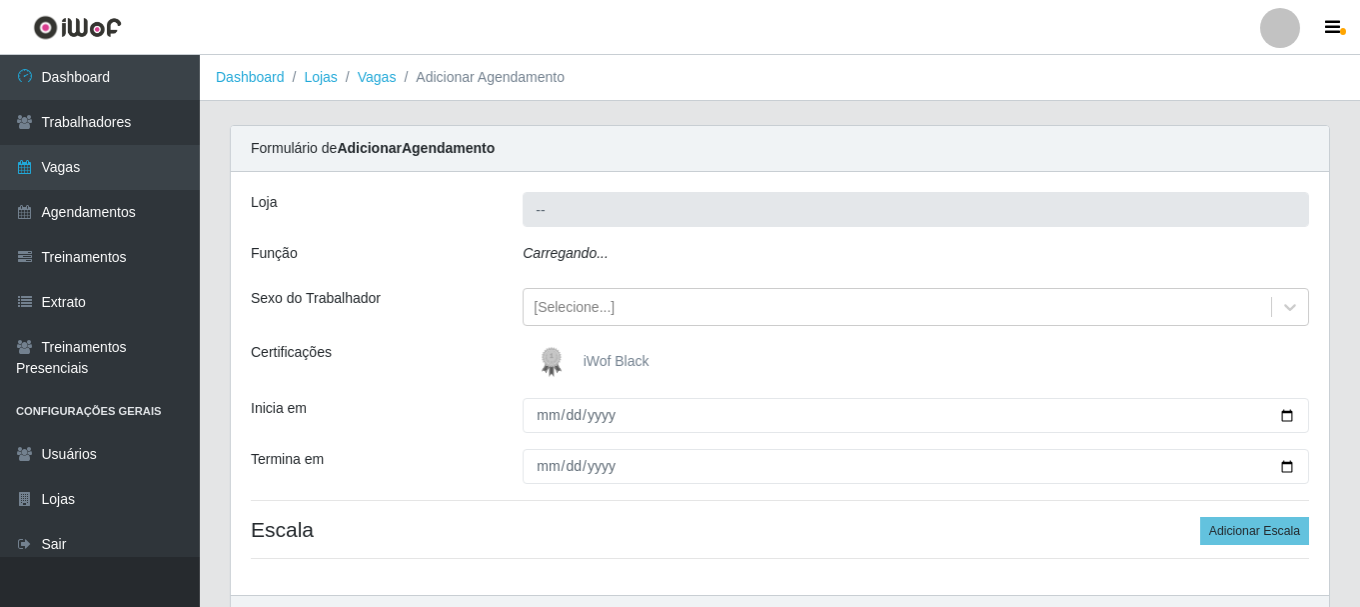
type input "SuperFácil Atacado - [PERSON_NAME]"
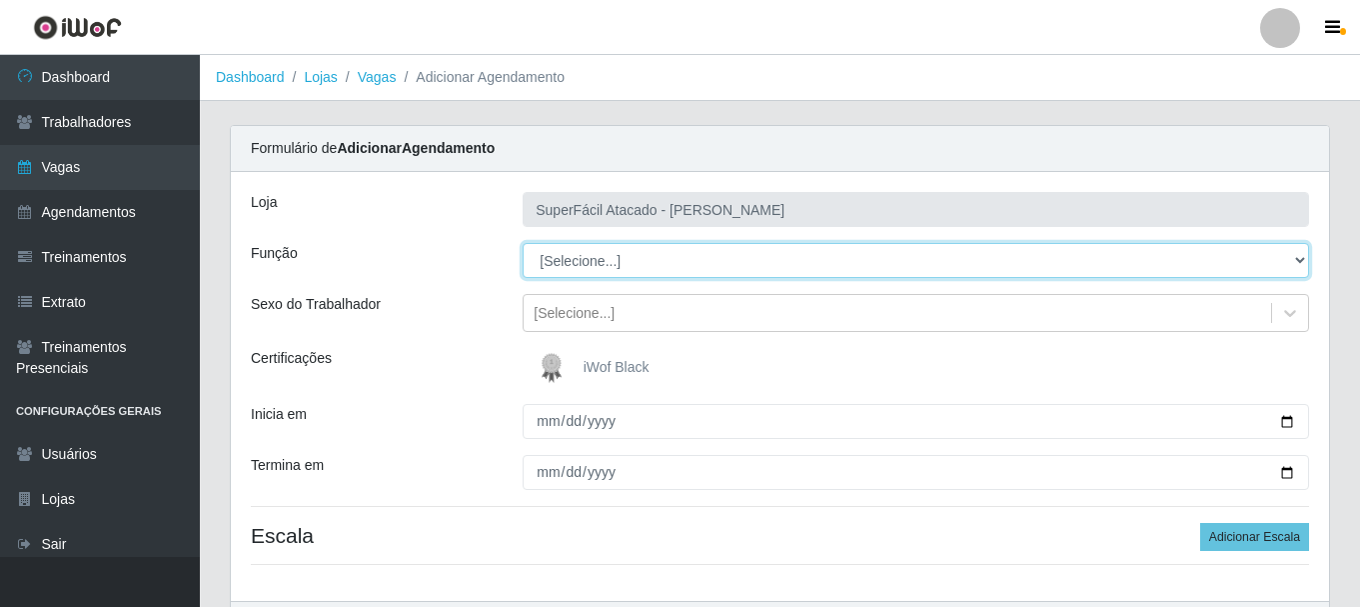
click at [1298, 261] on select "[Selecione...] Embalador Embalador + Embalador ++ Operador de Caixa Operador de…" at bounding box center [916, 260] width 787 height 35
select select "82"
click at [523, 243] on select "[Selecione...] Embalador Embalador + Embalador ++ Operador de Caixa Operador de…" at bounding box center [916, 260] width 787 height 35
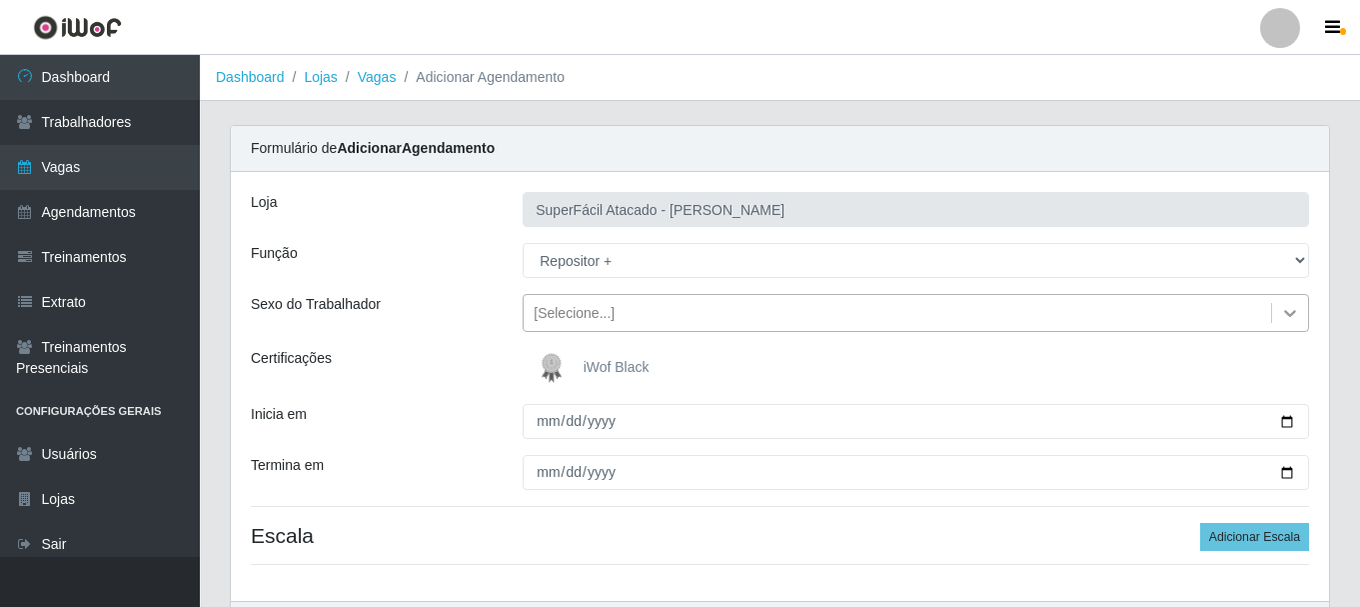
click at [1296, 310] on icon at bounding box center [1290, 313] width 20 height 20
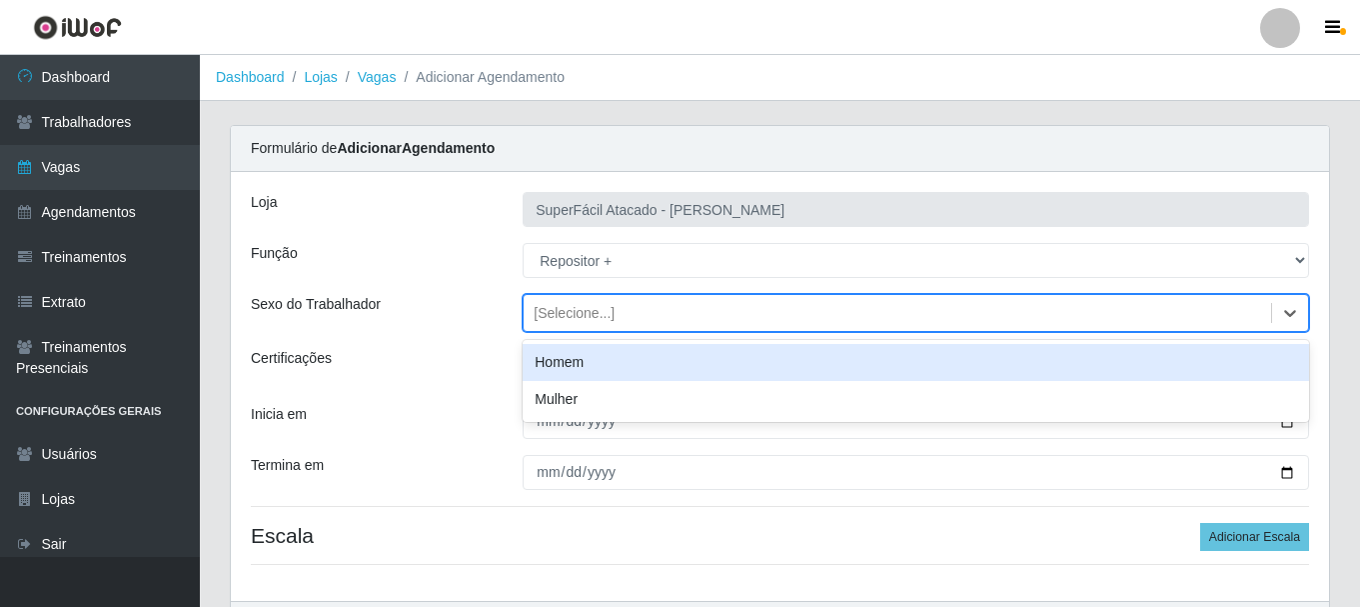
click at [580, 362] on div "Homem" at bounding box center [916, 362] width 787 height 37
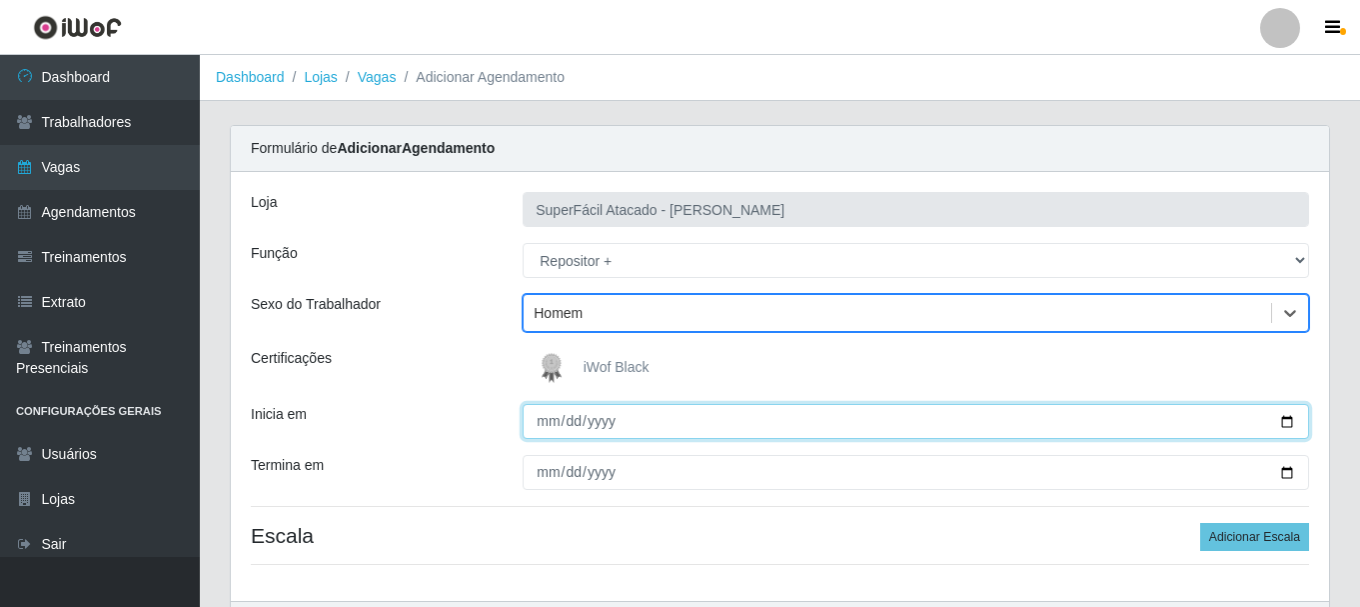
click at [1284, 421] on input "Inicia em" at bounding box center [916, 421] width 787 height 35
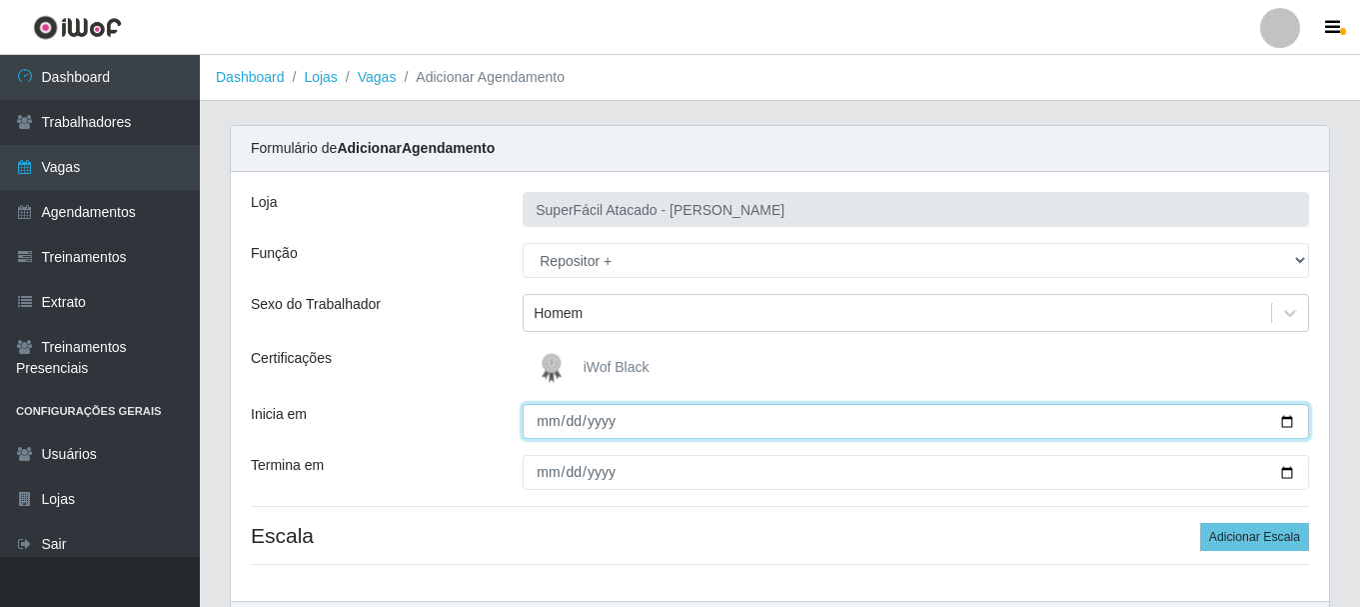
type input "[DATE]"
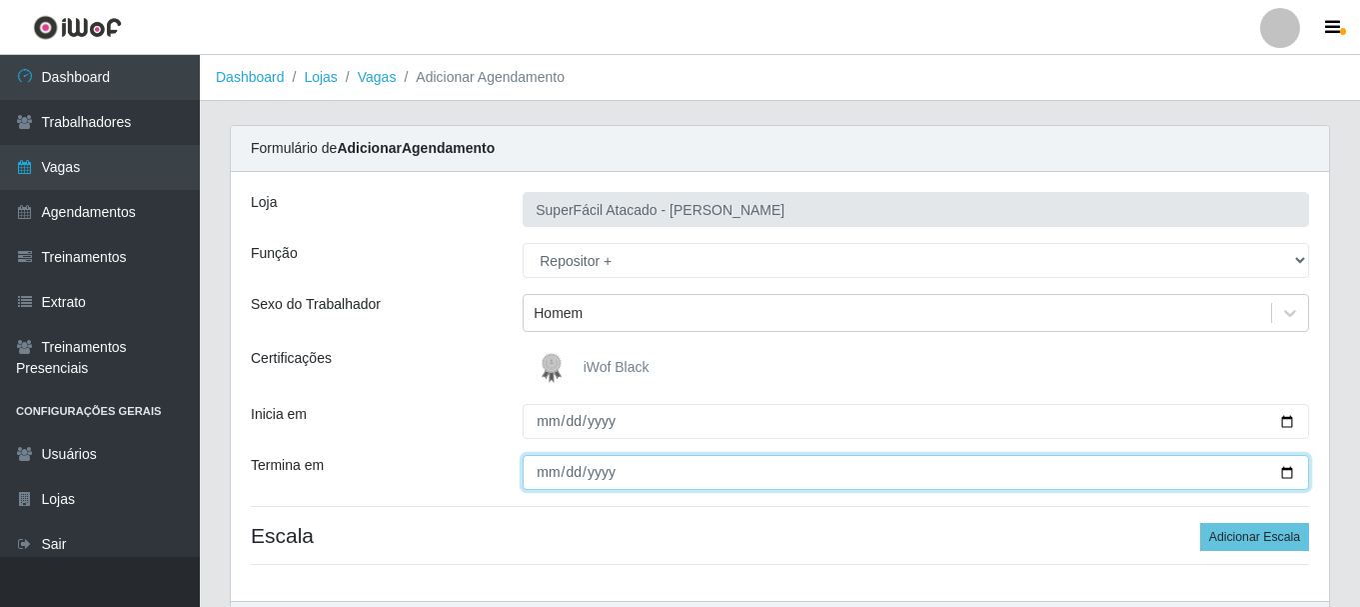
click at [1292, 477] on input "Termina em" at bounding box center [916, 472] width 787 height 35
type input "[DATE]"
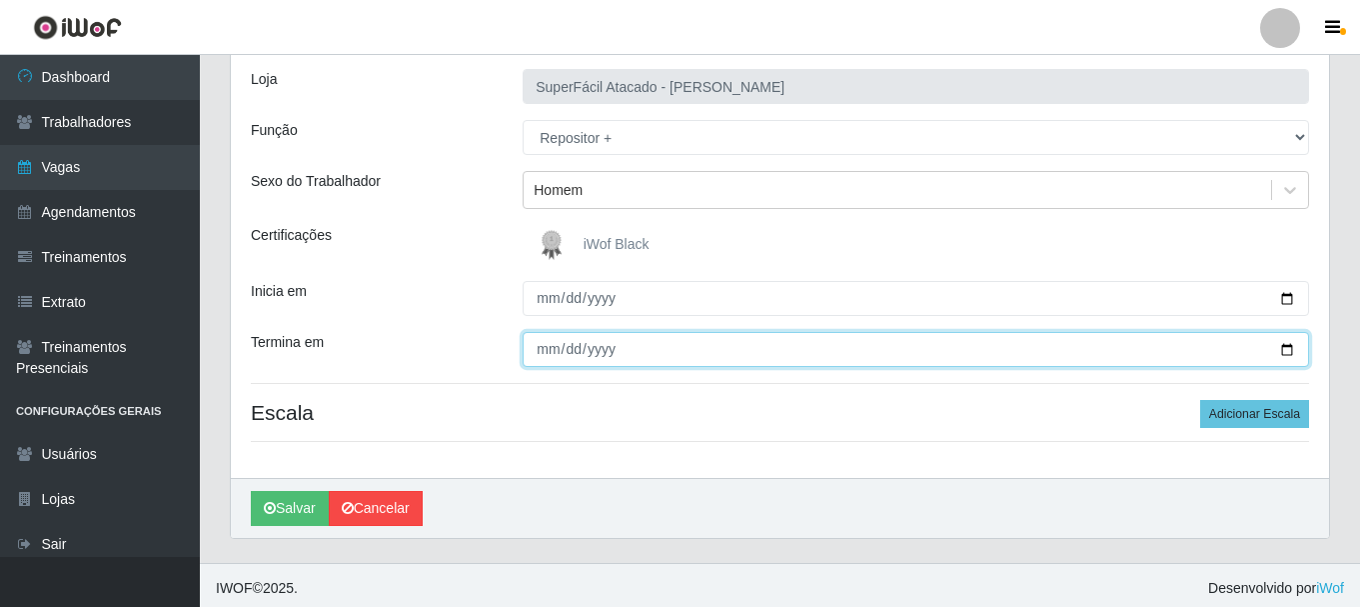
scroll to position [129, 0]
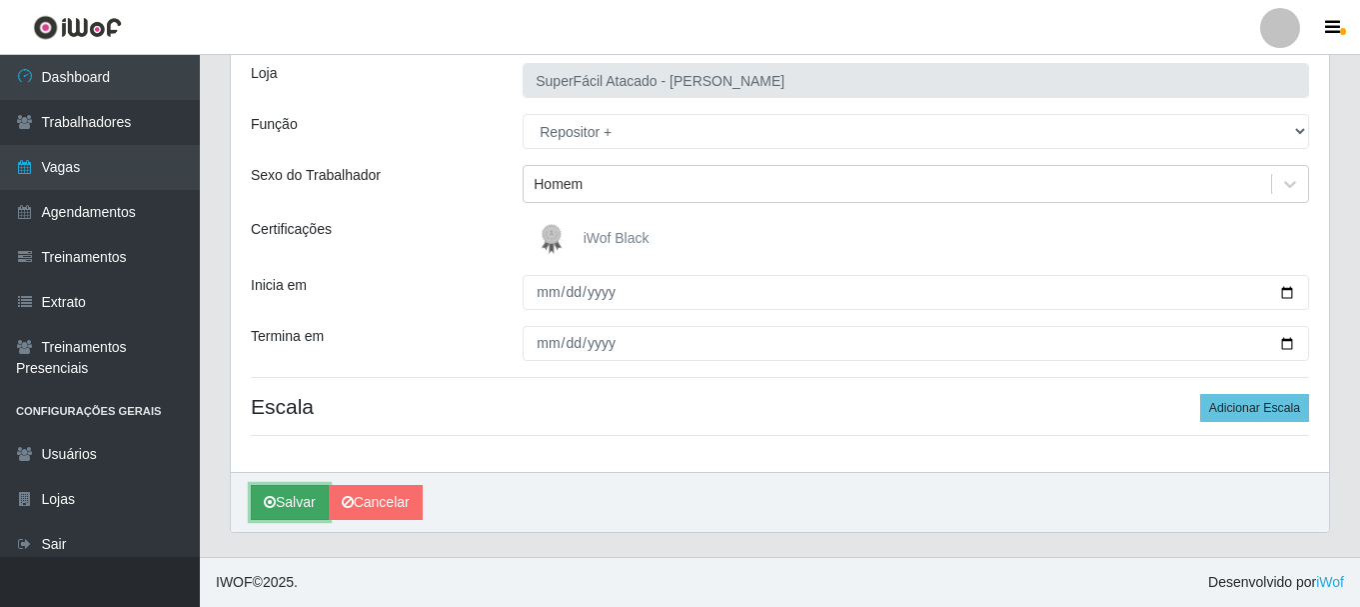
click at [297, 494] on button "Salvar" at bounding box center [290, 502] width 78 height 35
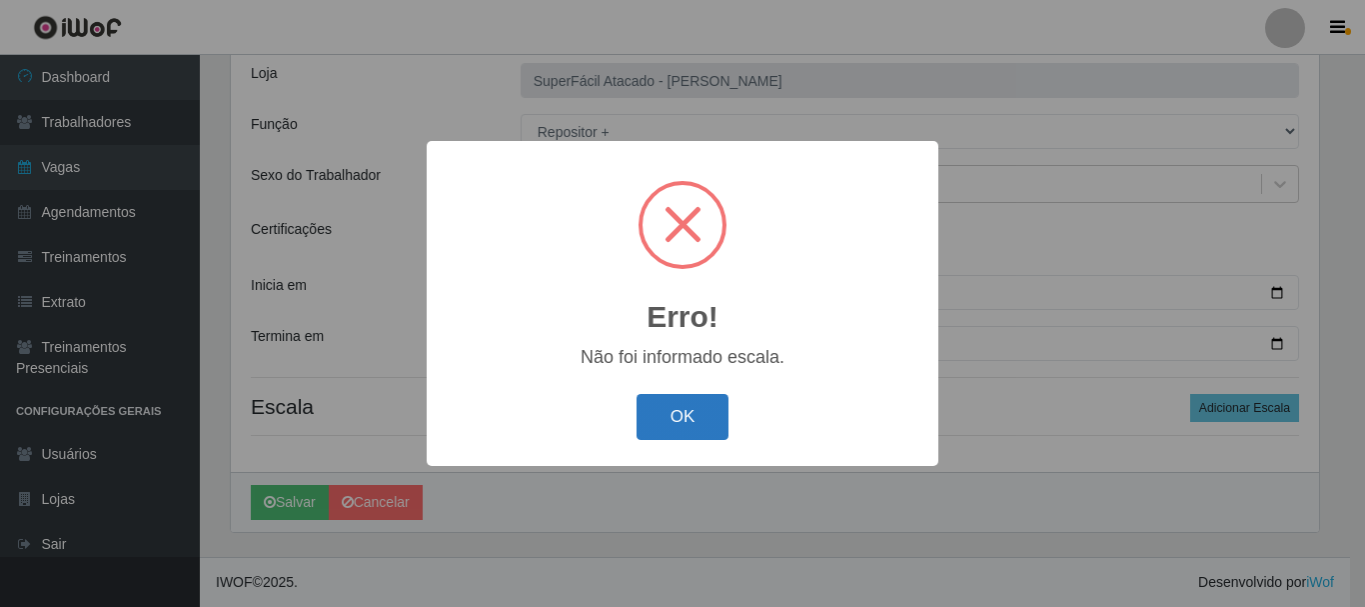
click at [672, 431] on button "OK" at bounding box center [683, 417] width 93 height 47
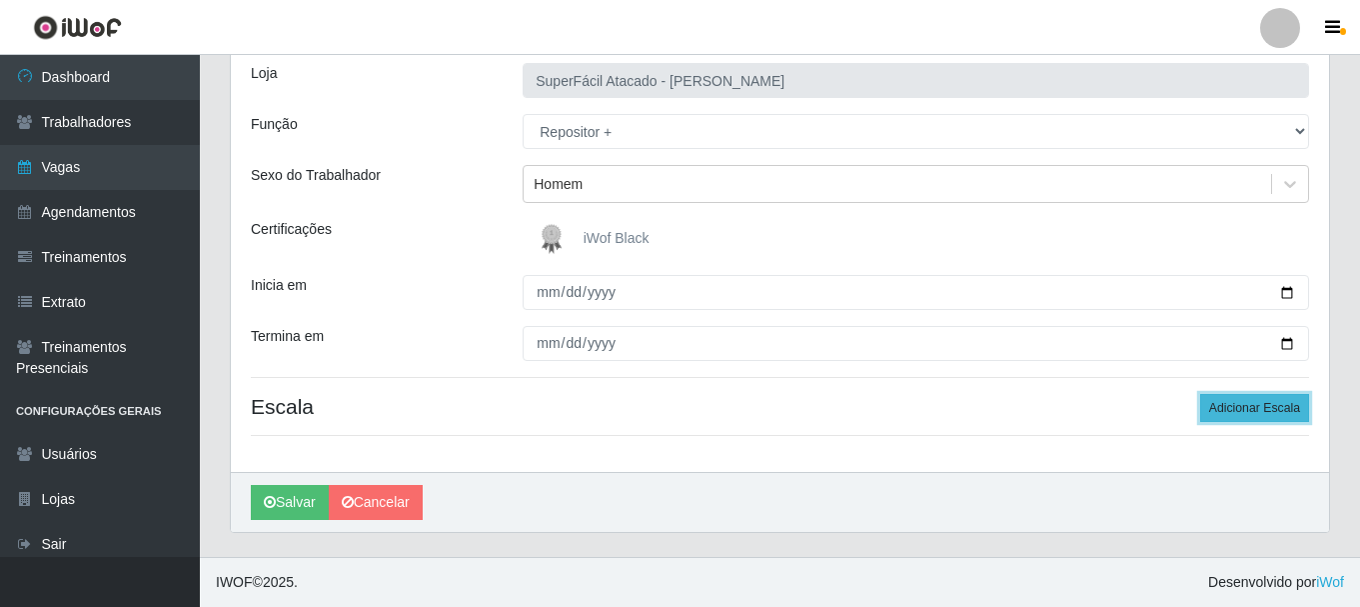
click at [1258, 407] on button "Adicionar Escala" at bounding box center [1254, 408] width 109 height 28
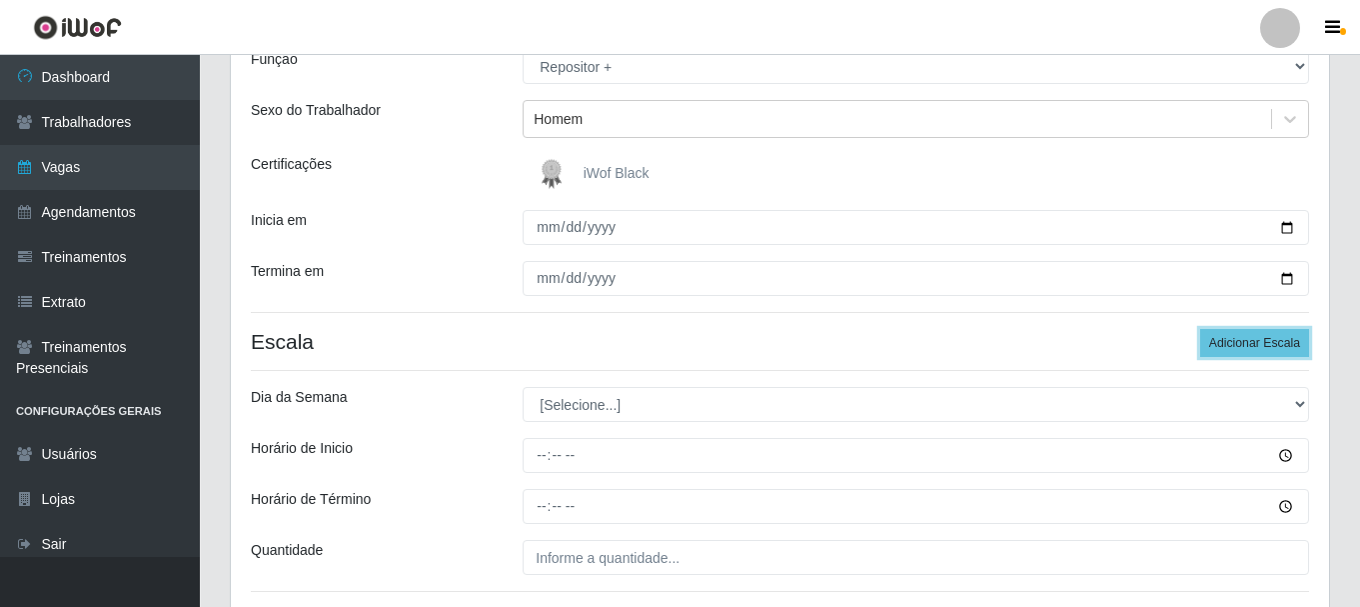
scroll to position [229, 0]
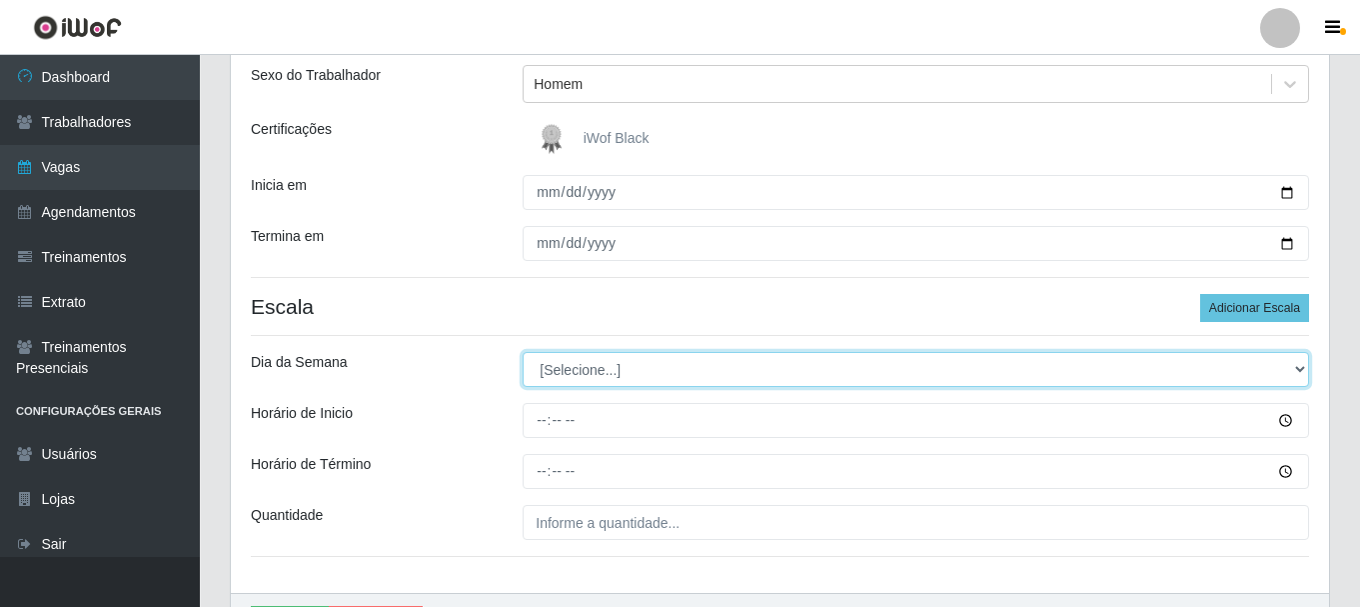
click at [1301, 370] on select "[Selecione...] Segunda Terça Quarta Quinta Sexta Sábado Domingo" at bounding box center [916, 369] width 787 height 35
select select "6"
click at [523, 352] on select "[Selecione...] Segunda Terça Quarta Quinta Sexta Sábado Domingo" at bounding box center [916, 369] width 787 height 35
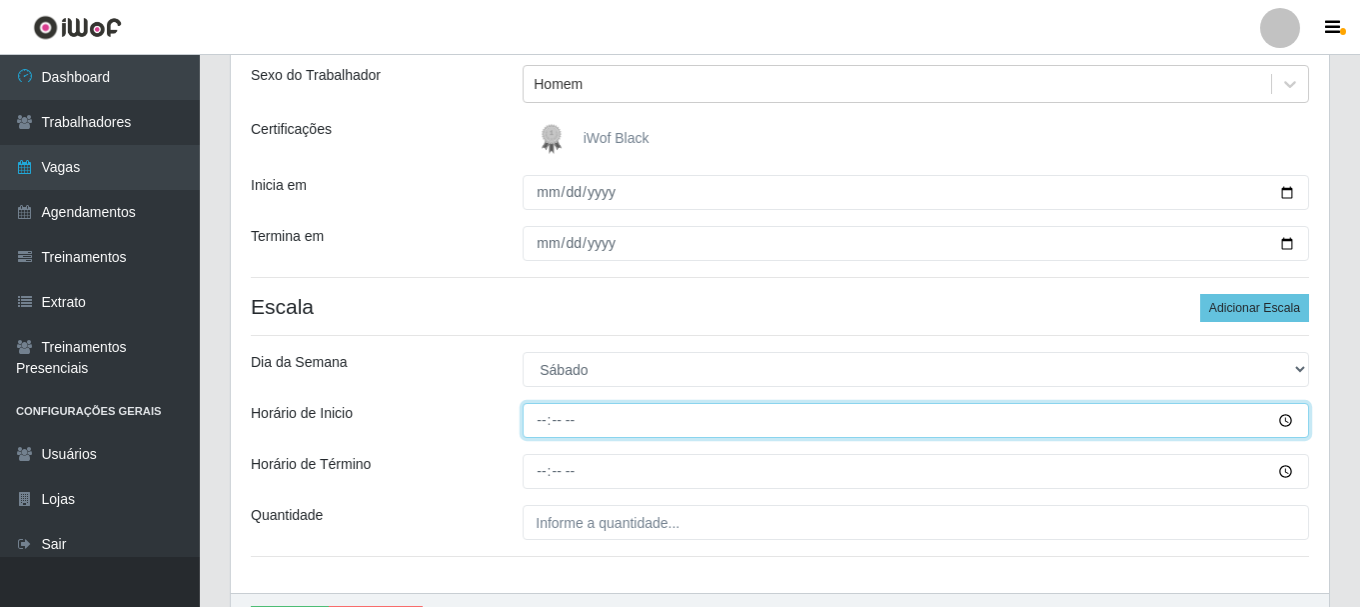
click at [1286, 423] on input "Horário de Inicio" at bounding box center [916, 420] width 787 height 35
click at [631, 418] on input "23:23" at bounding box center [916, 420] width 787 height 35
click at [605, 424] on input "23:23" at bounding box center [916, 420] width 787 height 35
click at [1286, 421] on input "23:23" at bounding box center [916, 420] width 787 height 35
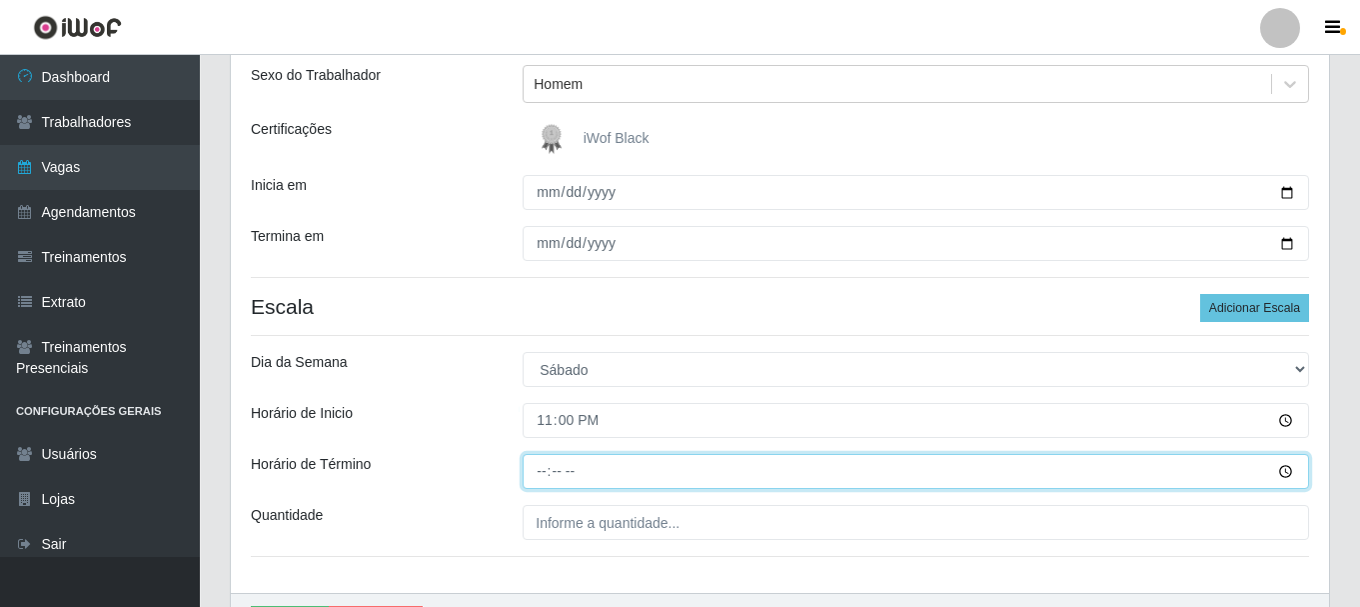
type input "23:00"
click at [580, 475] on input "Horário de Término" at bounding box center [916, 471] width 787 height 35
click at [1284, 469] on input "Horário de Término" at bounding box center [916, 471] width 787 height 35
type input "05:00"
click at [630, 463] on input "05:00" at bounding box center [916, 471] width 787 height 35
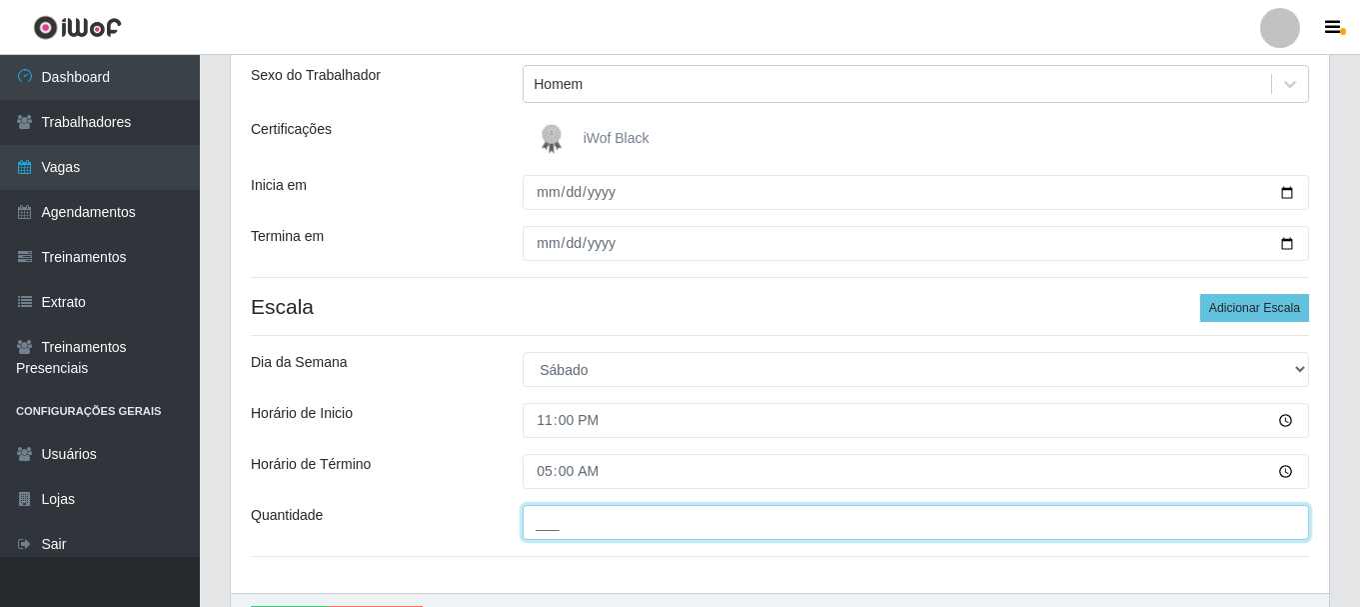
click at [636, 531] on input "___" at bounding box center [916, 522] width 787 height 35
type input "02_"
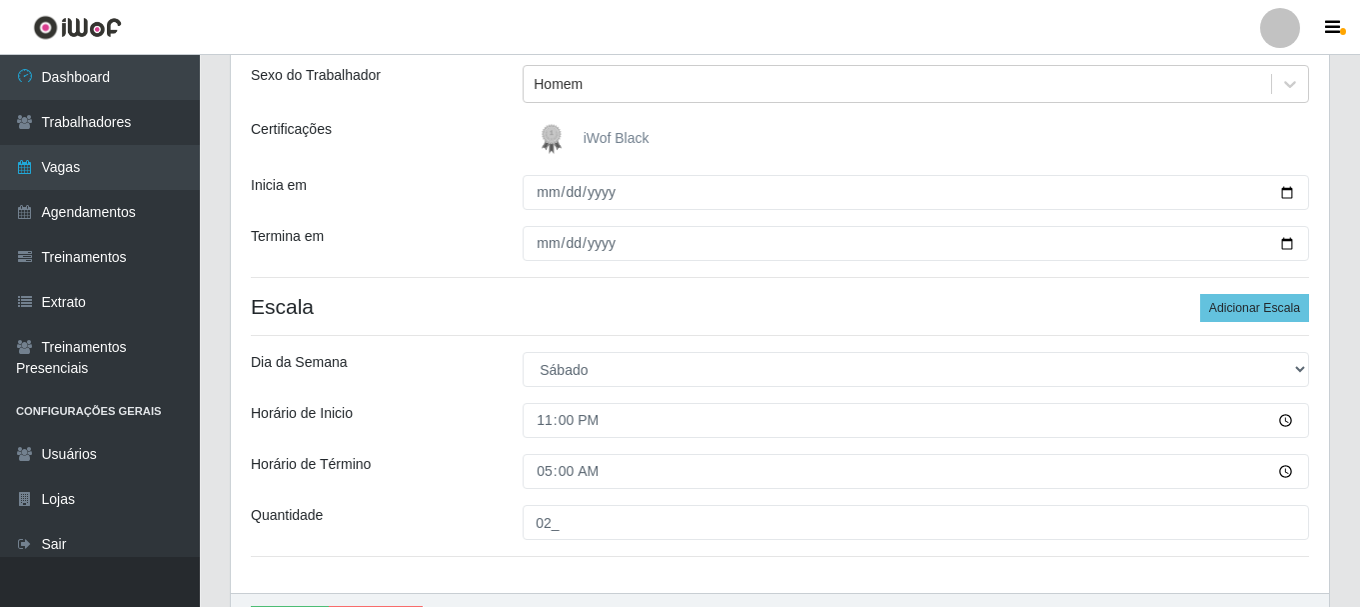
click at [660, 557] on hr at bounding box center [780, 556] width 1058 height 1
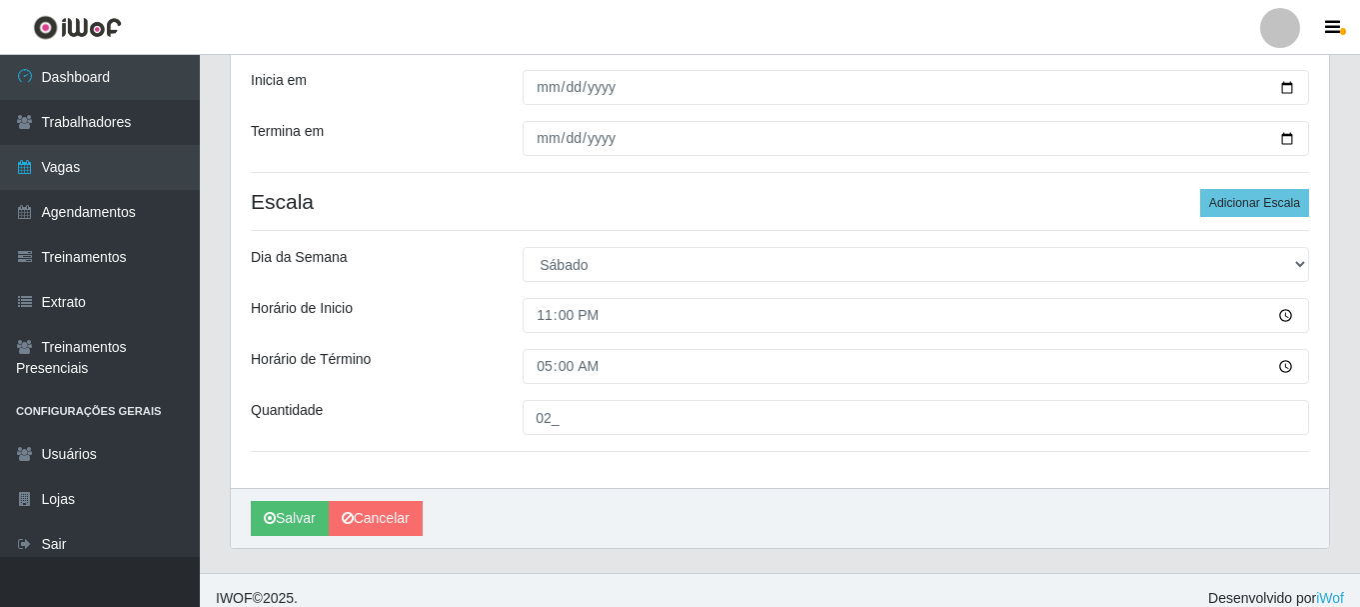
scroll to position [350, 0]
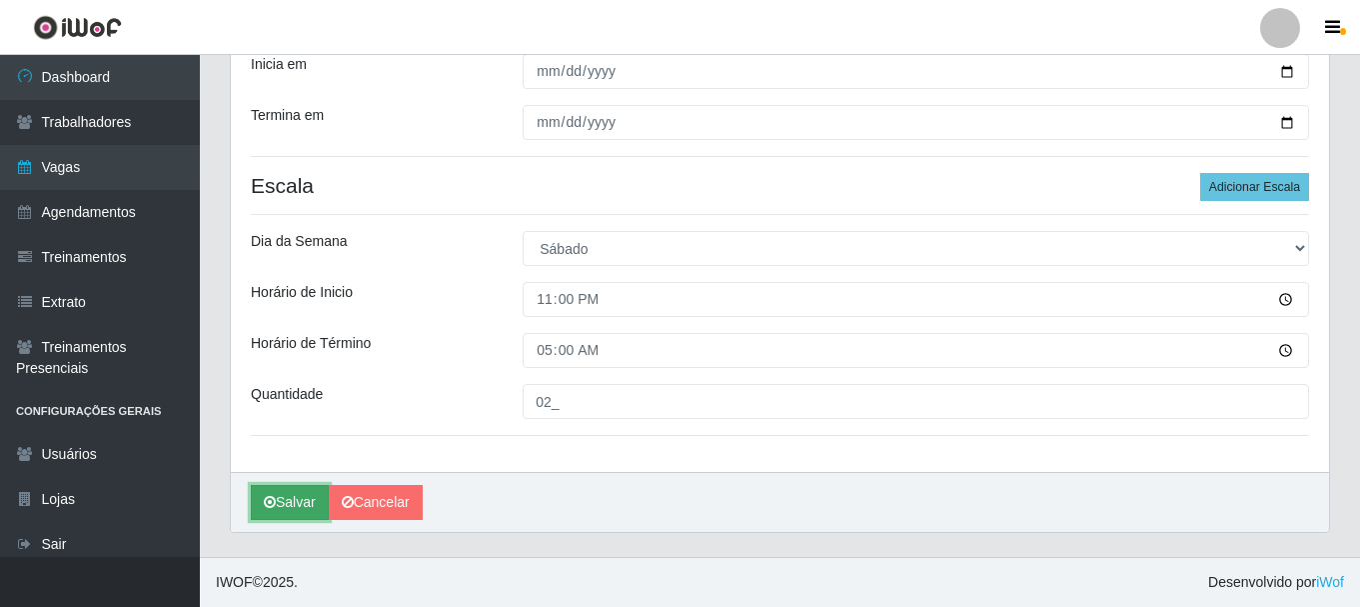
click at [304, 494] on button "Salvar" at bounding box center [290, 502] width 78 height 35
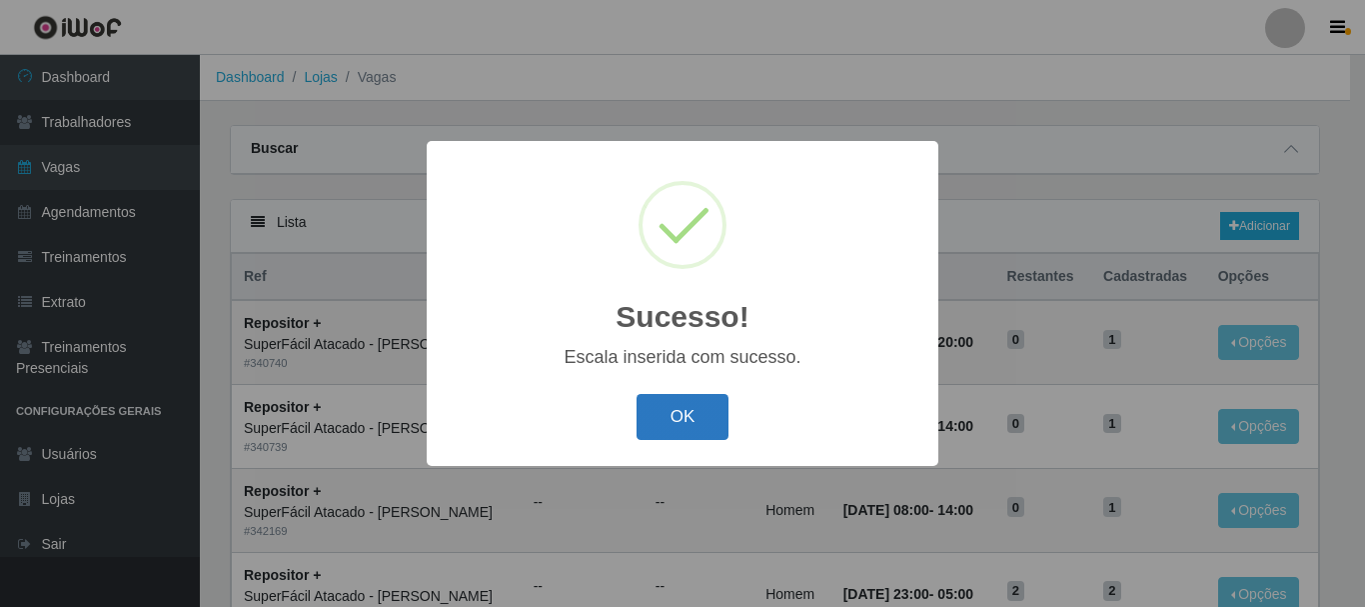
click at [668, 435] on button "OK" at bounding box center [683, 417] width 93 height 47
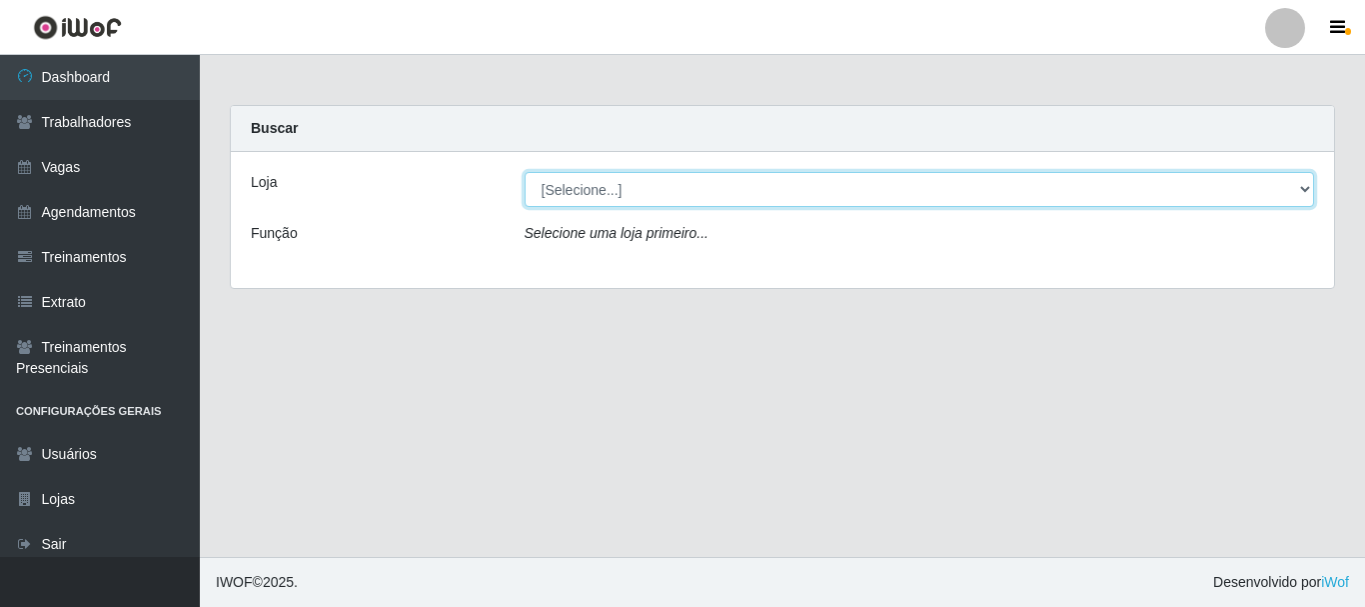
click at [626, 196] on select "[Selecione...] SuperFácil Atacado - [PERSON_NAME]" at bounding box center [920, 189] width 791 height 35
select select "399"
click at [525, 172] on select "[Selecione...] SuperFácil Atacado - [PERSON_NAME]" at bounding box center [920, 189] width 791 height 35
